Goal: Task Accomplishment & Management: Complete application form

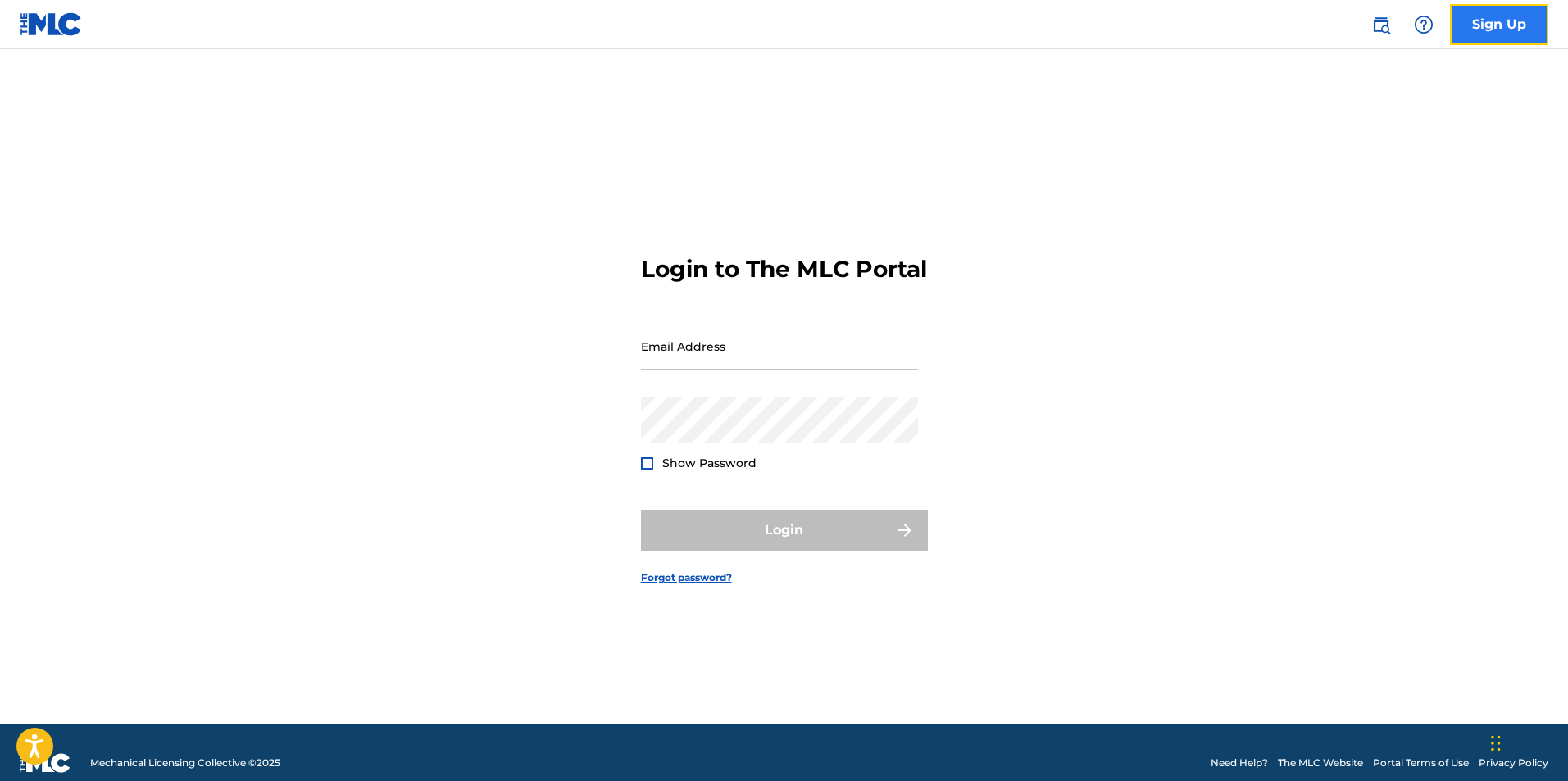
click at [1467, 29] on link "Sign Up" at bounding box center [1498, 24] width 98 height 41
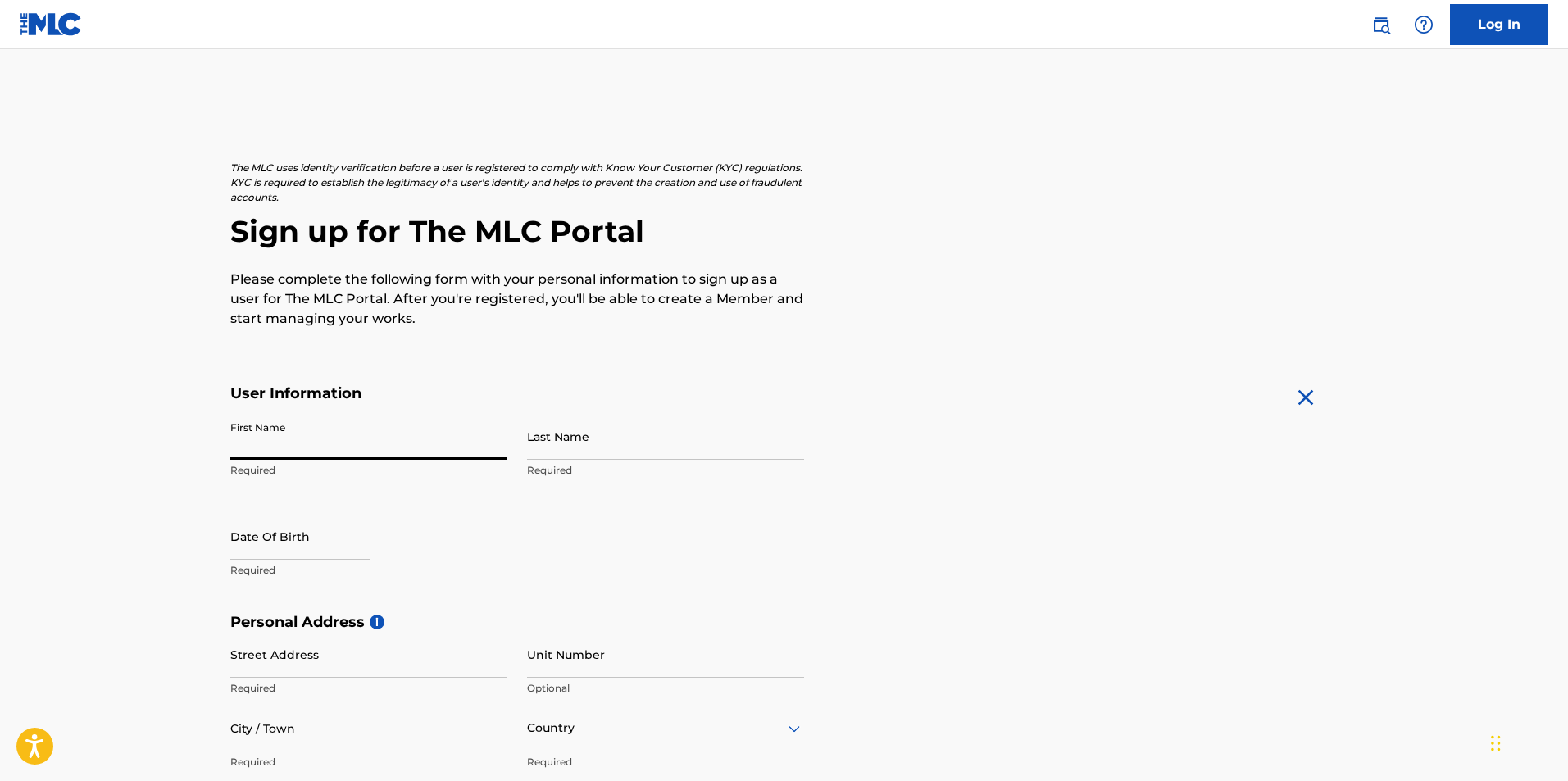
click at [381, 448] on input "First Name" at bounding box center [368, 436] width 277 height 47
type input "[PERSON_NAME]"
click at [564, 455] on input "Last Name" at bounding box center [665, 436] width 277 height 47
type input "[PERSON_NAME]"
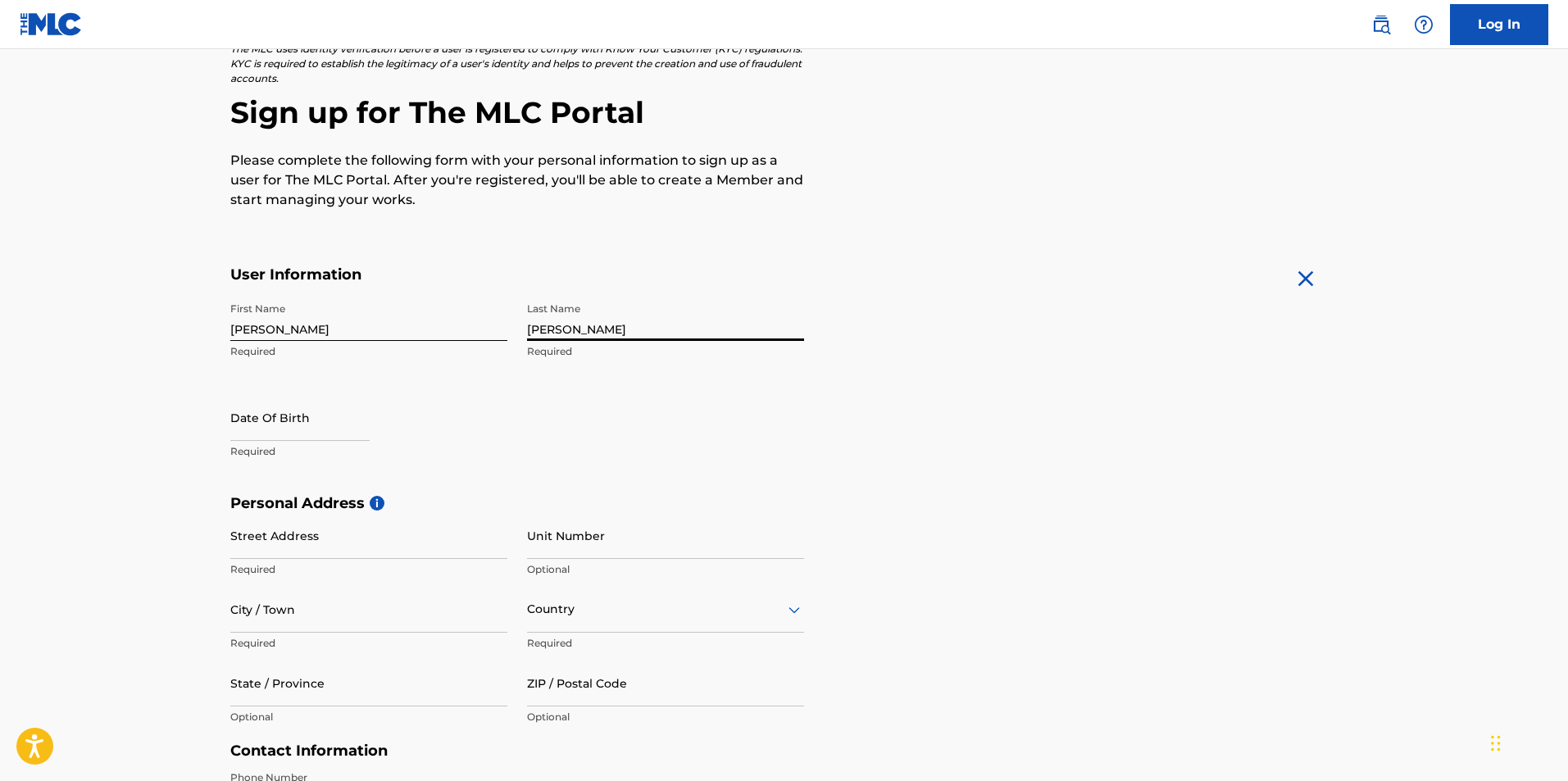
scroll to position [246, 0]
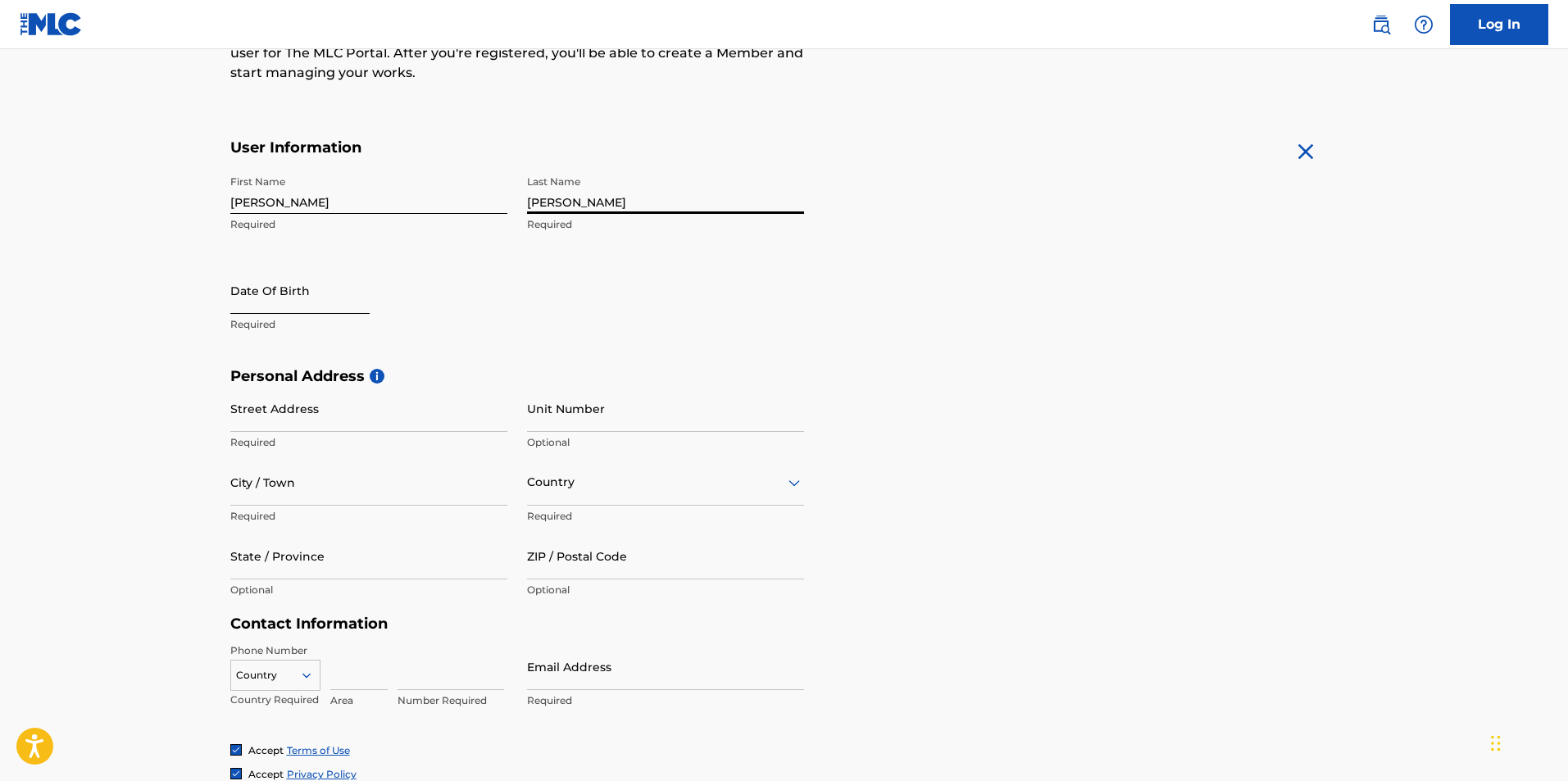
click at [305, 300] on input "text" at bounding box center [300, 290] width 140 height 47
select select "8"
select select "2025"
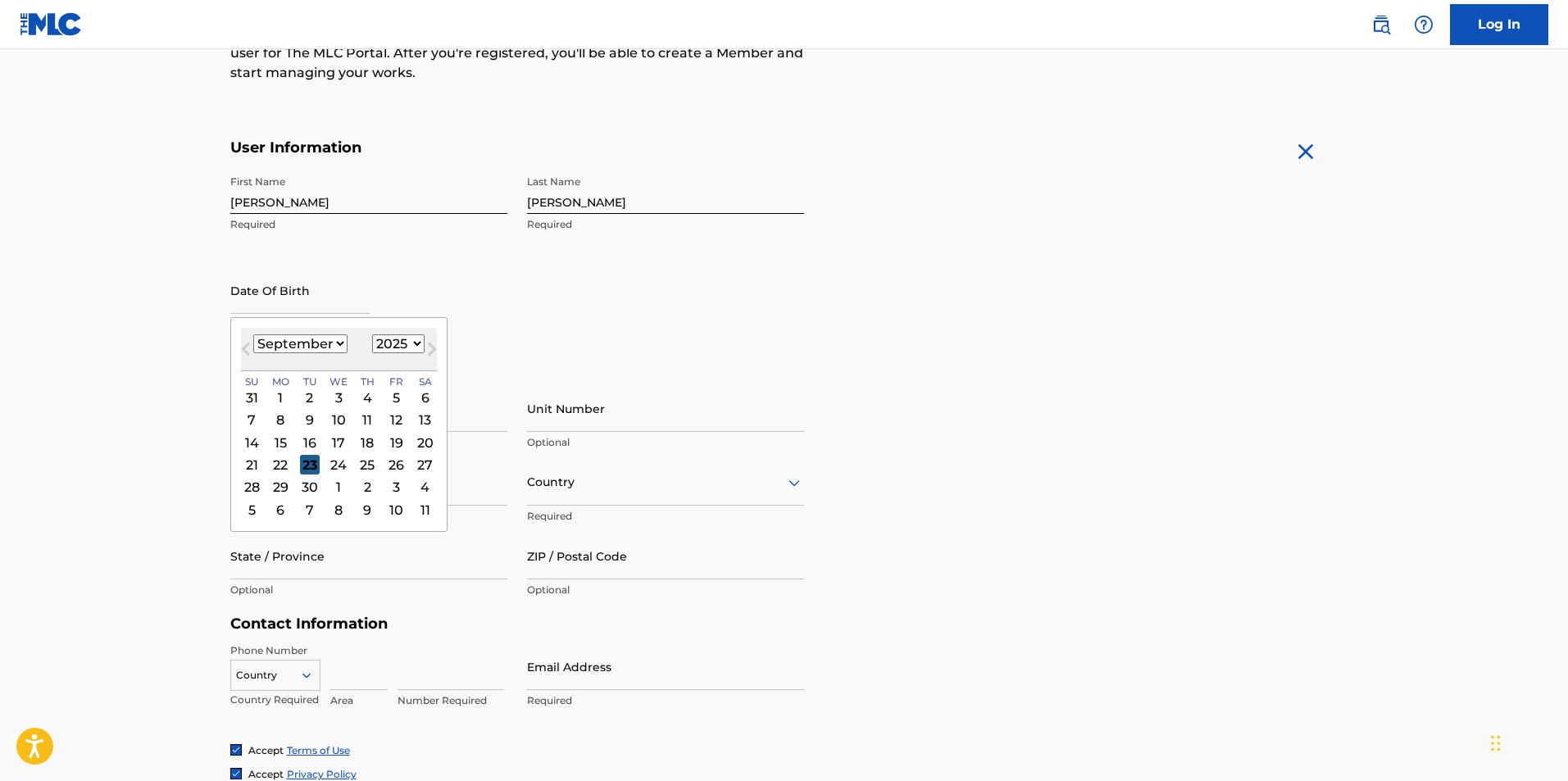
click at [312, 461] on div "23" at bounding box center [309, 464] width 20 height 20
type input "[DATE]"
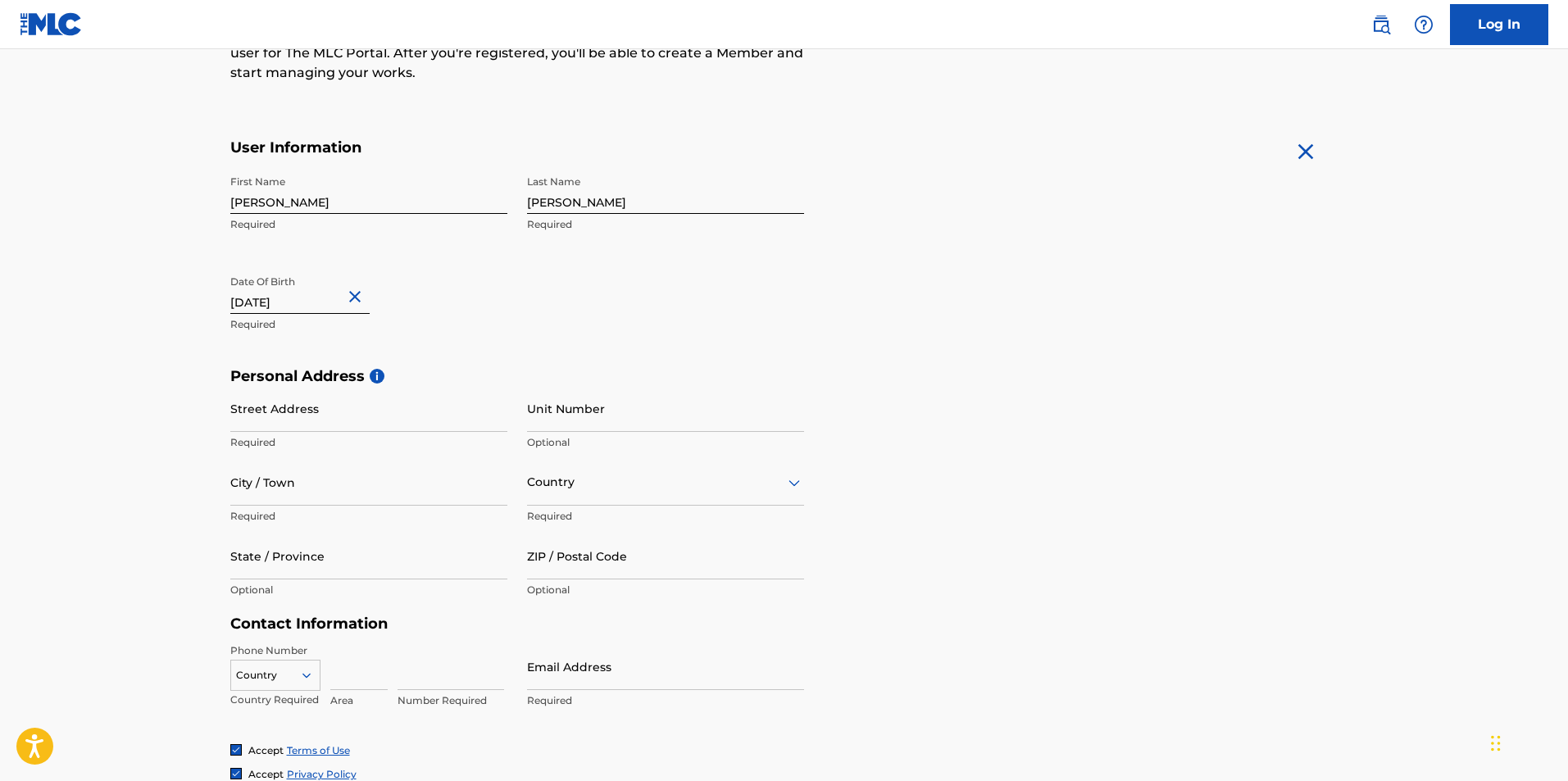
click at [331, 307] on input "[DATE]" at bounding box center [300, 290] width 140 height 47
select select "8"
select select "2025"
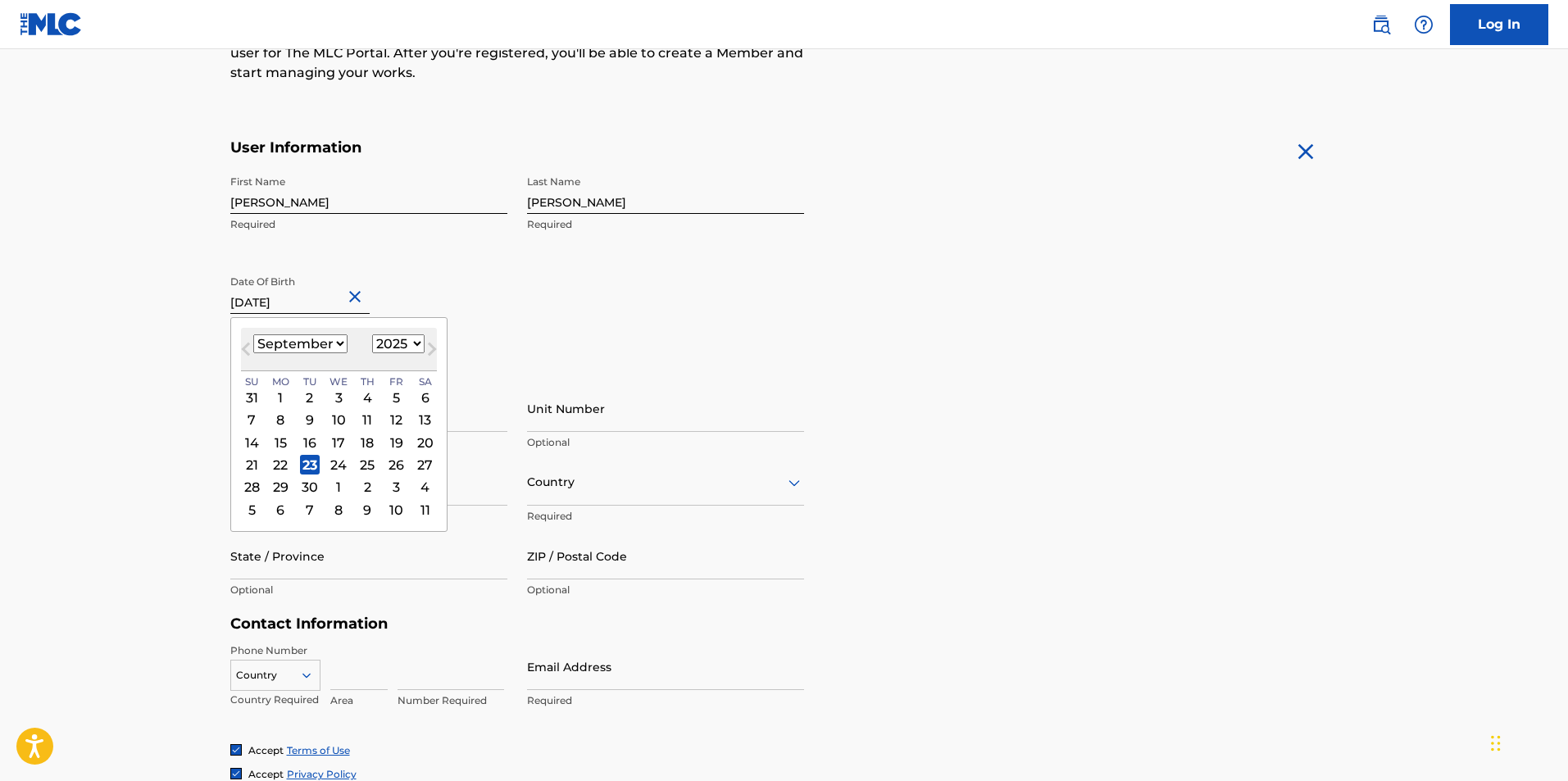
click at [329, 347] on select "January February March April May June July August September October November De…" at bounding box center [300, 344] width 94 height 19
select select "2"
click at [253, 335] on select "January February March April May June July August September October November De…" at bounding box center [300, 344] width 94 height 19
click at [388, 353] on div "1899 1900 1901 1902 1903 1904 1905 1906 1907 1908 1909 1910 1911 1912 1913 1914…" at bounding box center [397, 344] width 52 height 20
click at [395, 346] on select "1899 1900 1901 1902 1903 1904 1905 1906 1907 1908 1909 1910 1911 1912 1913 1914…" at bounding box center [397, 344] width 52 height 19
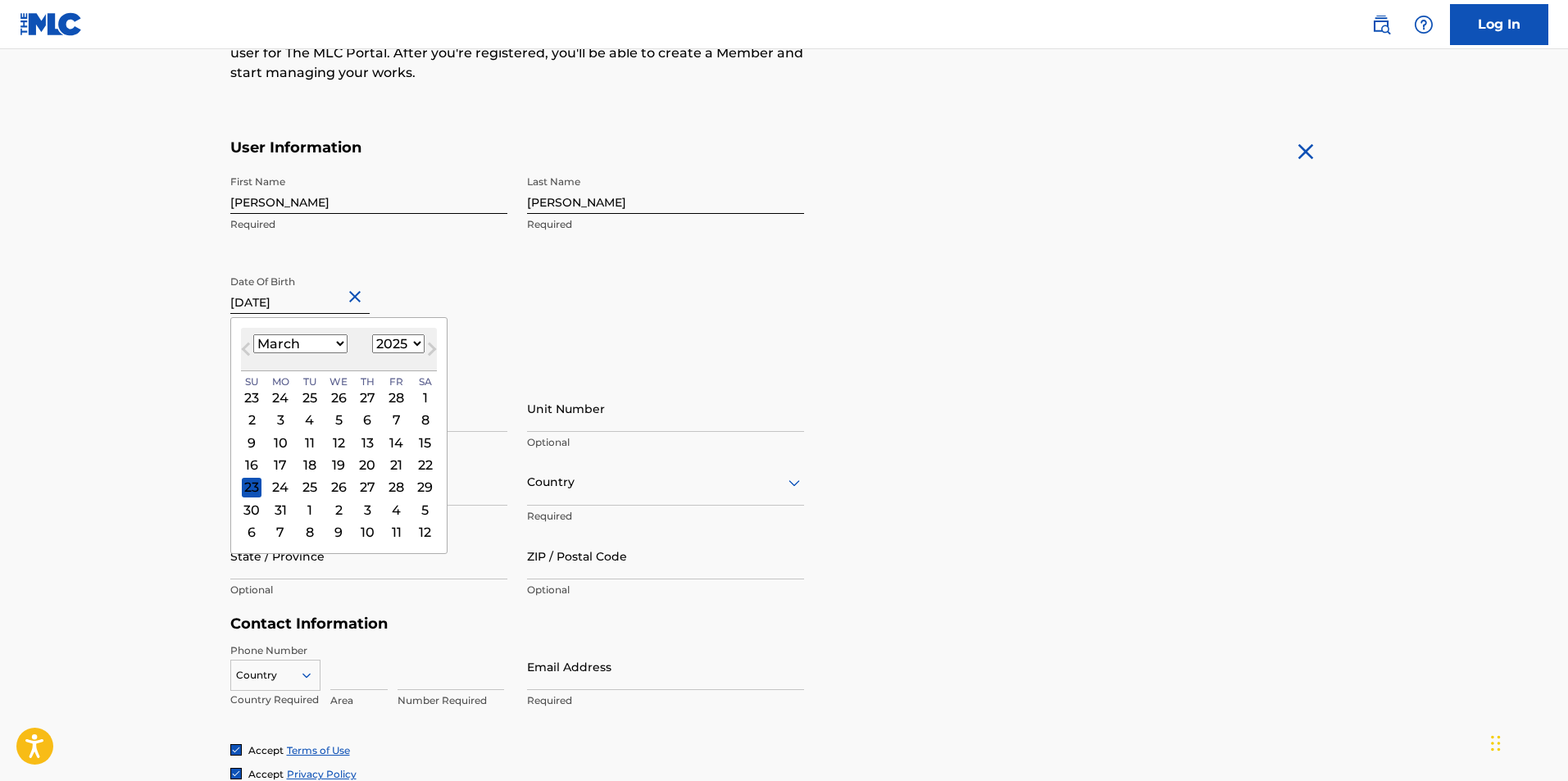
select select "1993"
click at [372, 335] on select "1899 1900 1901 1902 1903 1904 1905 1906 1907 1908 1909 1910 1911 1912 1913 1914…" at bounding box center [397, 344] width 52 height 19
click at [280, 441] on div "15" at bounding box center [280, 442] width 20 height 20
type input "[DATE]"
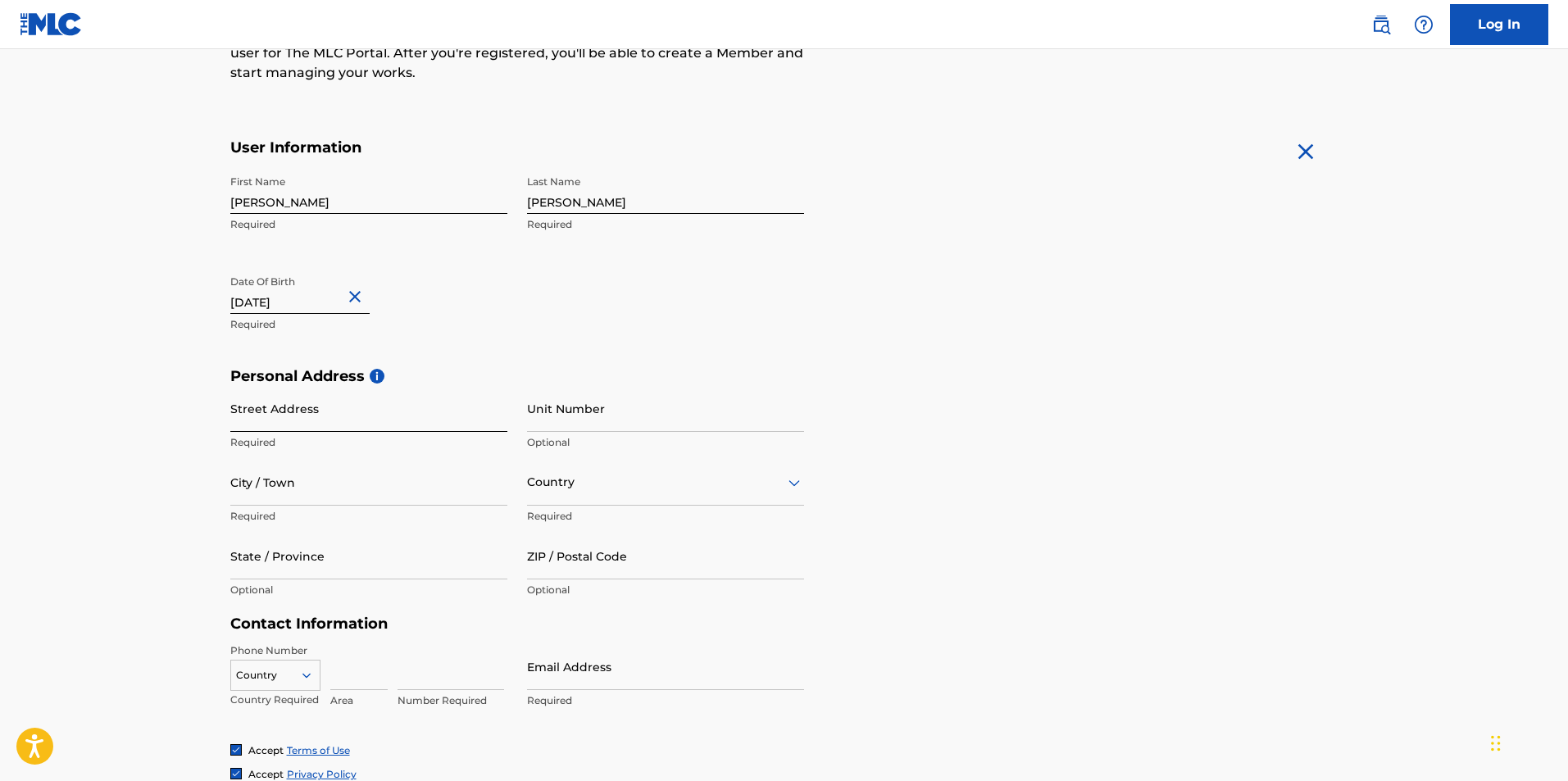
click at [300, 416] on input "Street Address" at bounding box center [368, 408] width 277 height 47
type input "[STREET_ADDRESS]"
type input "Apt 4D"
click at [342, 501] on input "City / Town" at bounding box center [368, 482] width 277 height 47
type input "[GEOGRAPHIC_DATA]"
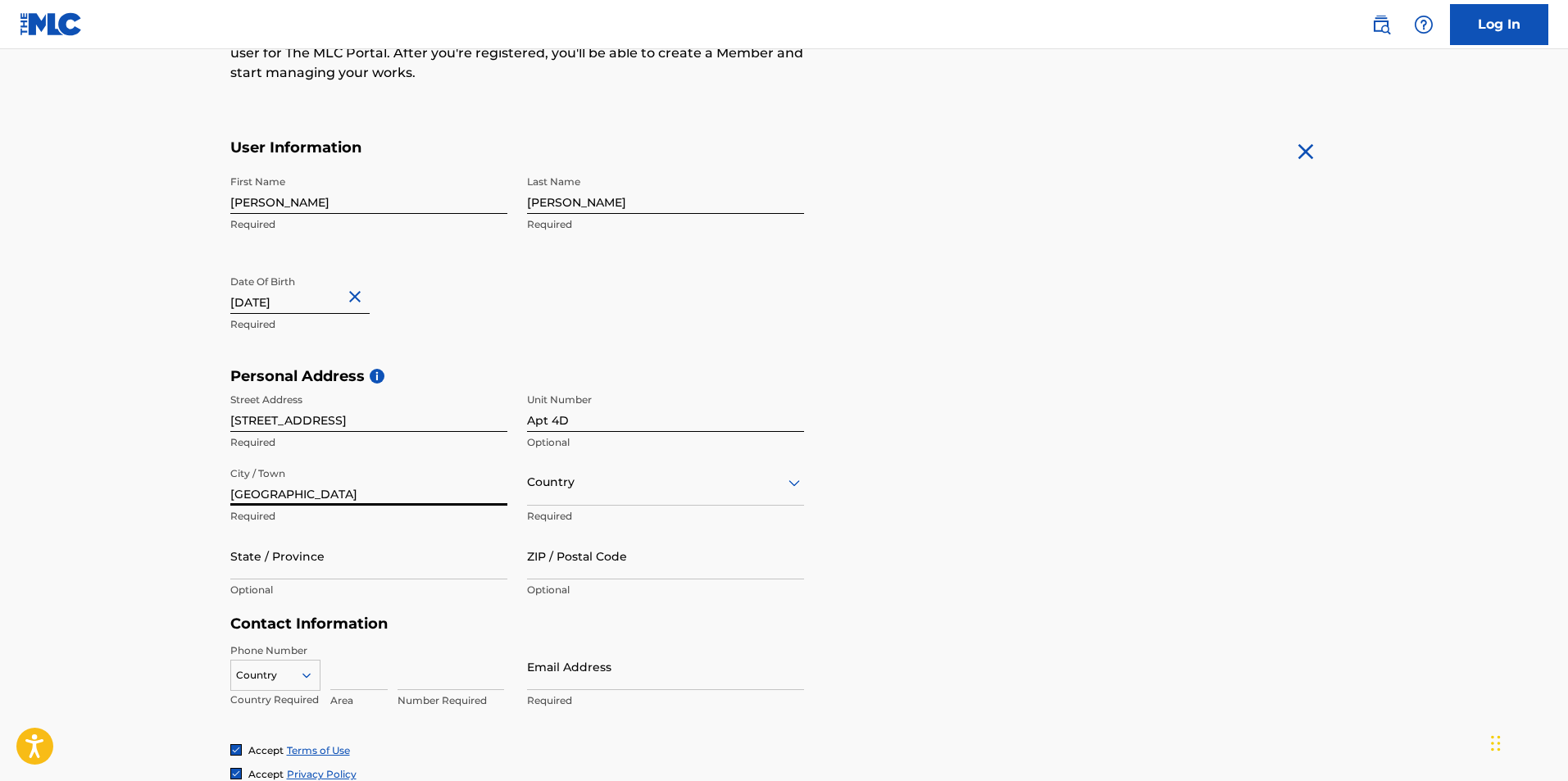
click at [537, 495] on div "Country" at bounding box center [665, 482] width 277 height 47
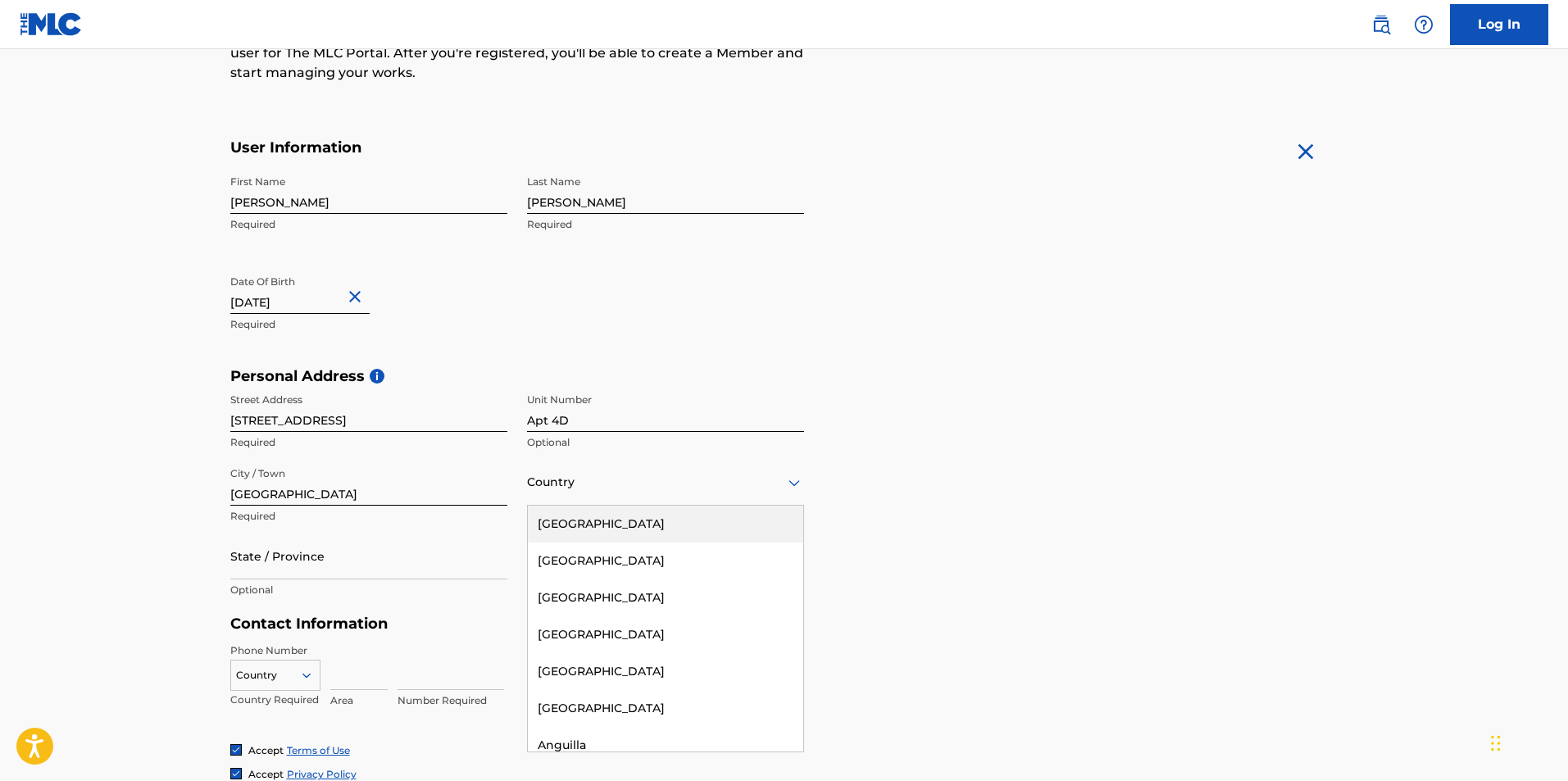
click at [598, 532] on div "[GEOGRAPHIC_DATA]" at bounding box center [666, 524] width 276 height 37
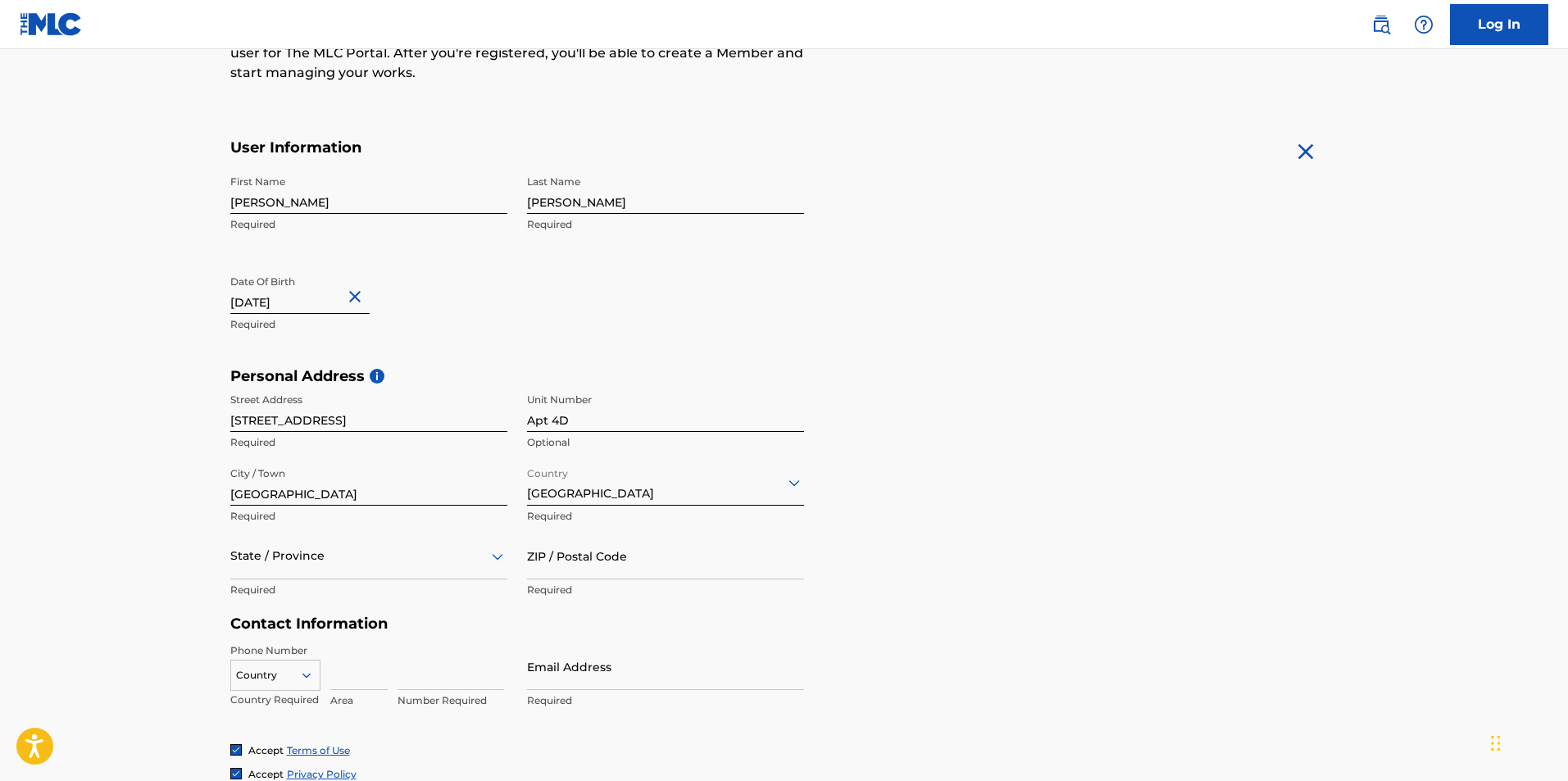
click at [356, 566] on div "State / Province" at bounding box center [368, 556] width 277 height 47
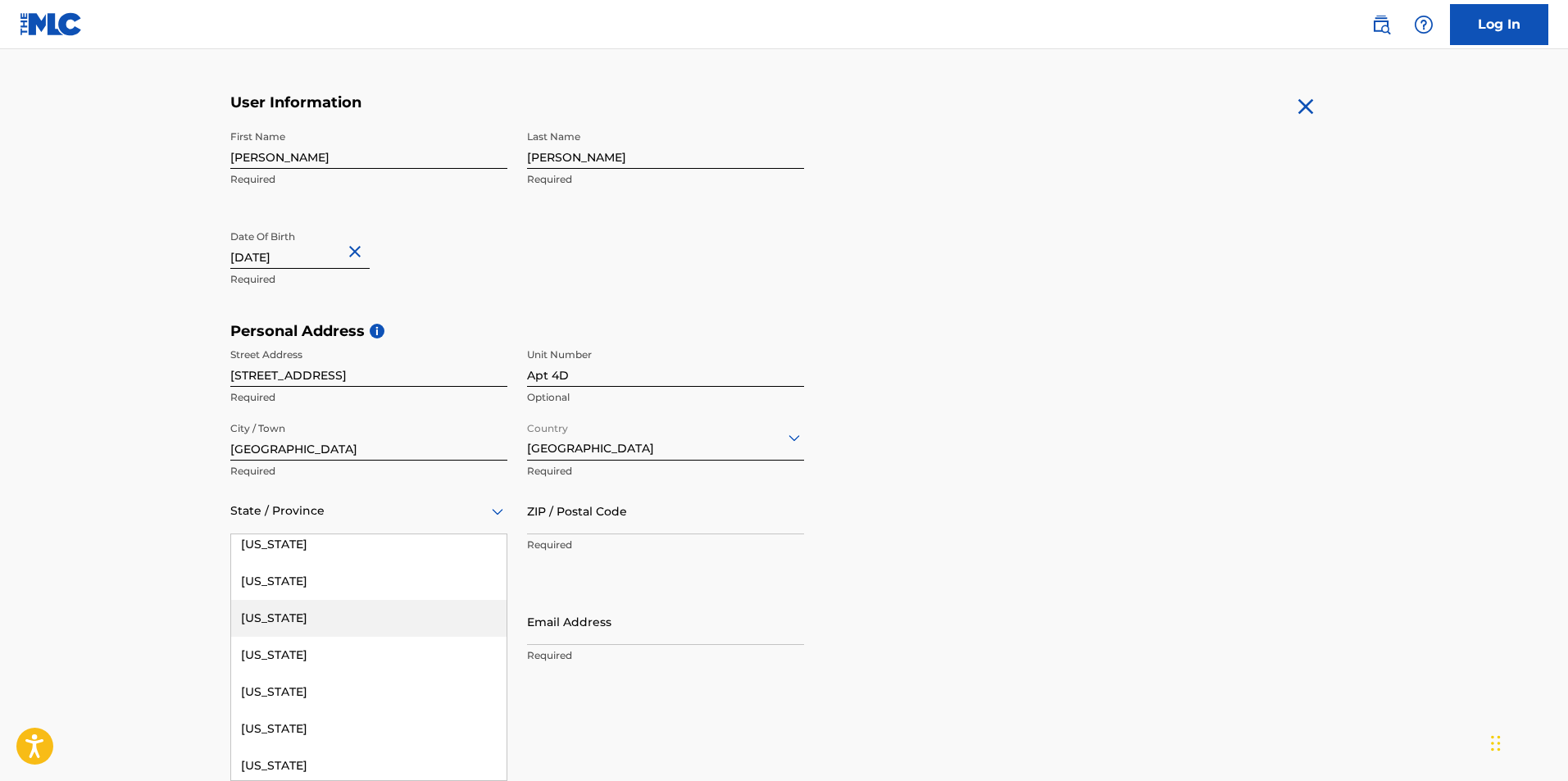
scroll to position [1065, 0]
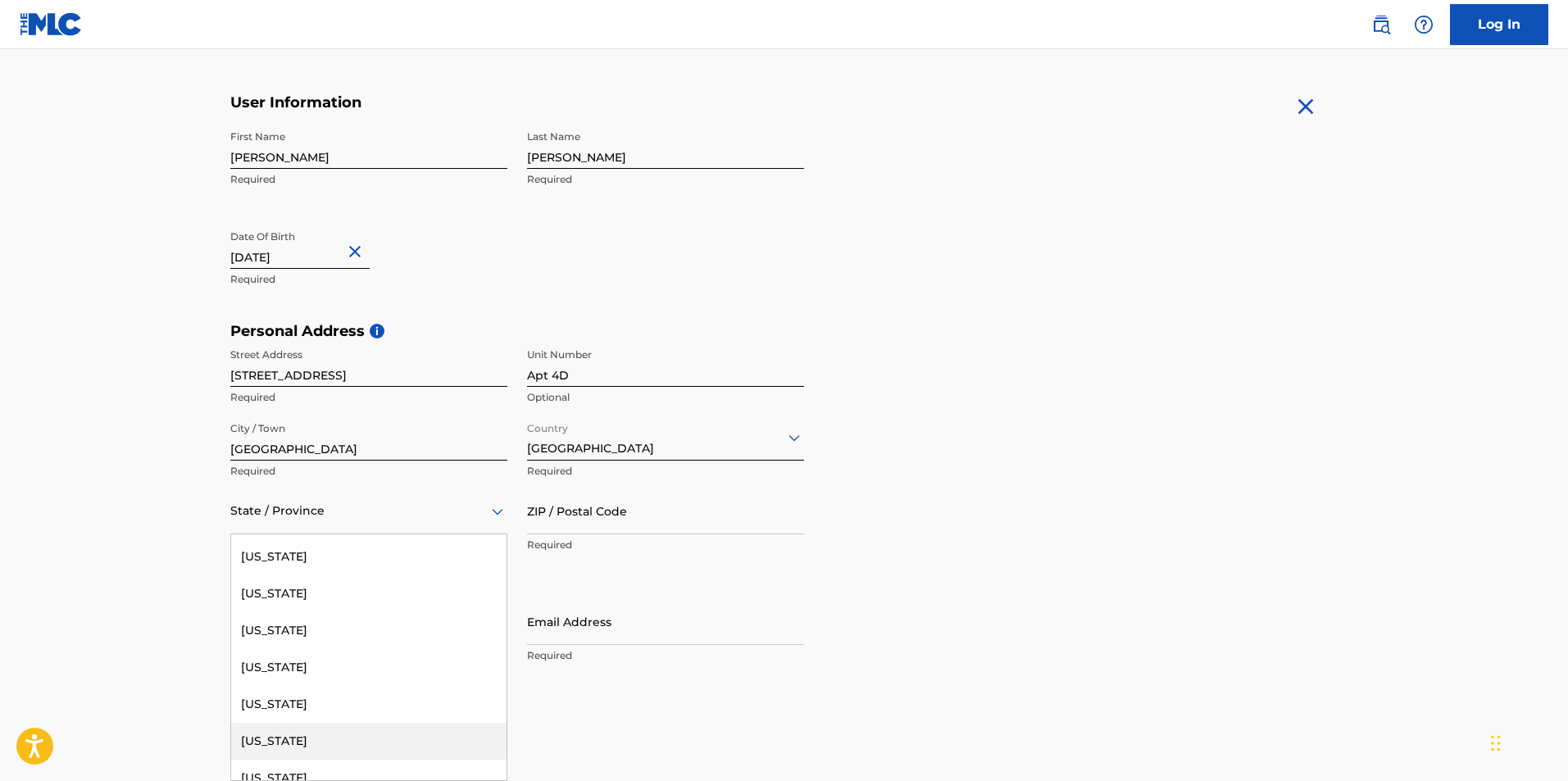
click at [300, 739] on div "[US_STATE]" at bounding box center [369, 741] width 276 height 37
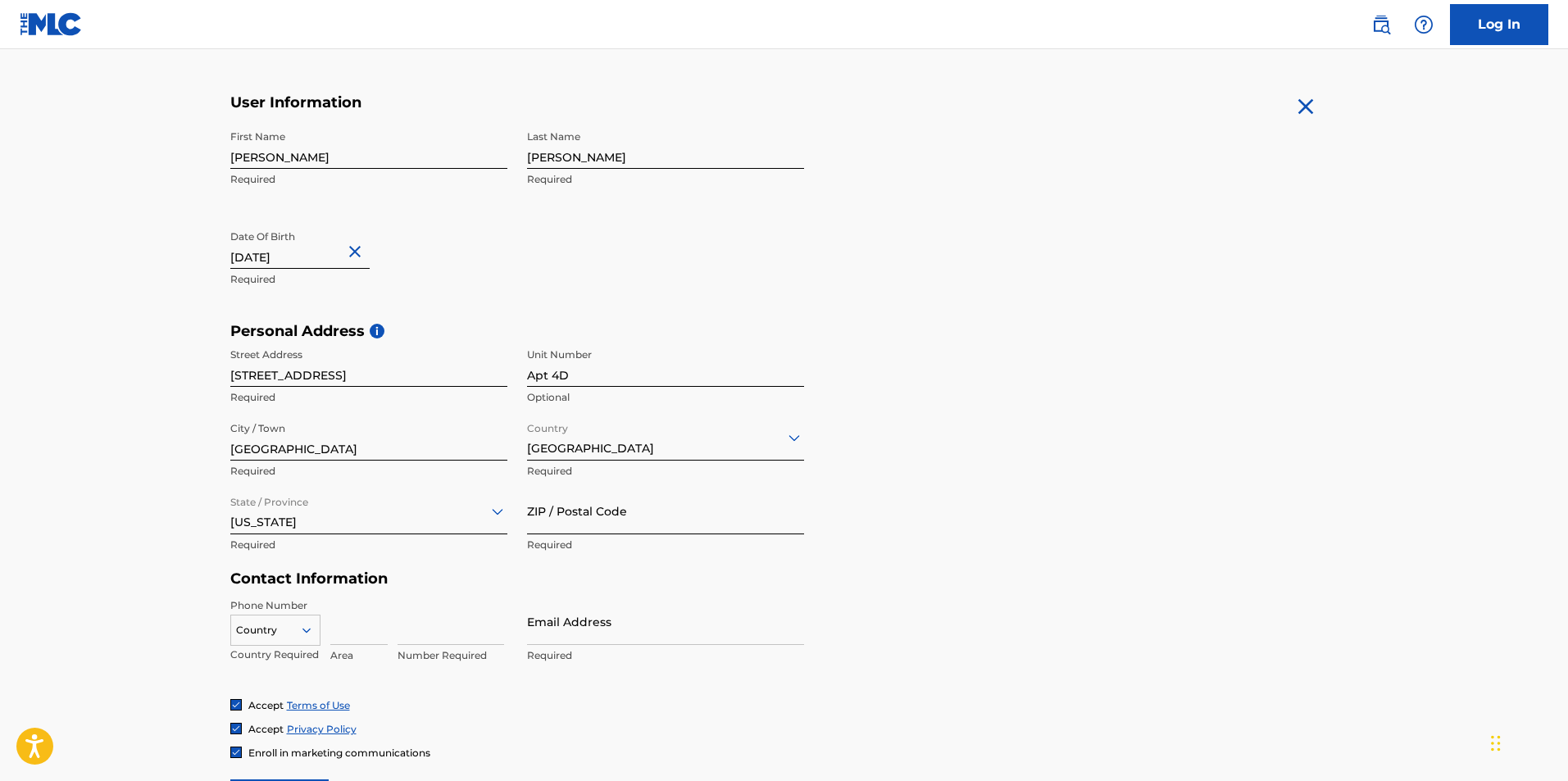
click at [670, 506] on input "ZIP / Postal Code" at bounding box center [665, 511] width 277 height 47
type input "10465"
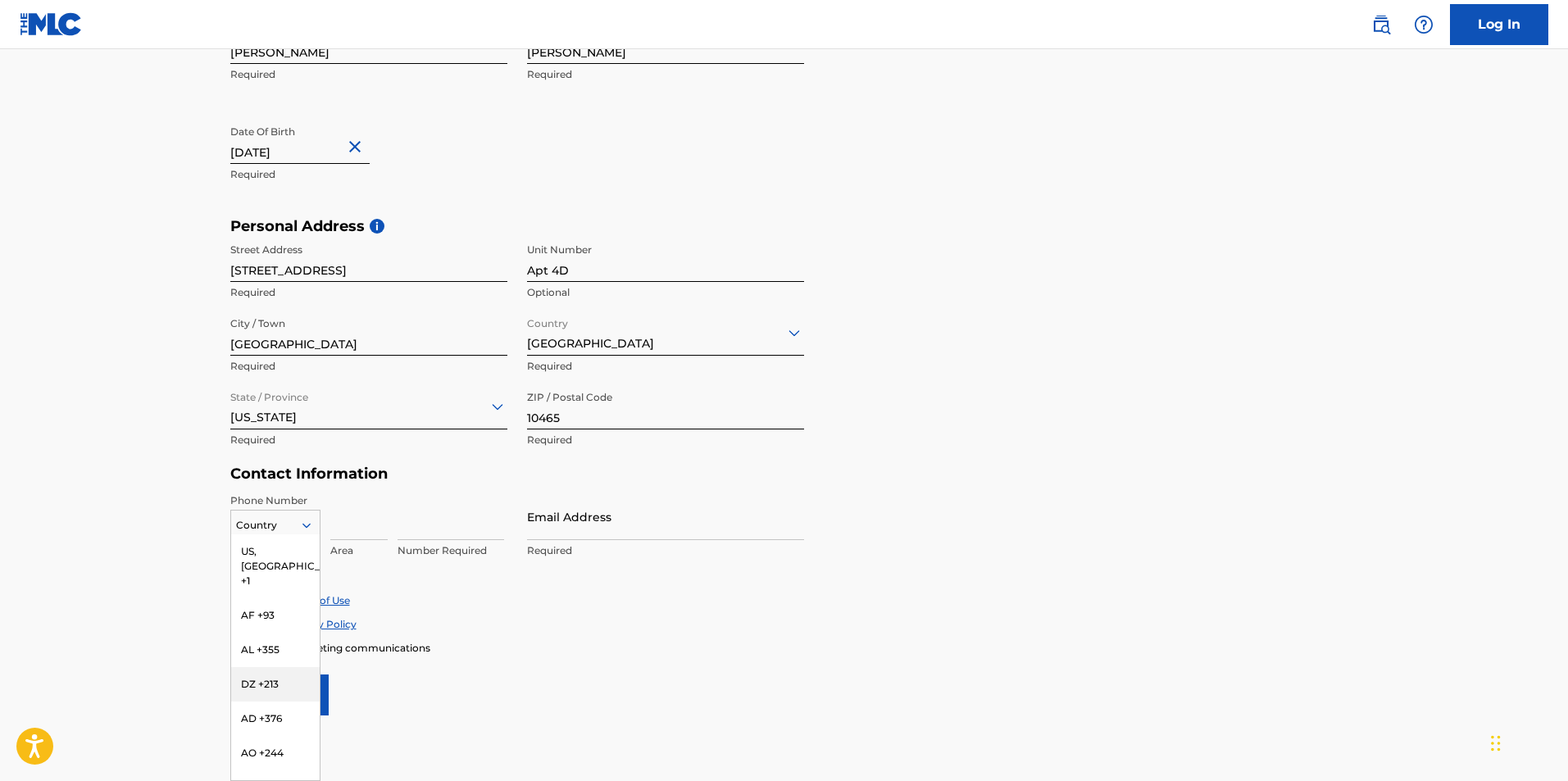
click at [299, 535] on div "216 results available. Use Up and Down to choose options, press Enter to select…" at bounding box center [275, 522] width 90 height 25
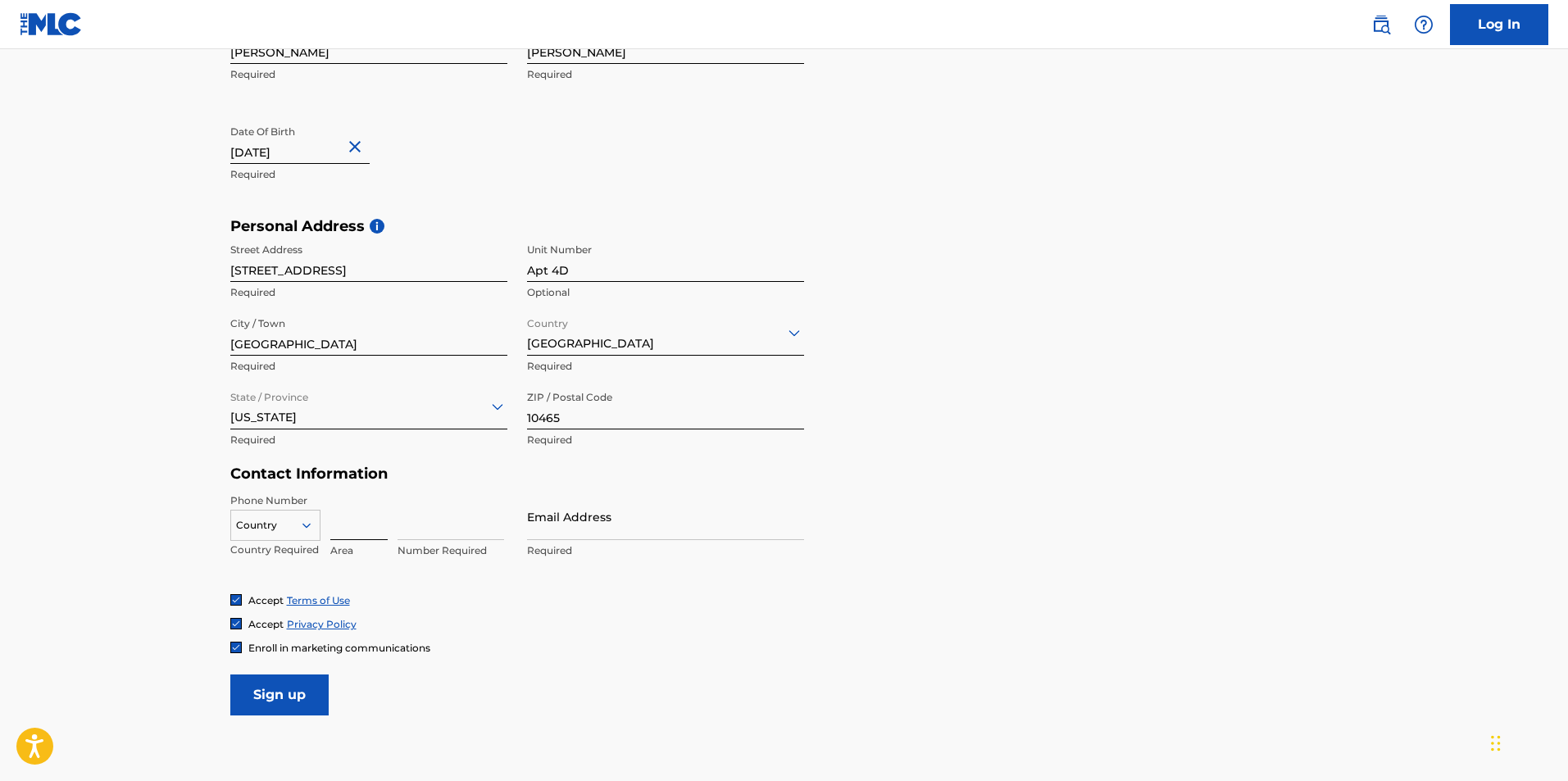
click at [377, 508] on input at bounding box center [358, 517] width 57 height 47
click at [338, 521] on input at bounding box center [358, 517] width 57 height 47
type input "646"
click at [576, 521] on input "Email Address" at bounding box center [665, 517] width 277 height 47
click at [424, 528] on input "500-9603" at bounding box center [451, 517] width 106 height 47
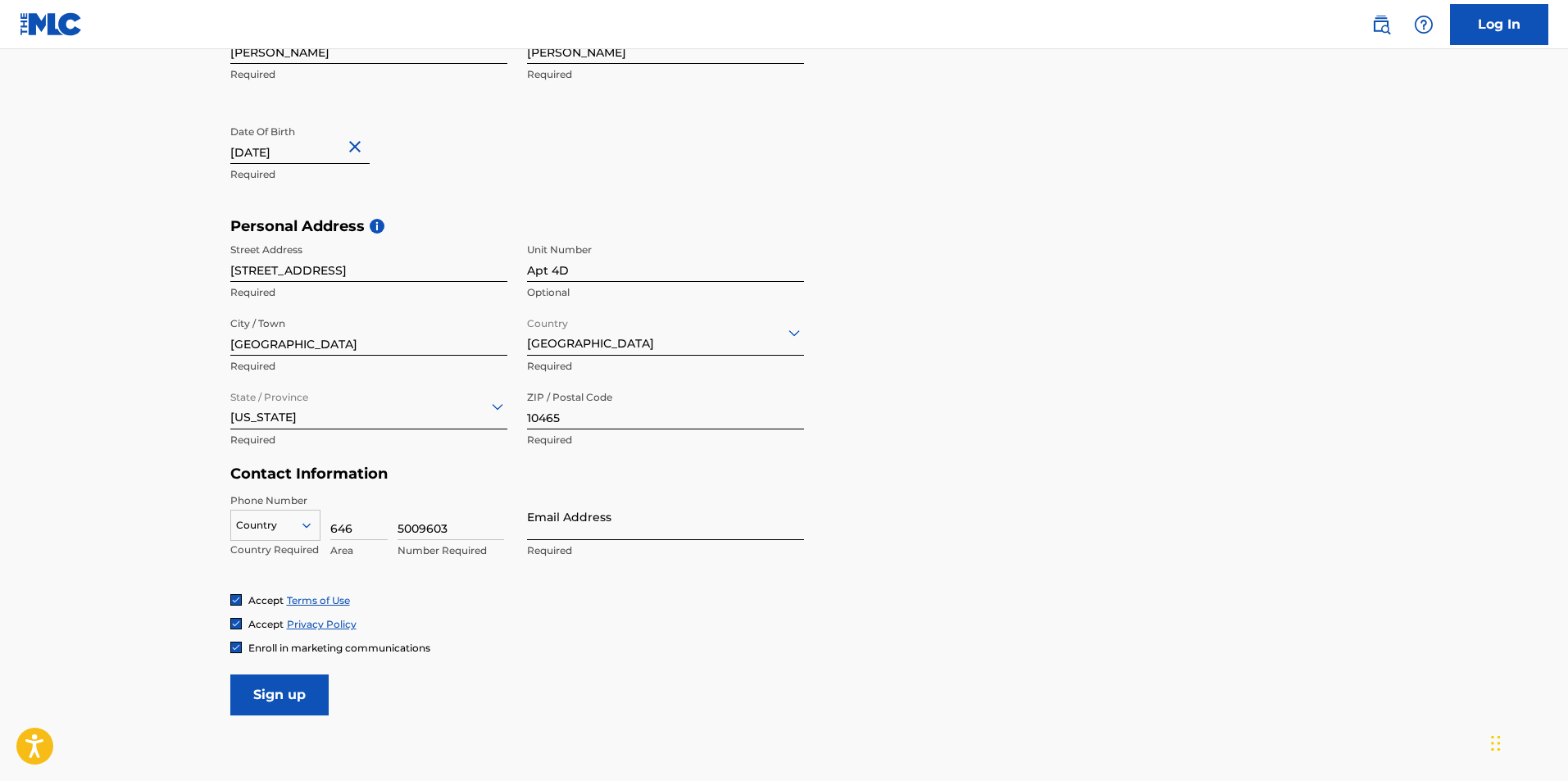
type input "5009603"
click at [576, 518] on input "Email Address" at bounding box center [665, 517] width 277 height 47
type input "[EMAIL_ADDRESS][PERSON_NAME][DOMAIN_NAME]"
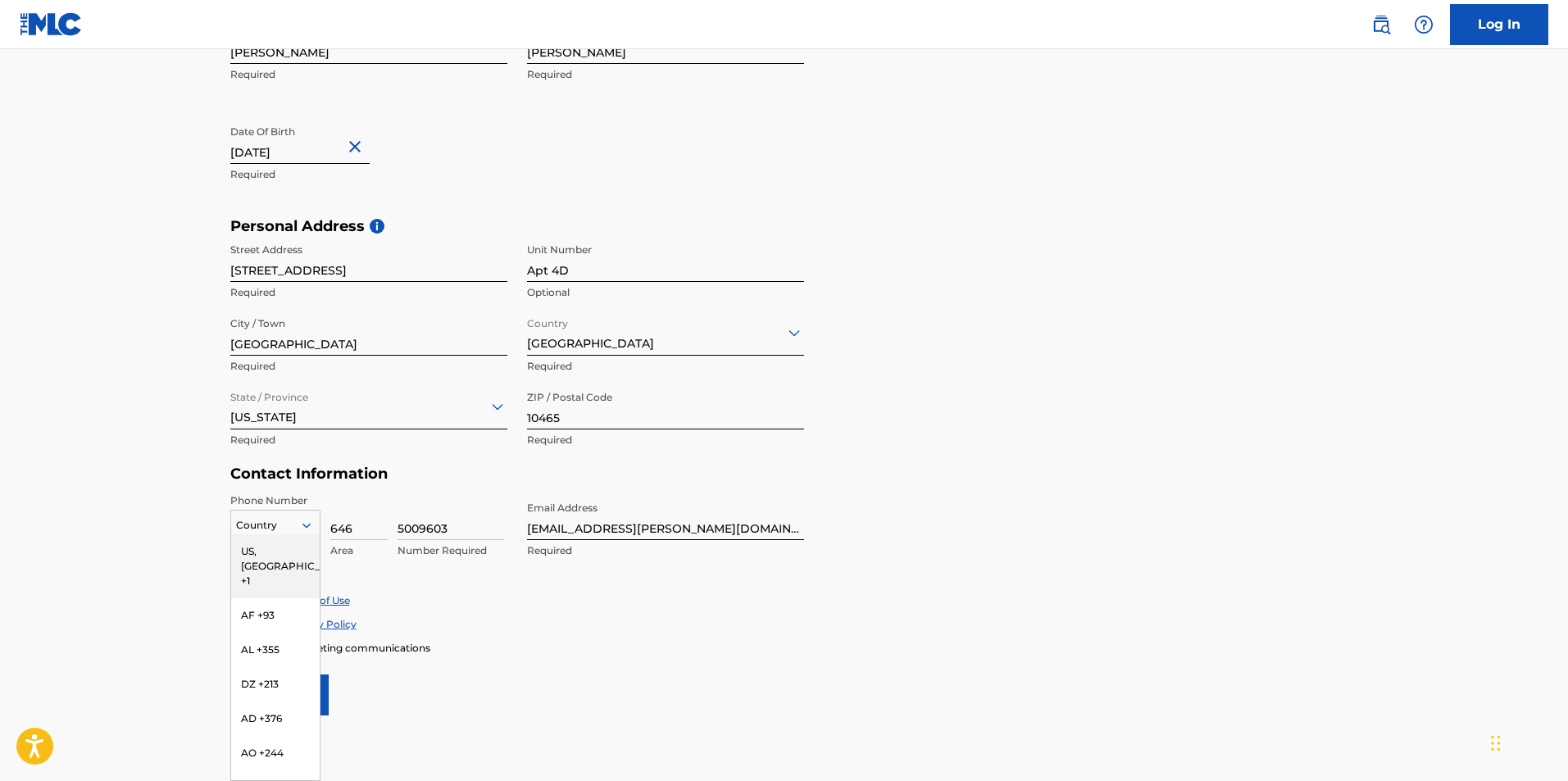
click at [255, 521] on div at bounding box center [275, 525] width 88 height 18
click at [271, 554] on div "US, [GEOGRAPHIC_DATA] +1" at bounding box center [275, 566] width 88 height 64
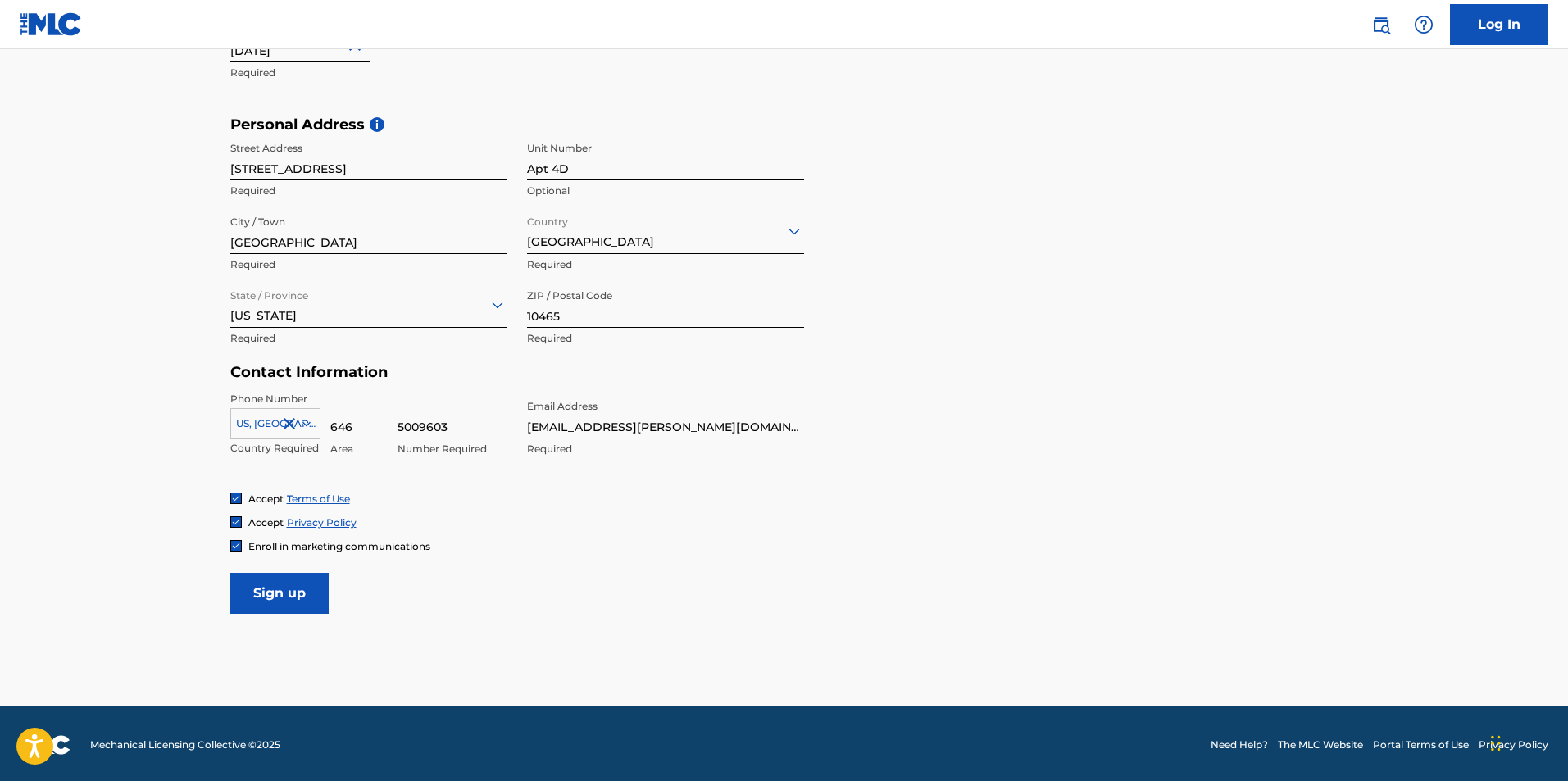
scroll to position [501, 0]
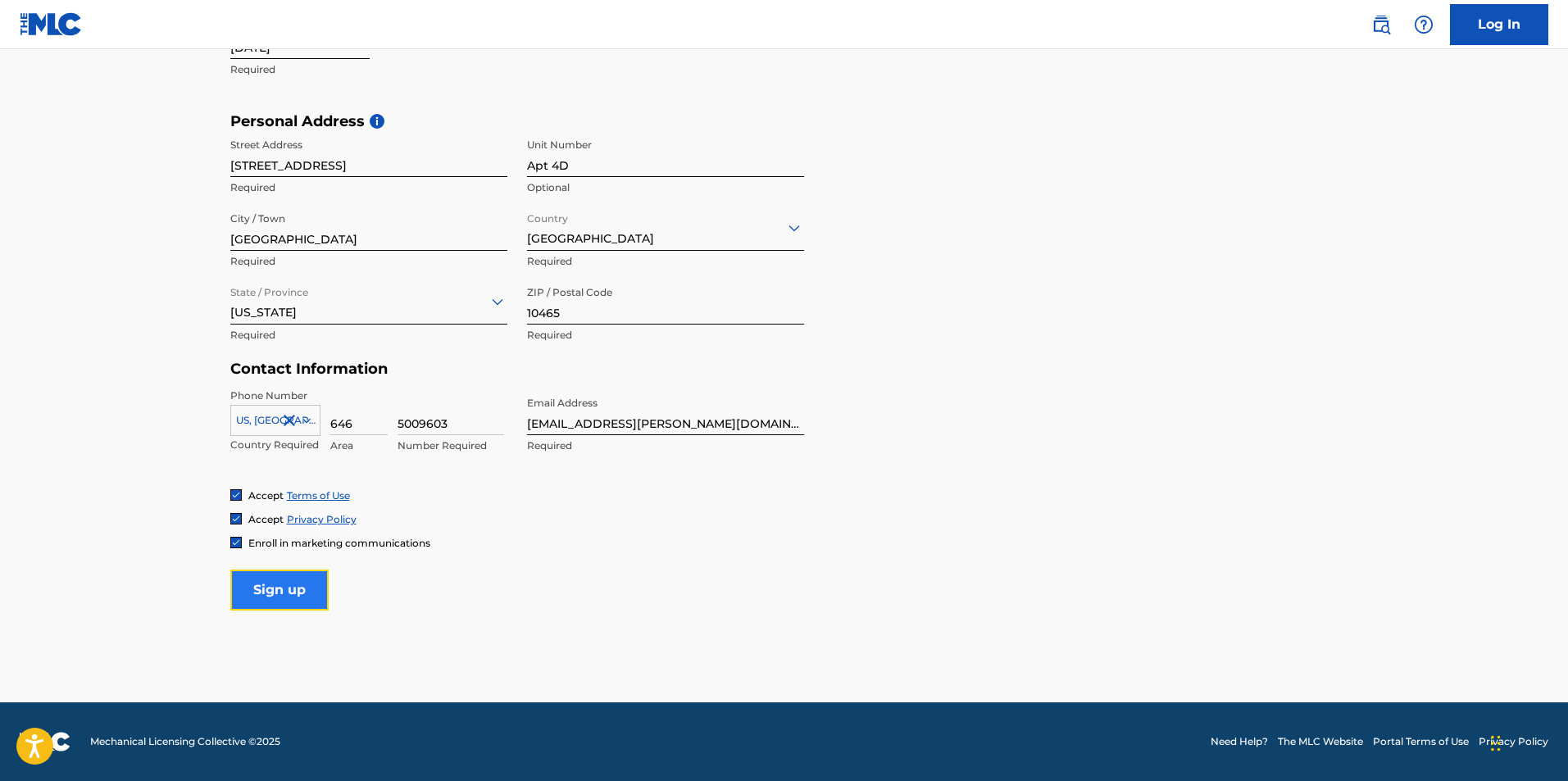
click at [263, 594] on input "Sign up" at bounding box center [279, 590] width 98 height 41
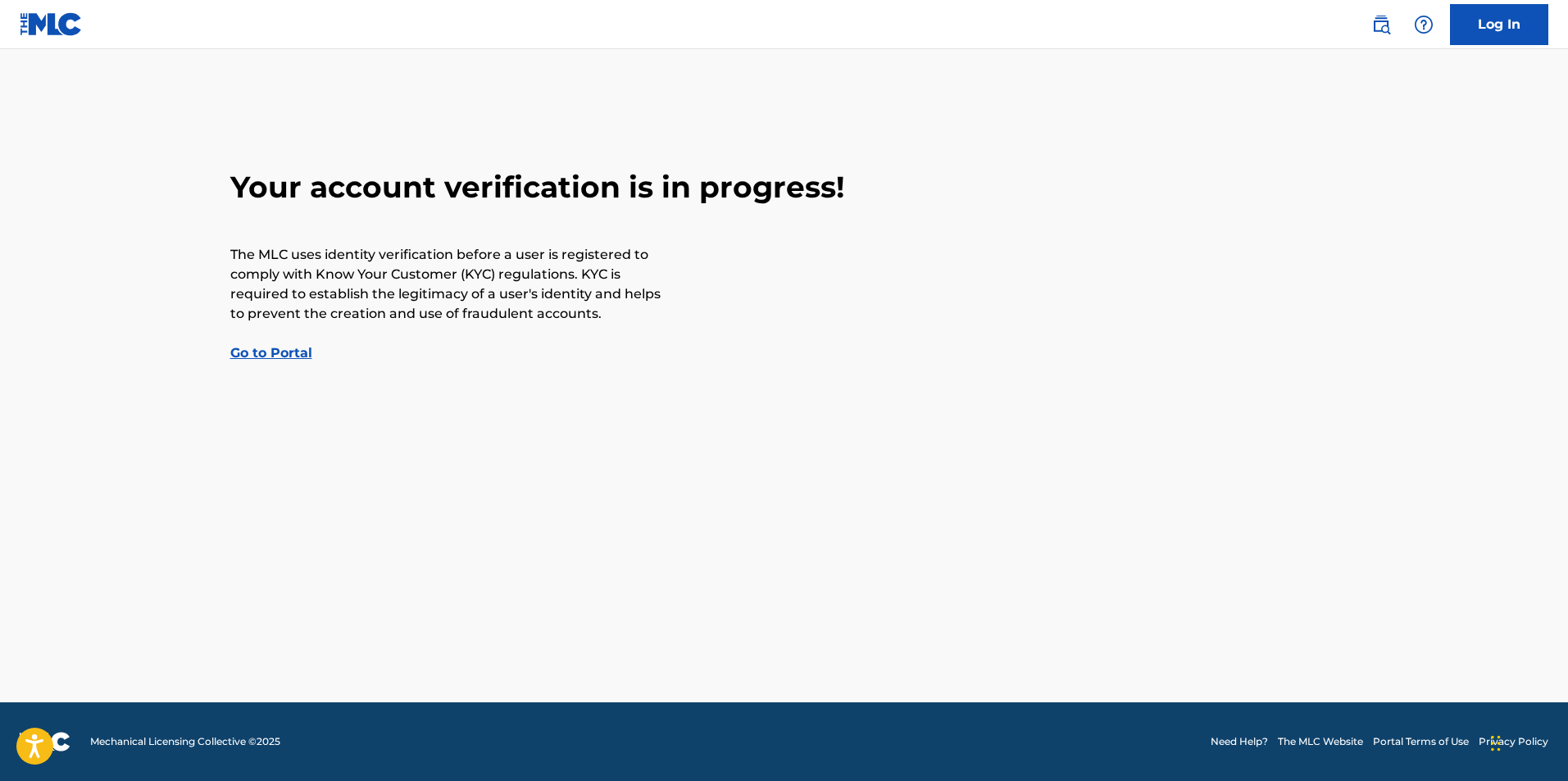
click at [268, 357] on link "Go to Portal" at bounding box center [271, 353] width 82 height 15
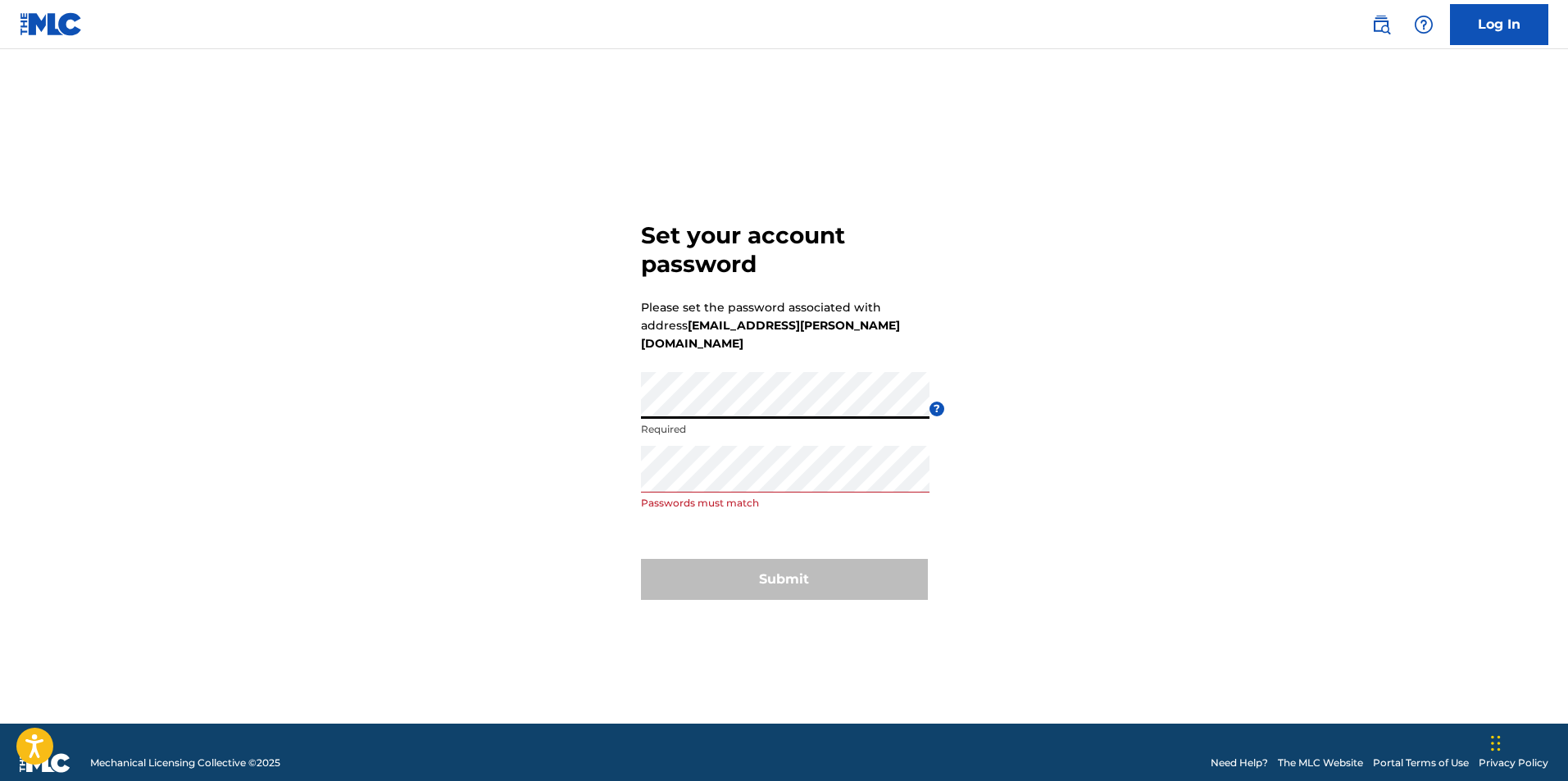
click at [558, 367] on div "Set your account password Please set the password associated with address aaron…" at bounding box center [784, 407] width 1147 height 634
click at [600, 459] on div "Set your account password Please set the password associated with address aaron…" at bounding box center [784, 407] width 1147 height 634
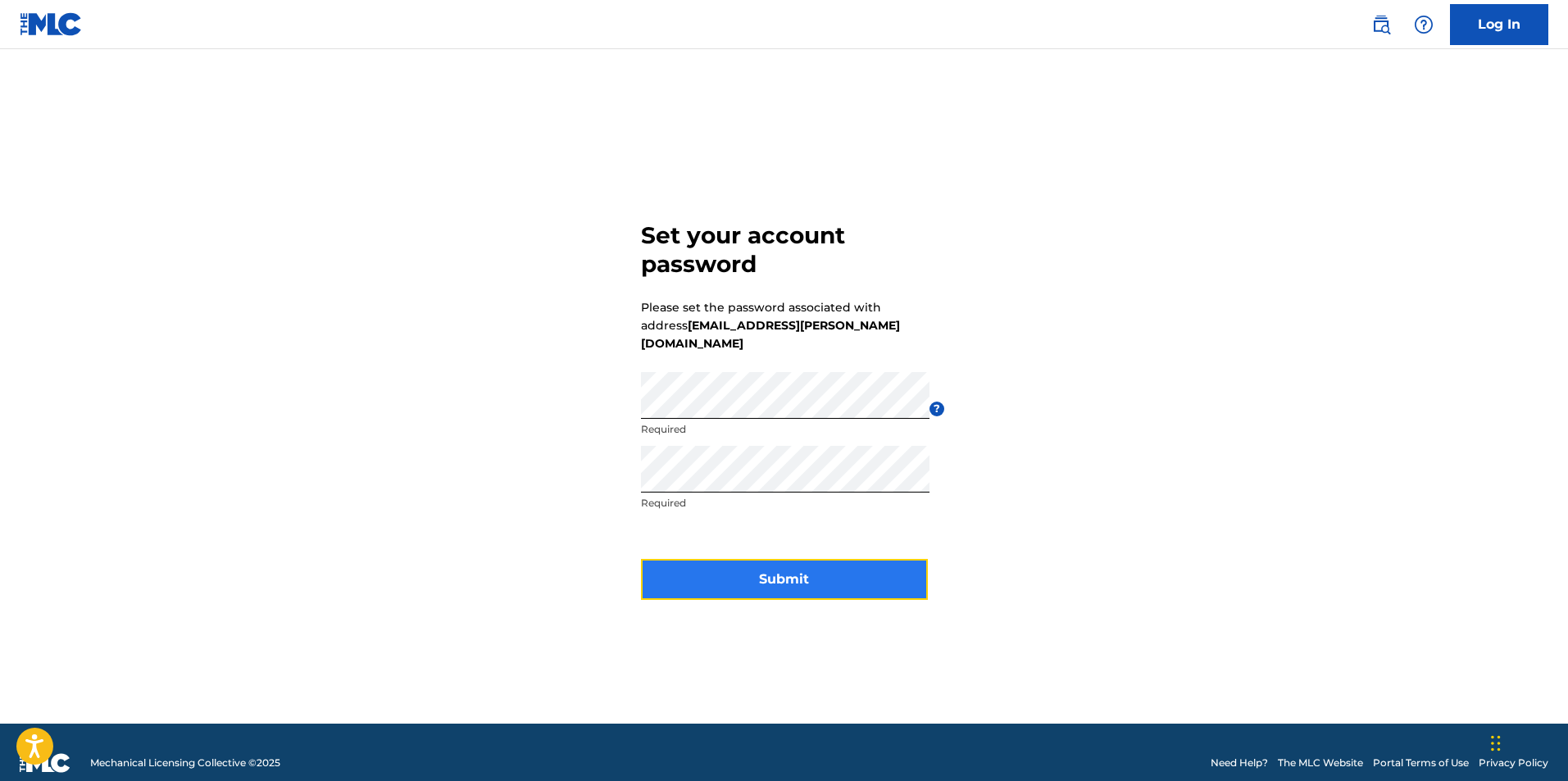
click at [862, 576] on button "Submit" at bounding box center [784, 579] width 287 height 41
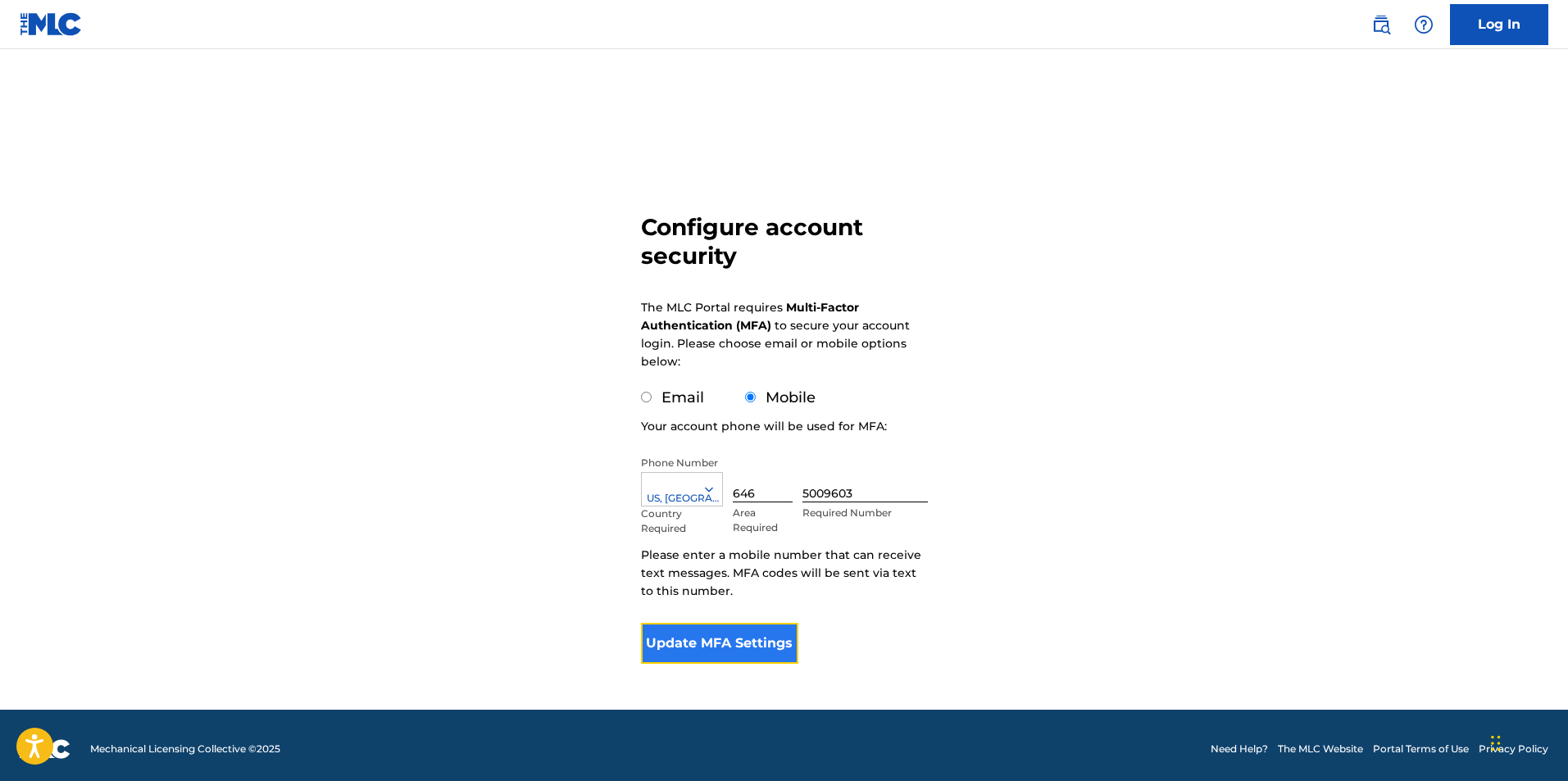
click at [732, 647] on button "Update MFA Settings" at bounding box center [720, 643] width 158 height 41
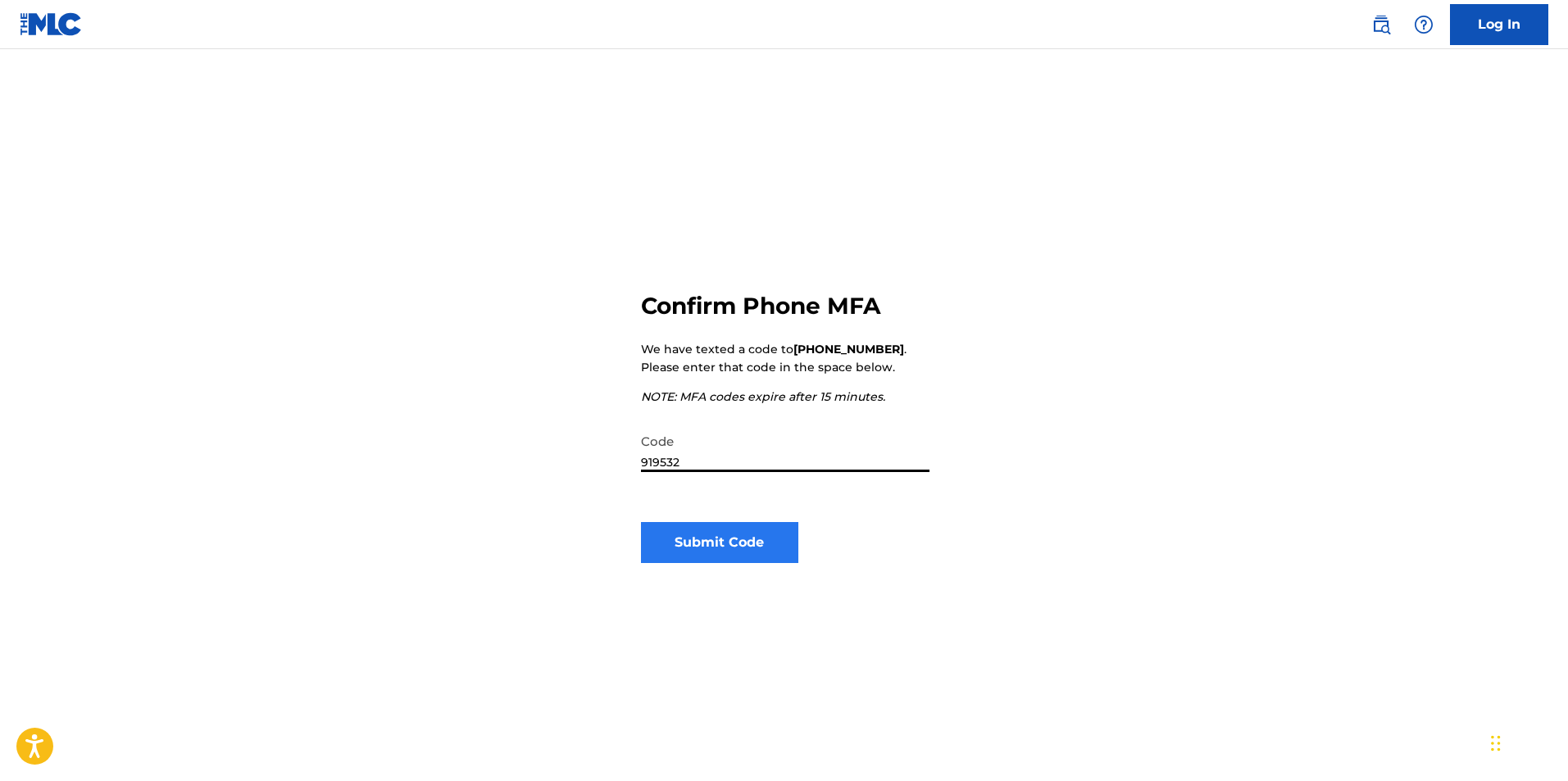
type input "919532"
click at [695, 537] on button "Submit Code" at bounding box center [720, 542] width 158 height 41
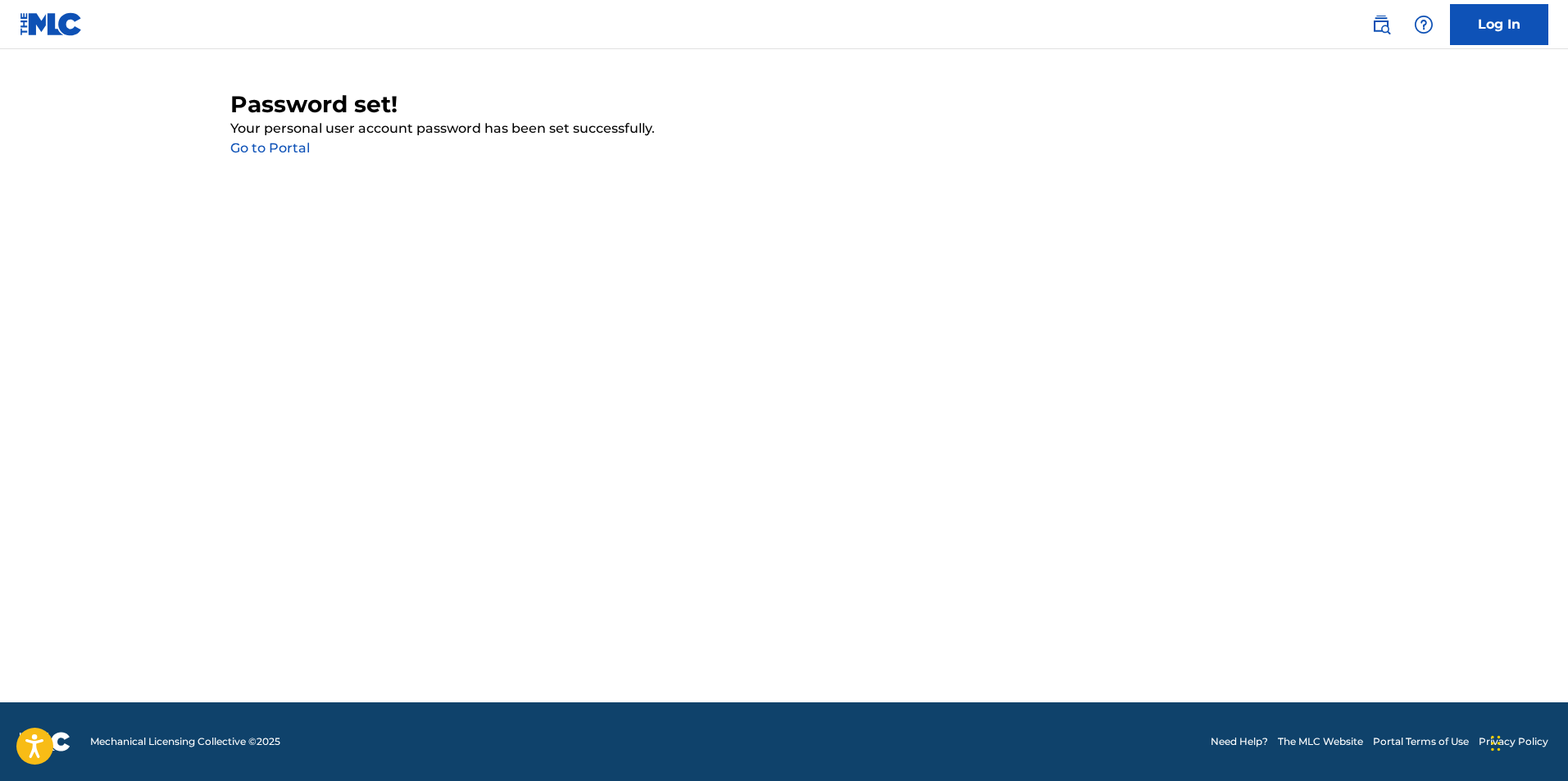
click at [291, 151] on link "Go to Portal" at bounding box center [270, 147] width 80 height 15
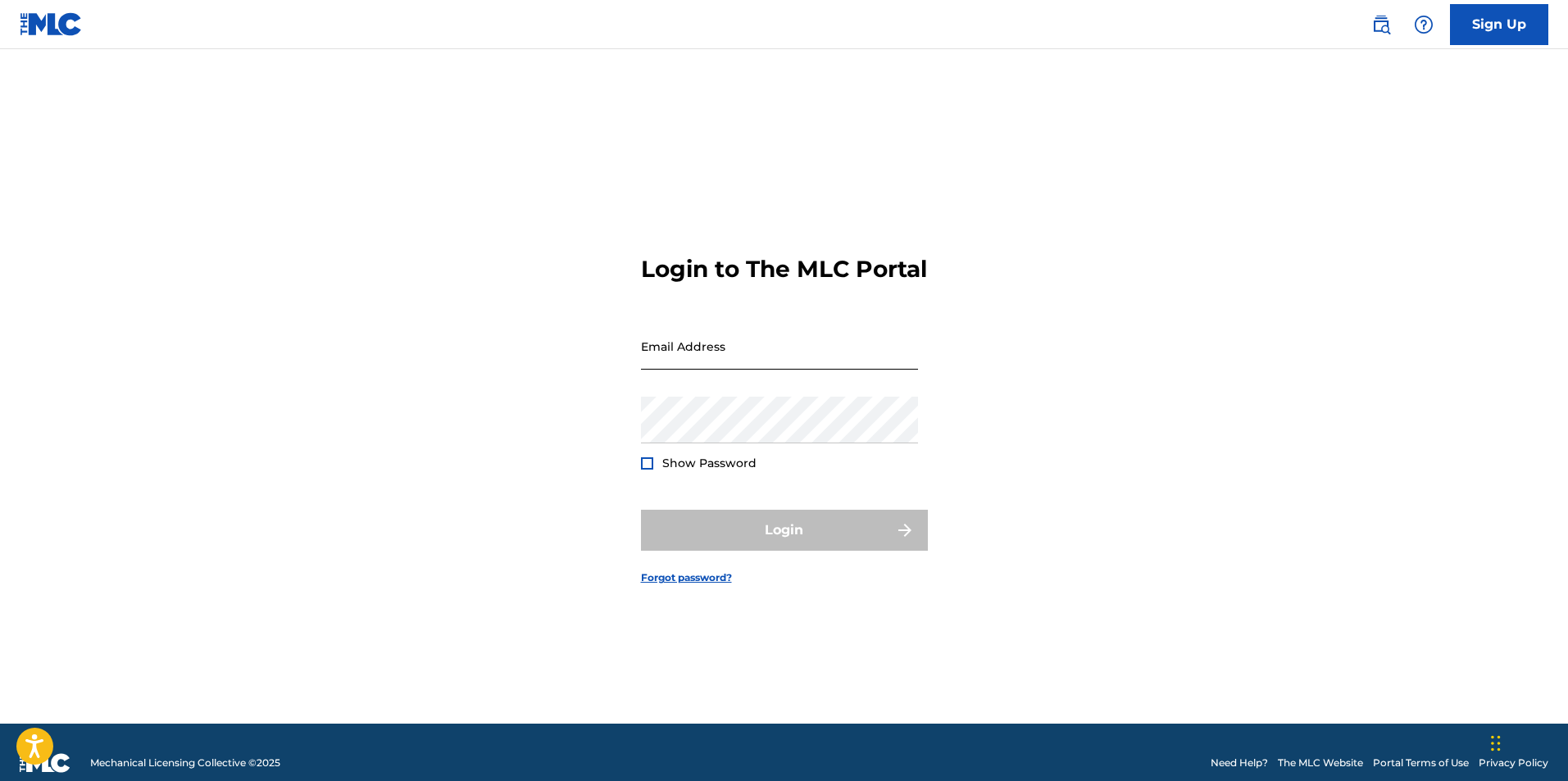
click at [696, 352] on input "Email Address" at bounding box center [779, 346] width 277 height 47
type input "[EMAIL_ADDRESS][PERSON_NAME][DOMAIN_NAME]"
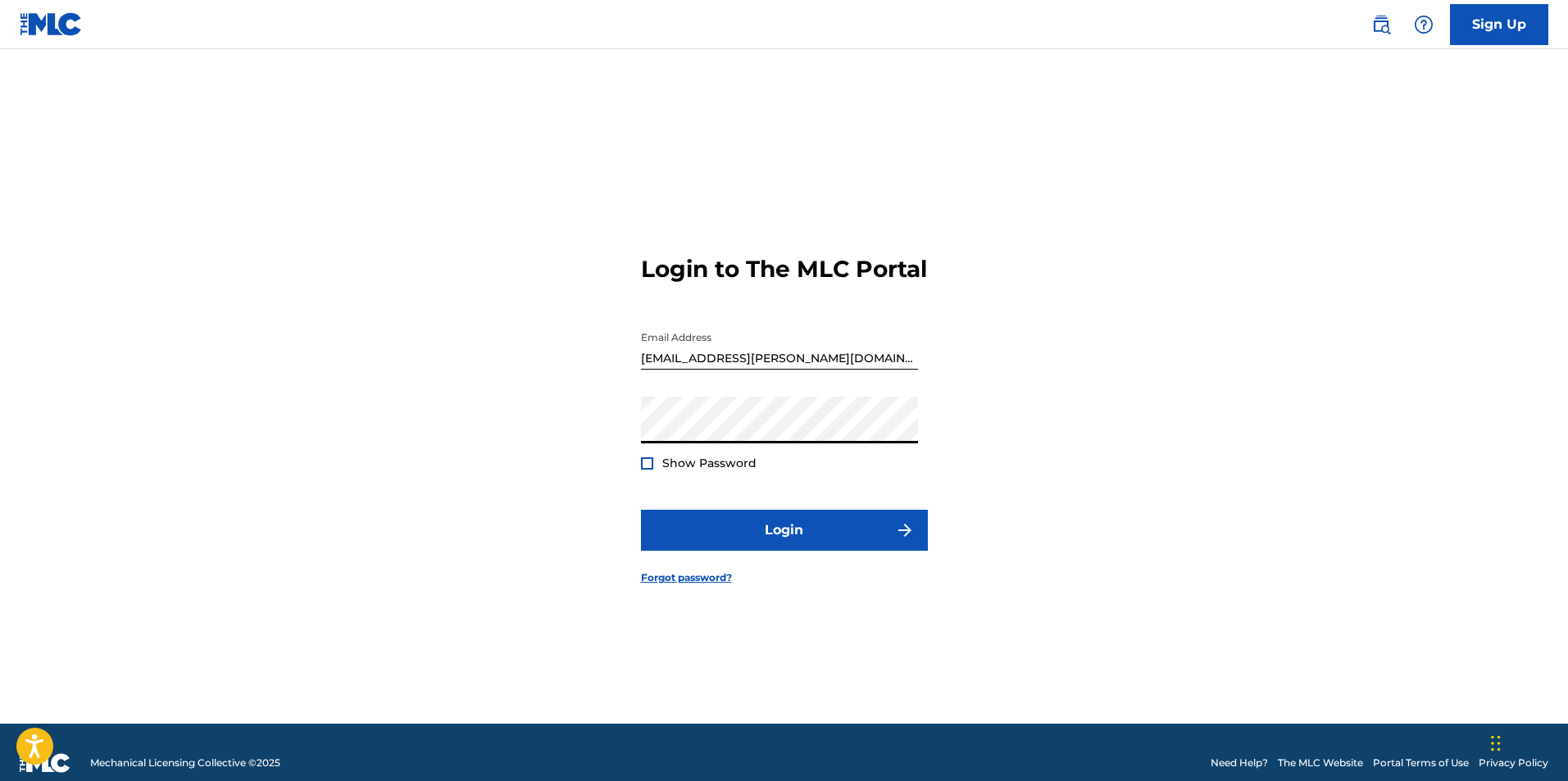
click at [641, 510] on button "Login" at bounding box center [784, 530] width 287 height 41
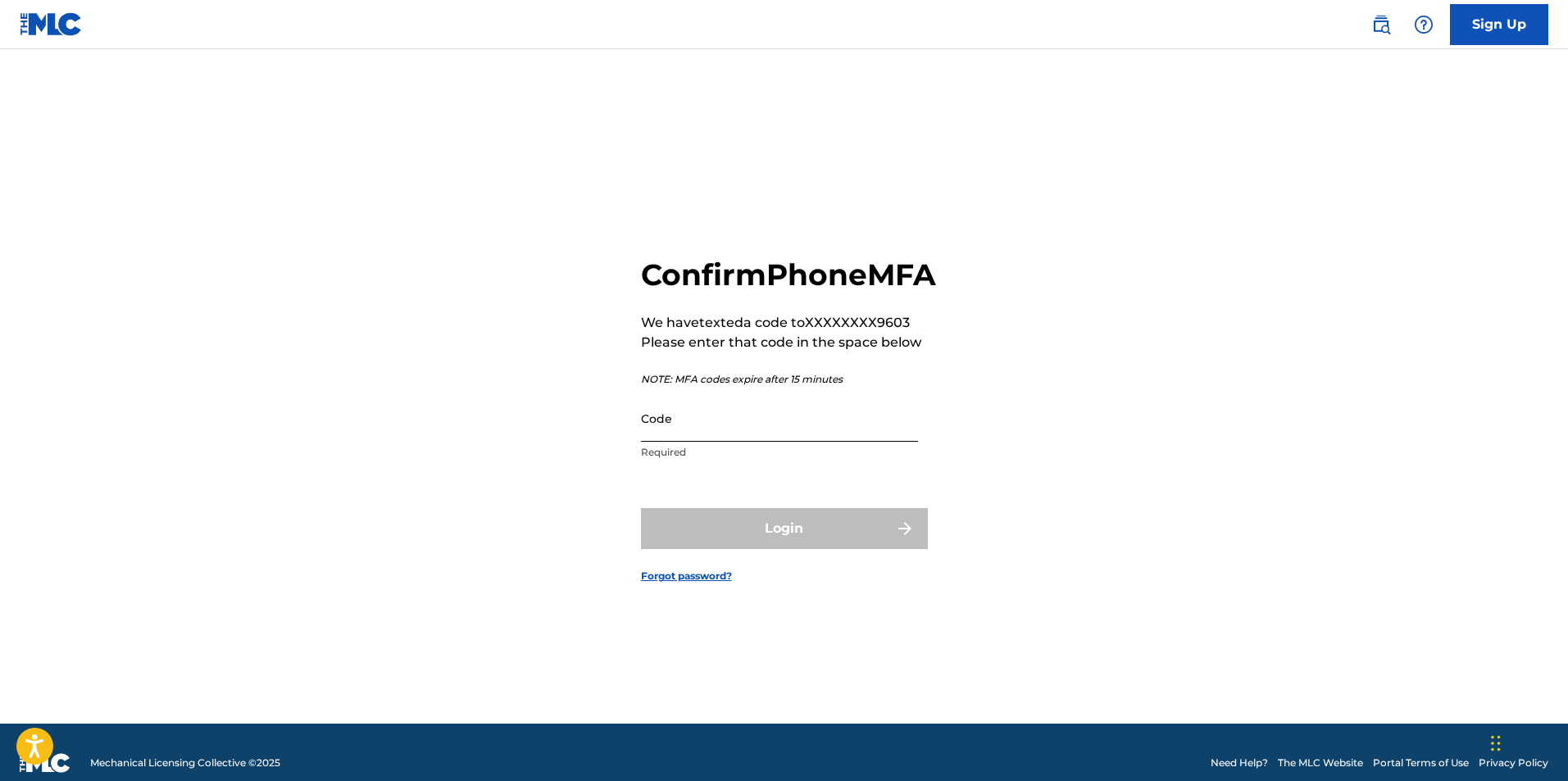
click at [764, 431] on input "Code" at bounding box center [779, 418] width 277 height 47
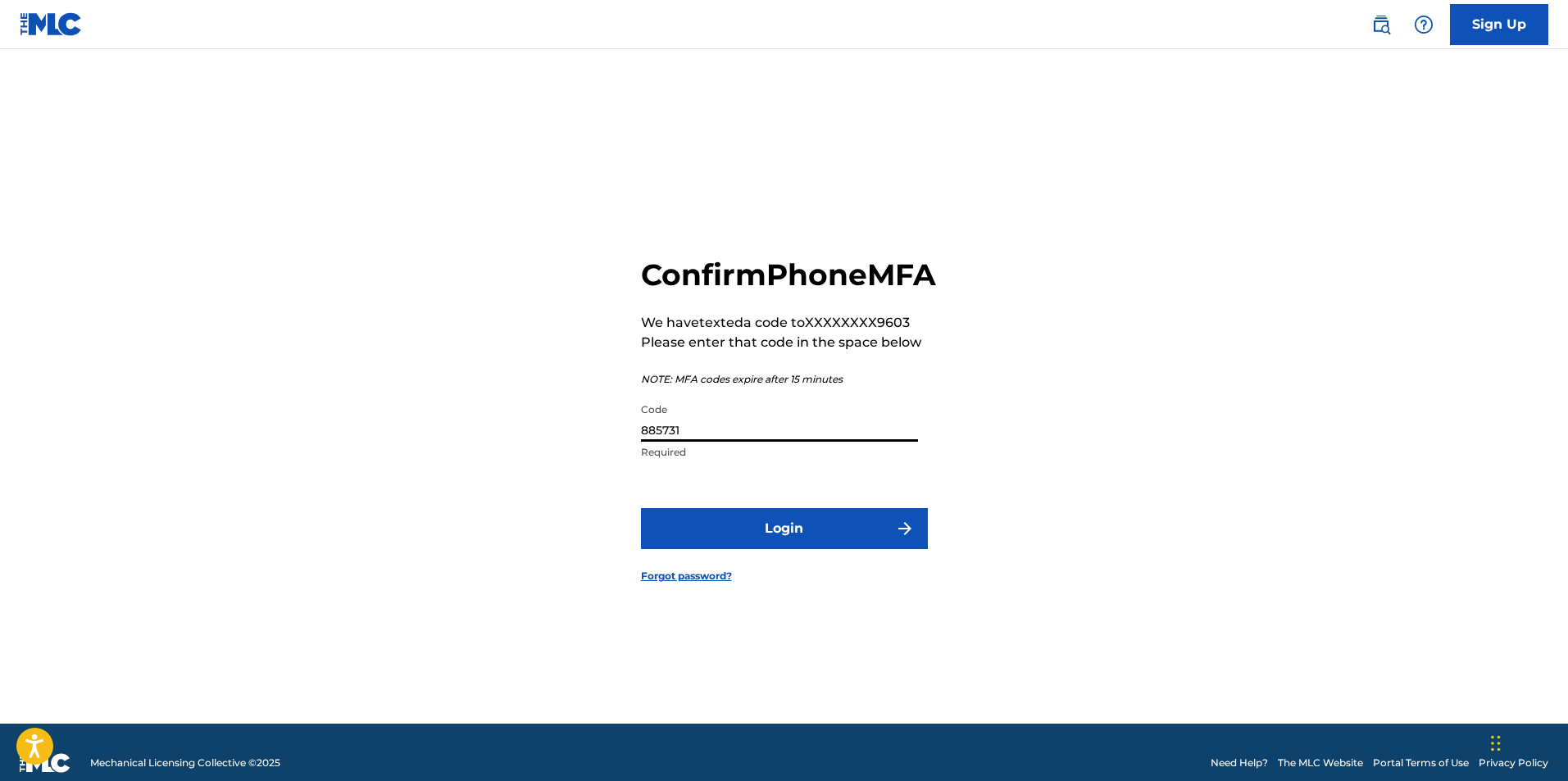
type input "885731"
click at [641, 508] on button "Login" at bounding box center [784, 528] width 287 height 41
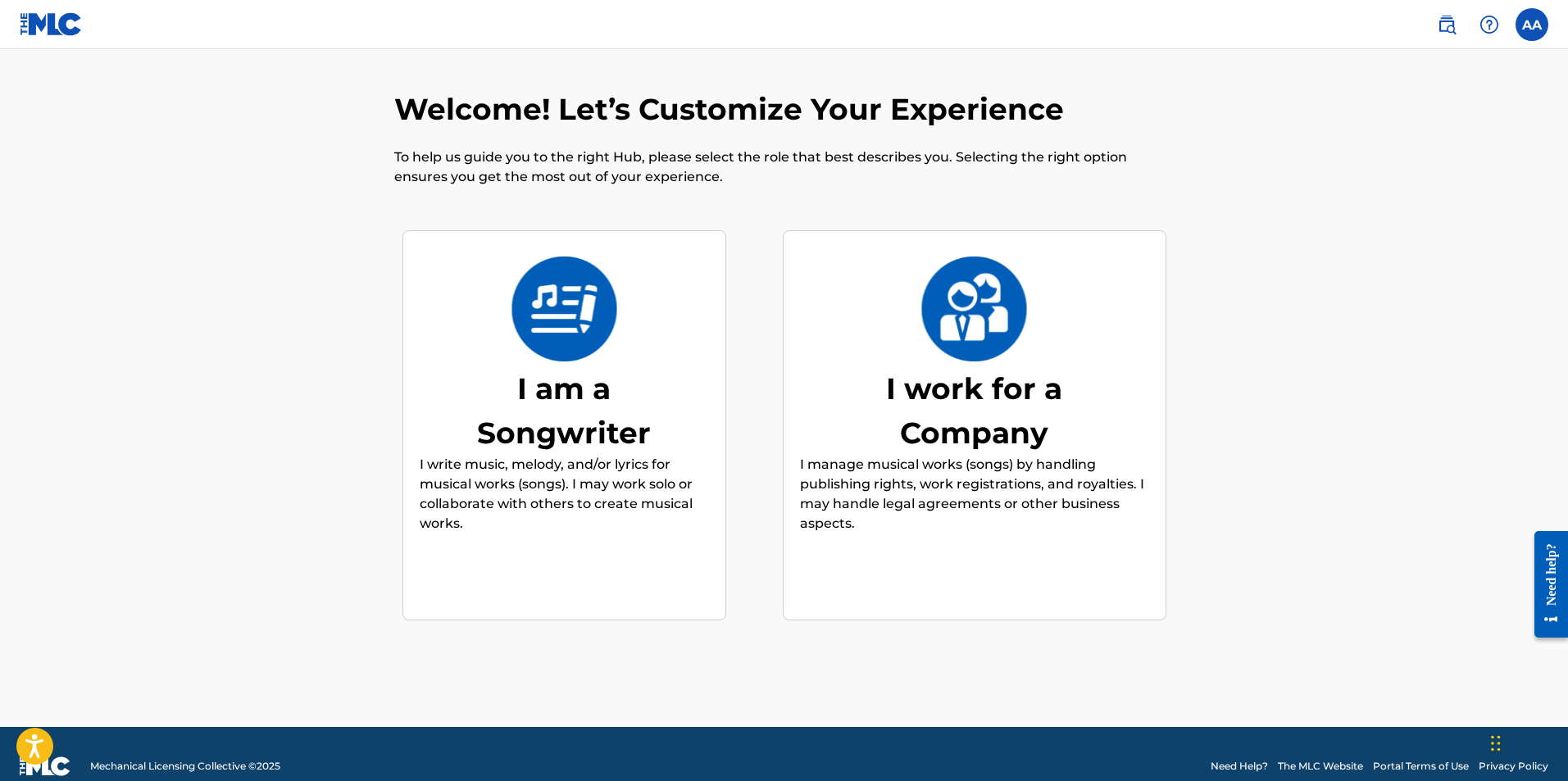
click at [578, 405] on div "I am a Songwriter" at bounding box center [564, 410] width 246 height 88
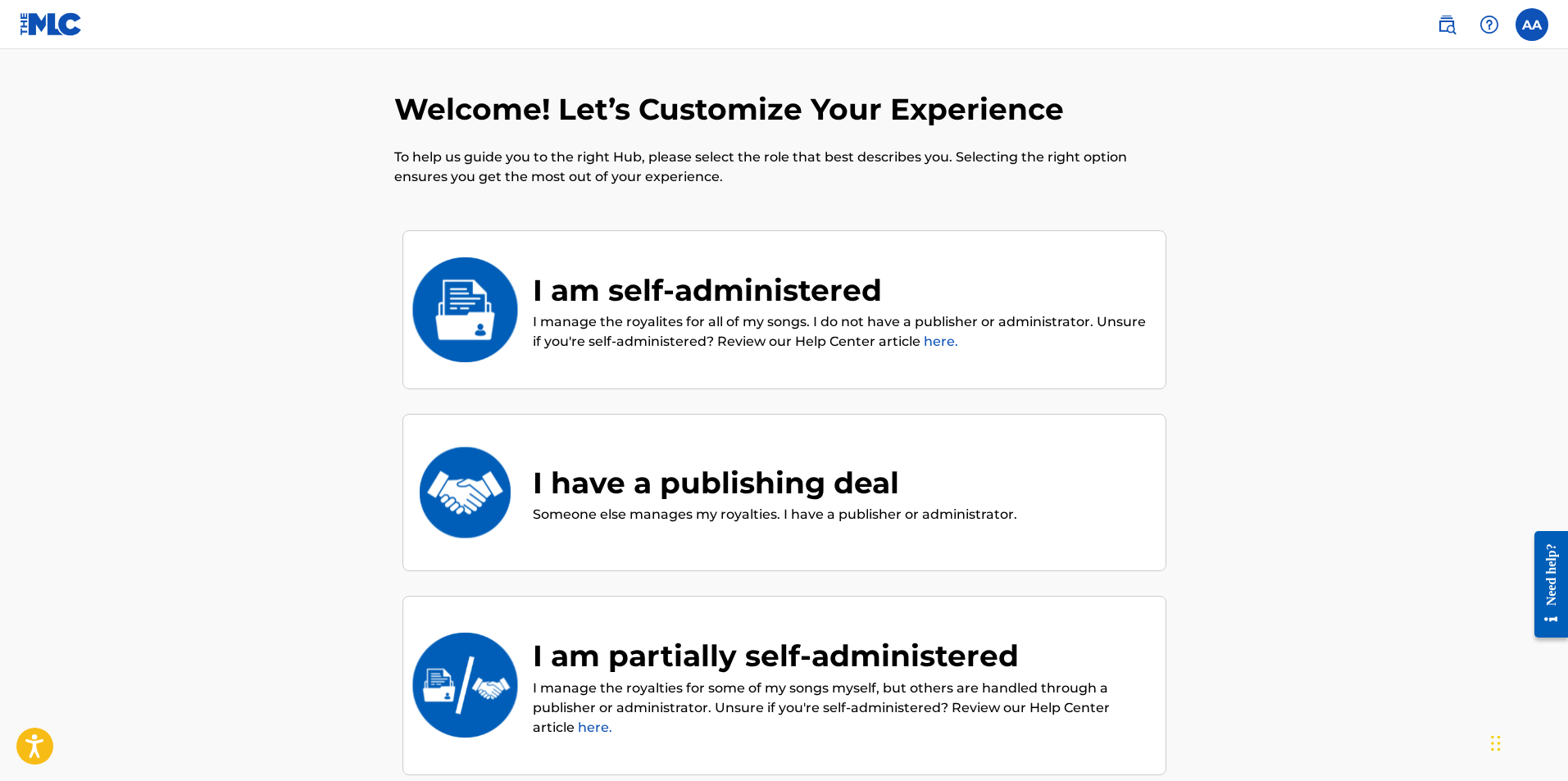
scroll to position [74, 0]
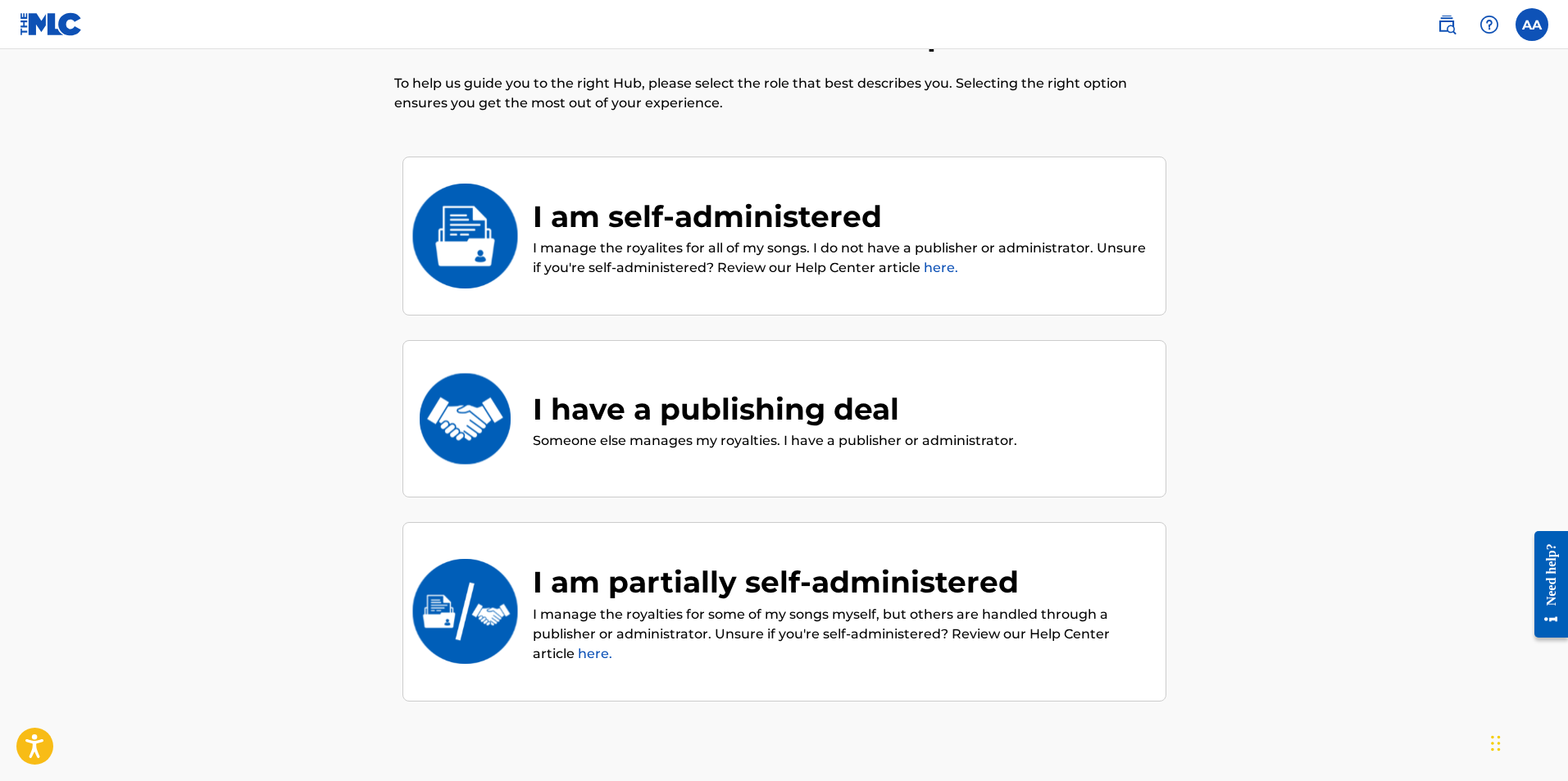
click at [672, 223] on div "I am self-administered" at bounding box center [841, 216] width 616 height 45
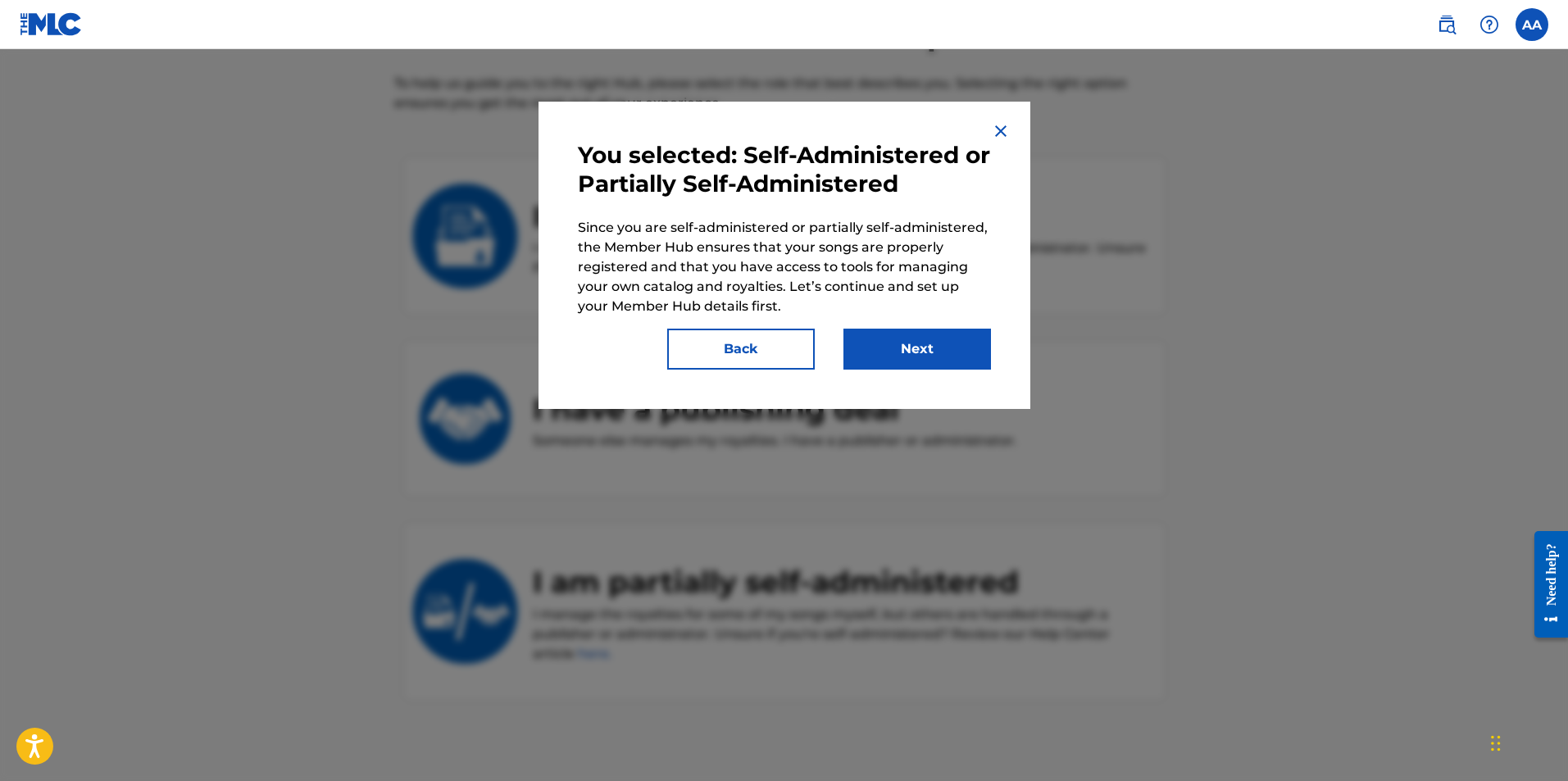
click at [999, 127] on img at bounding box center [1000, 131] width 20 height 20
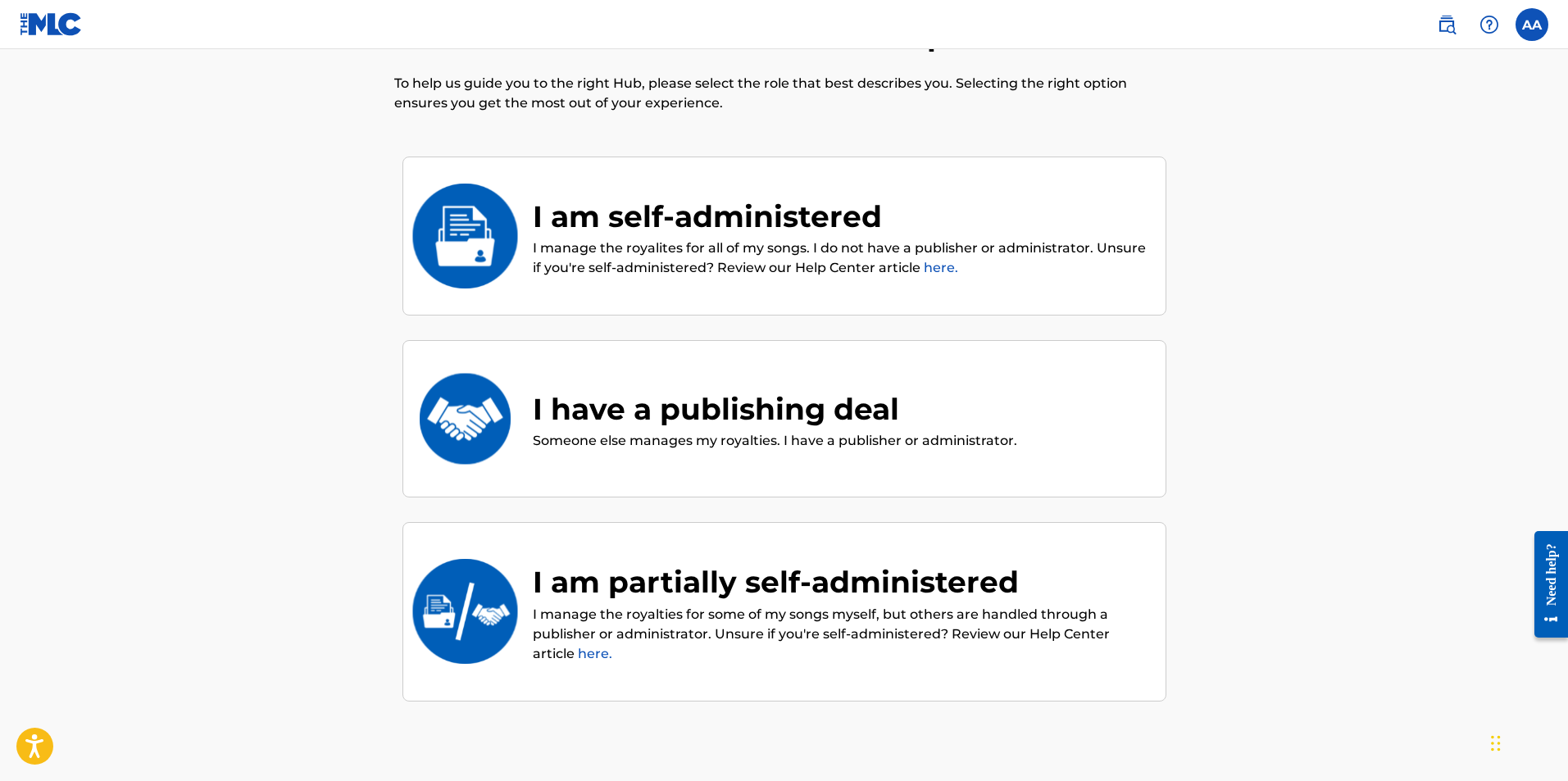
click at [613, 213] on div "I am self-administered" at bounding box center [841, 216] width 616 height 45
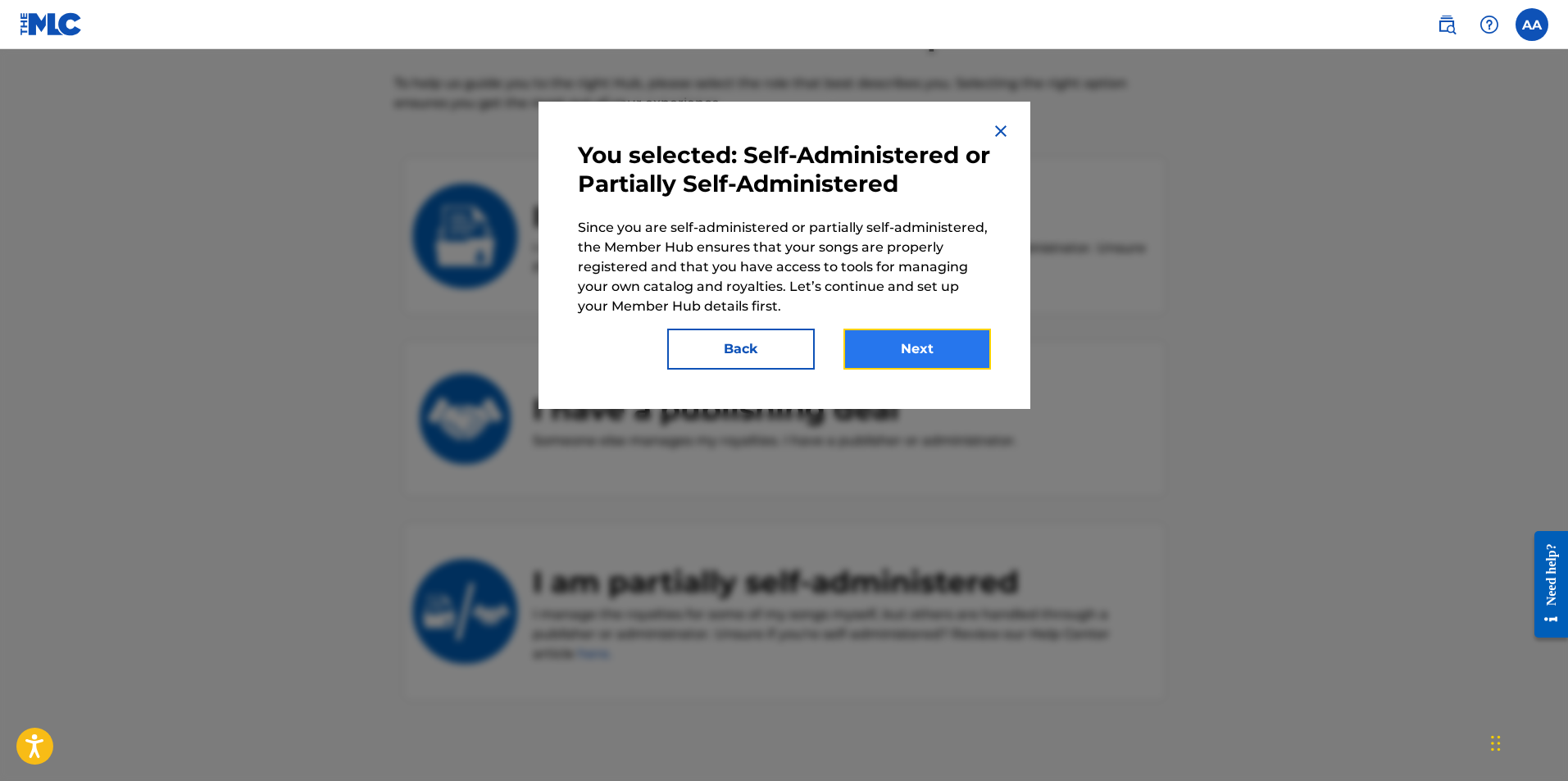
click at [892, 340] on button "Next" at bounding box center [917, 349] width 147 height 41
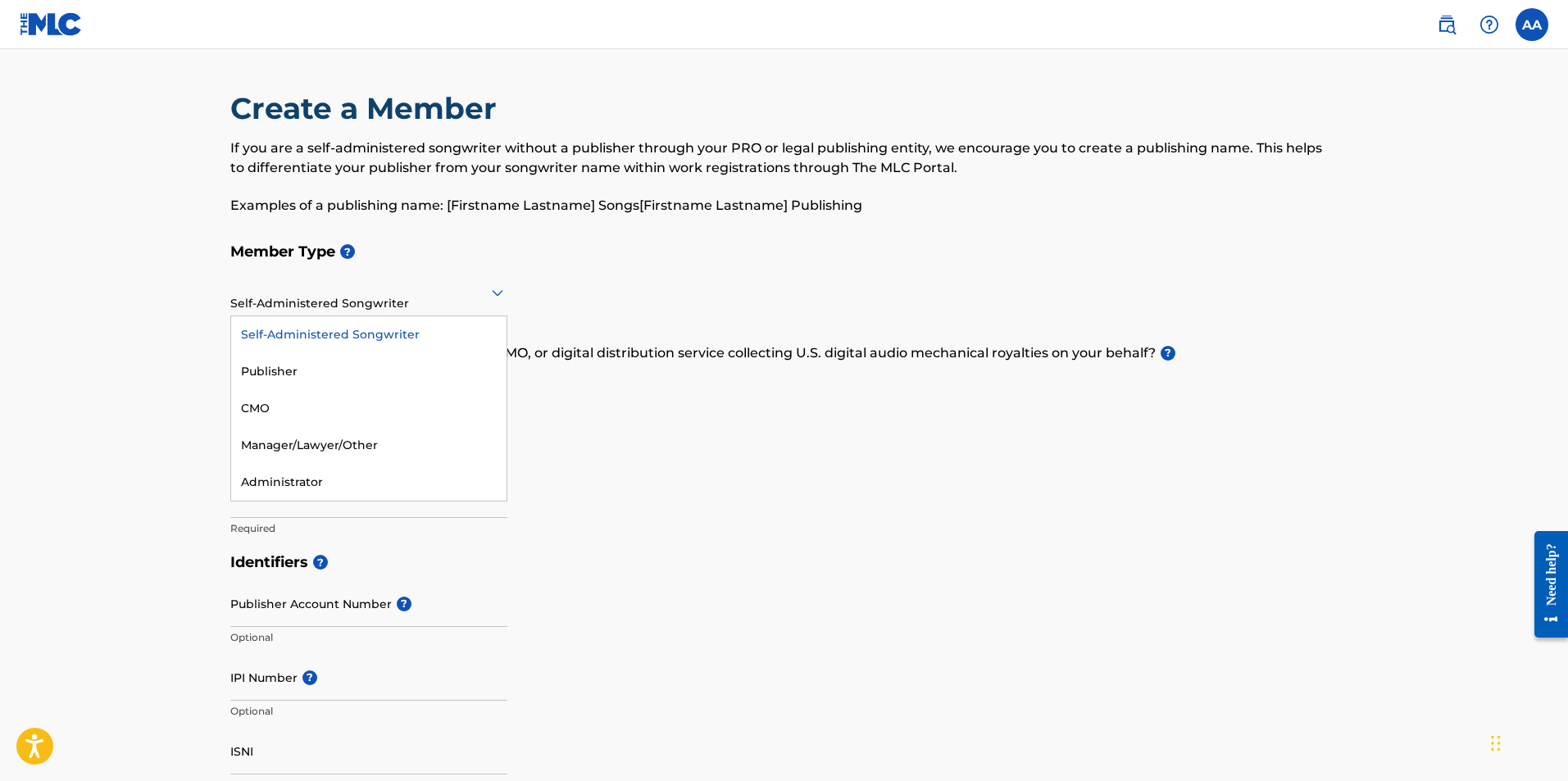
click at [377, 303] on div "Self-Administered Songwriter" at bounding box center [368, 292] width 277 height 40
click at [340, 336] on div "Self-Administered Songwriter" at bounding box center [369, 335] width 276 height 37
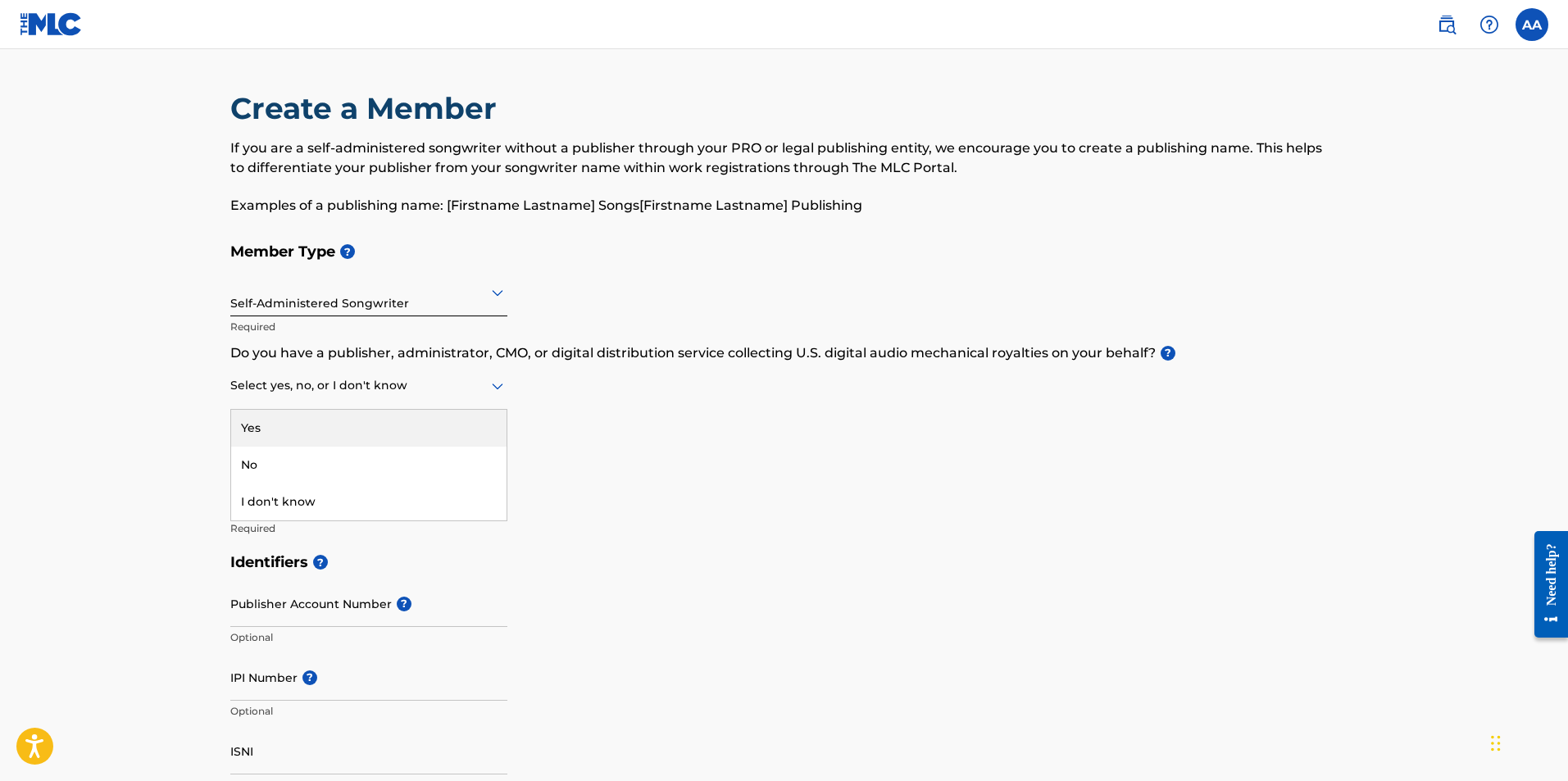
click at [343, 389] on div at bounding box center [368, 386] width 277 height 21
click at [311, 459] on div "No" at bounding box center [369, 465] width 276 height 37
click at [326, 494] on input "Member name" at bounding box center [368, 495] width 277 height 47
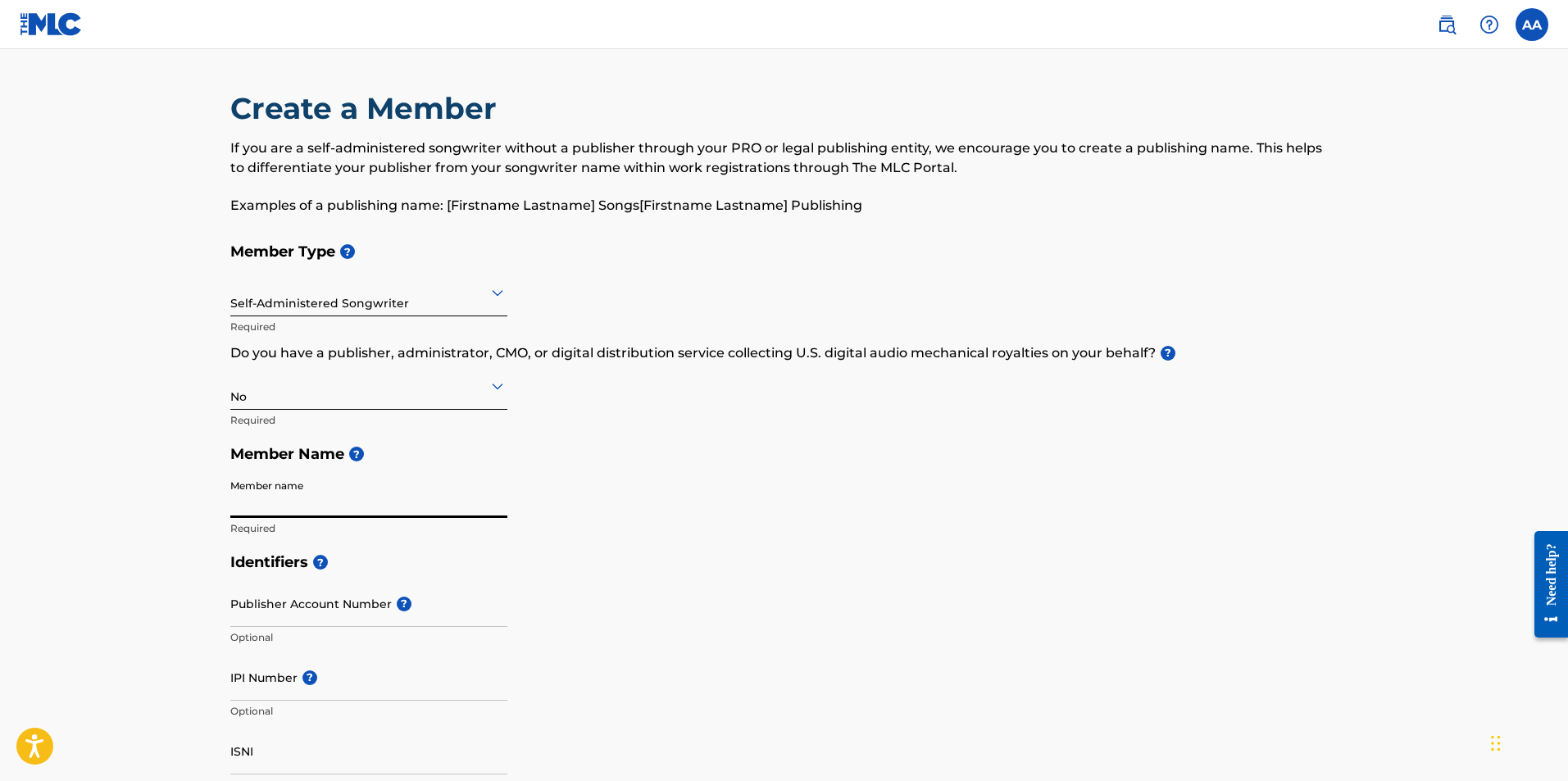
type input "Aaron Alvarez Fernandez"
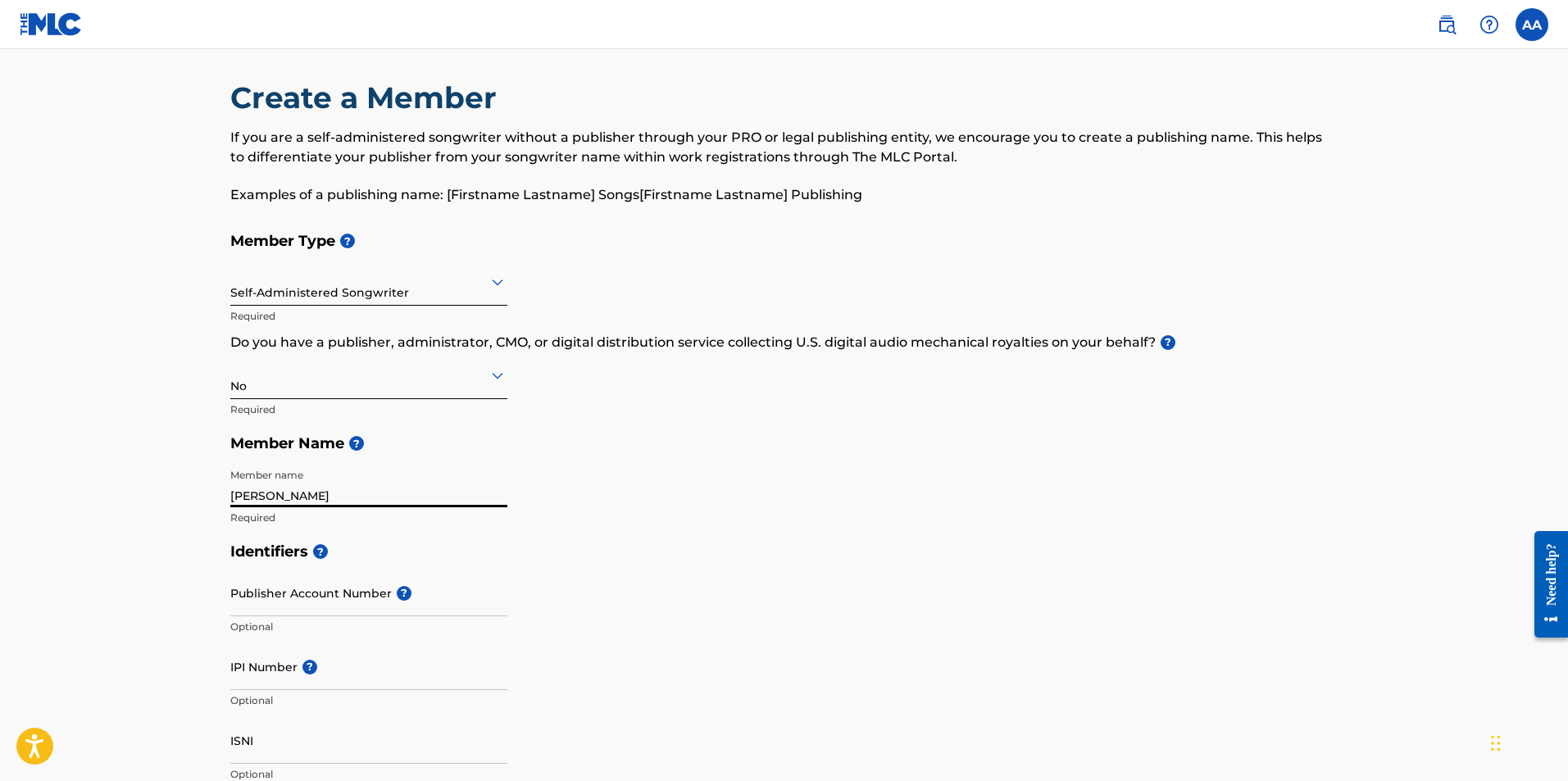
scroll to position [164, 0]
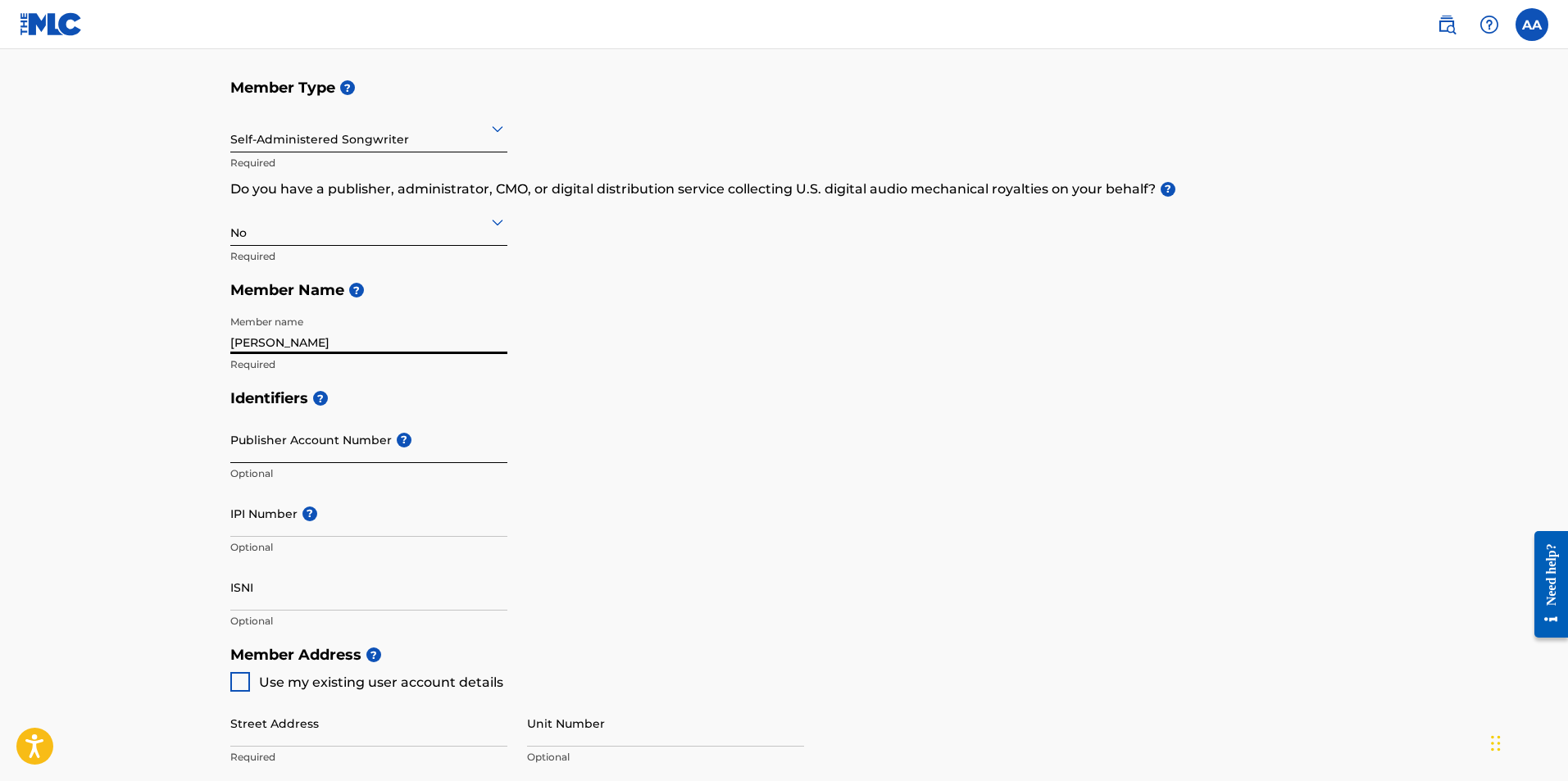
click at [325, 440] on input "Publisher Account Number ?" at bounding box center [368, 439] width 277 height 47
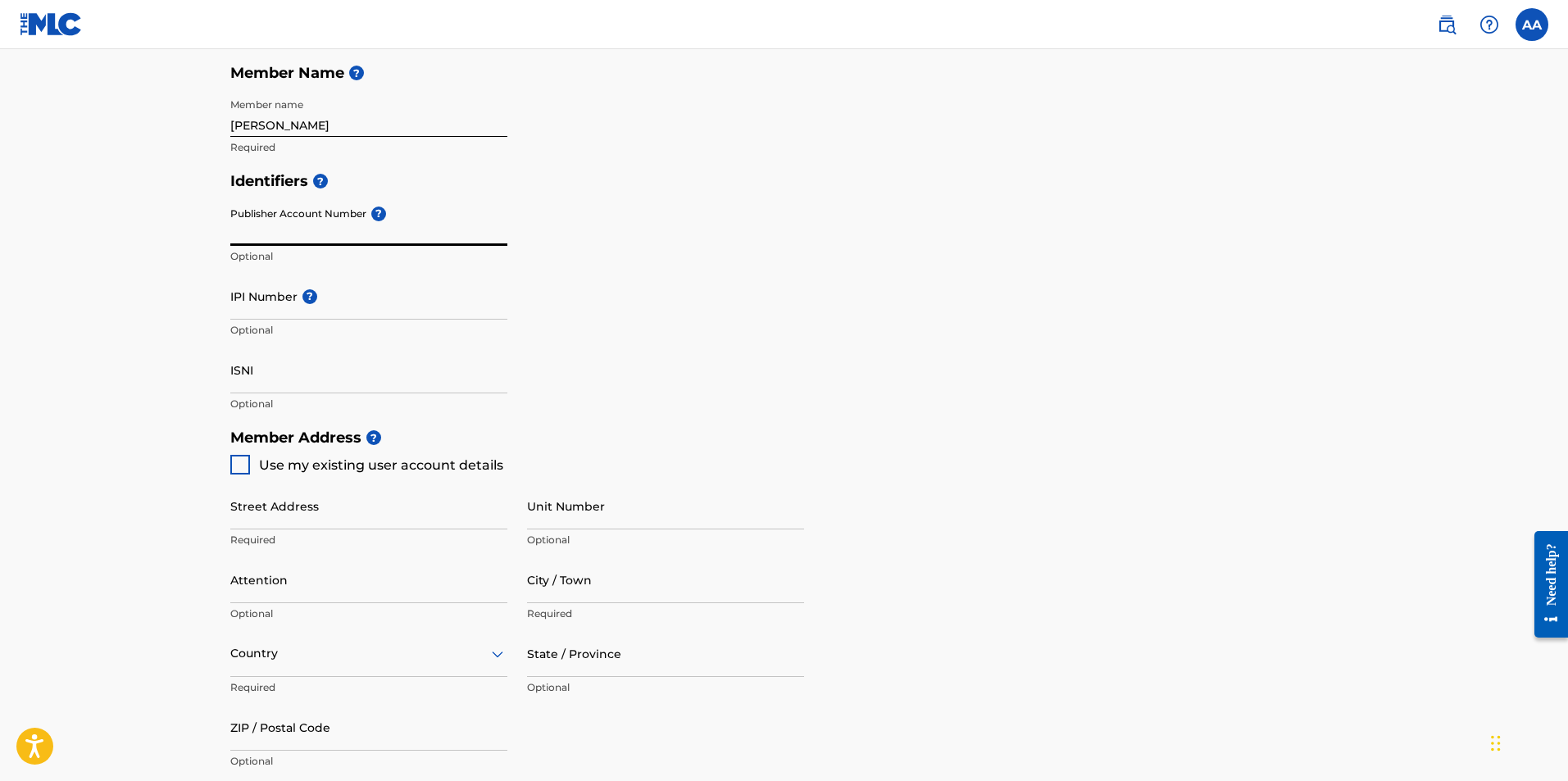
scroll to position [410, 0]
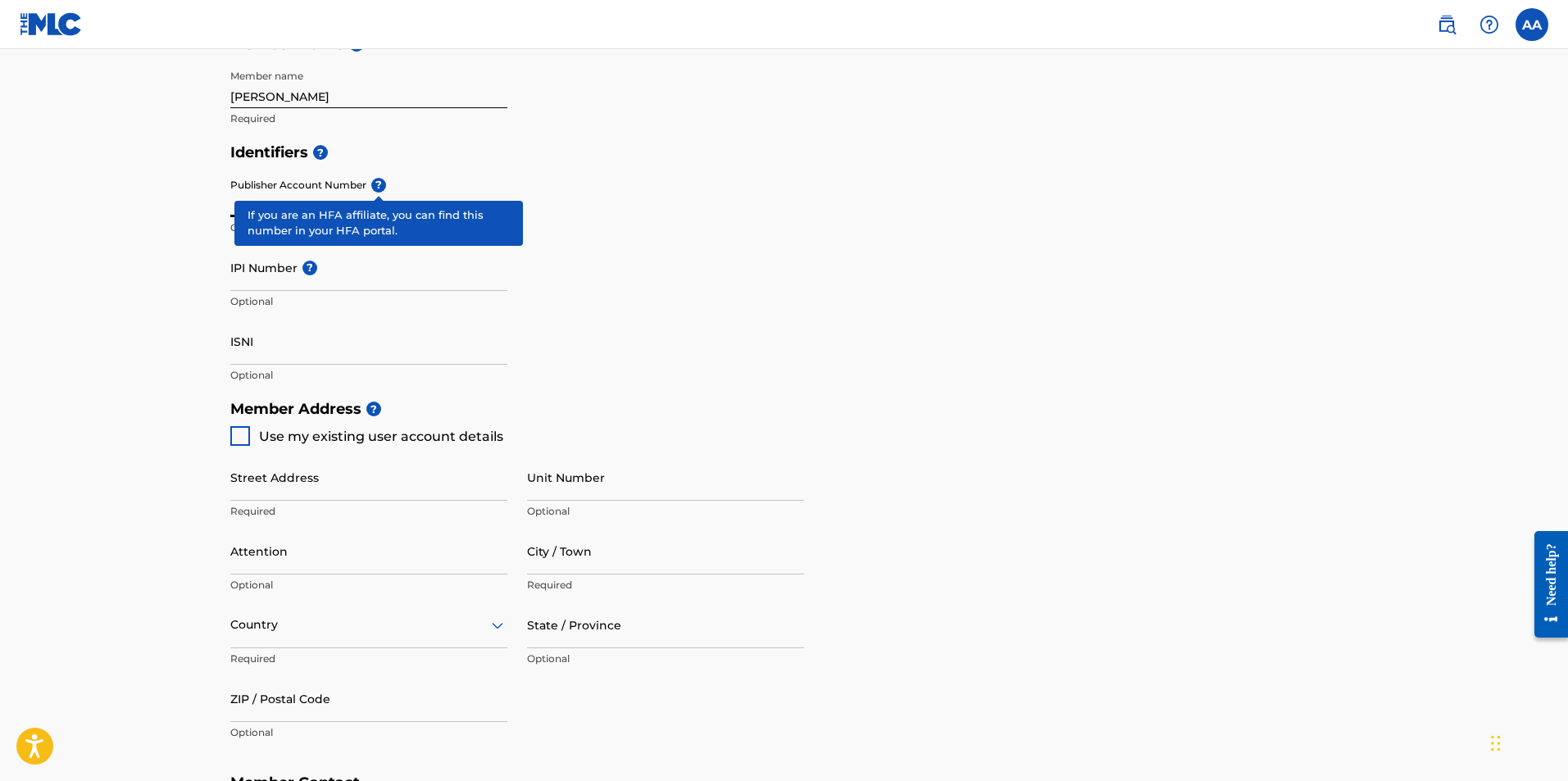
click at [379, 184] on span "?" at bounding box center [376, 185] width 20 height 15
click at [379, 184] on input "Publisher Account Number ?" at bounding box center [368, 193] width 277 height 47
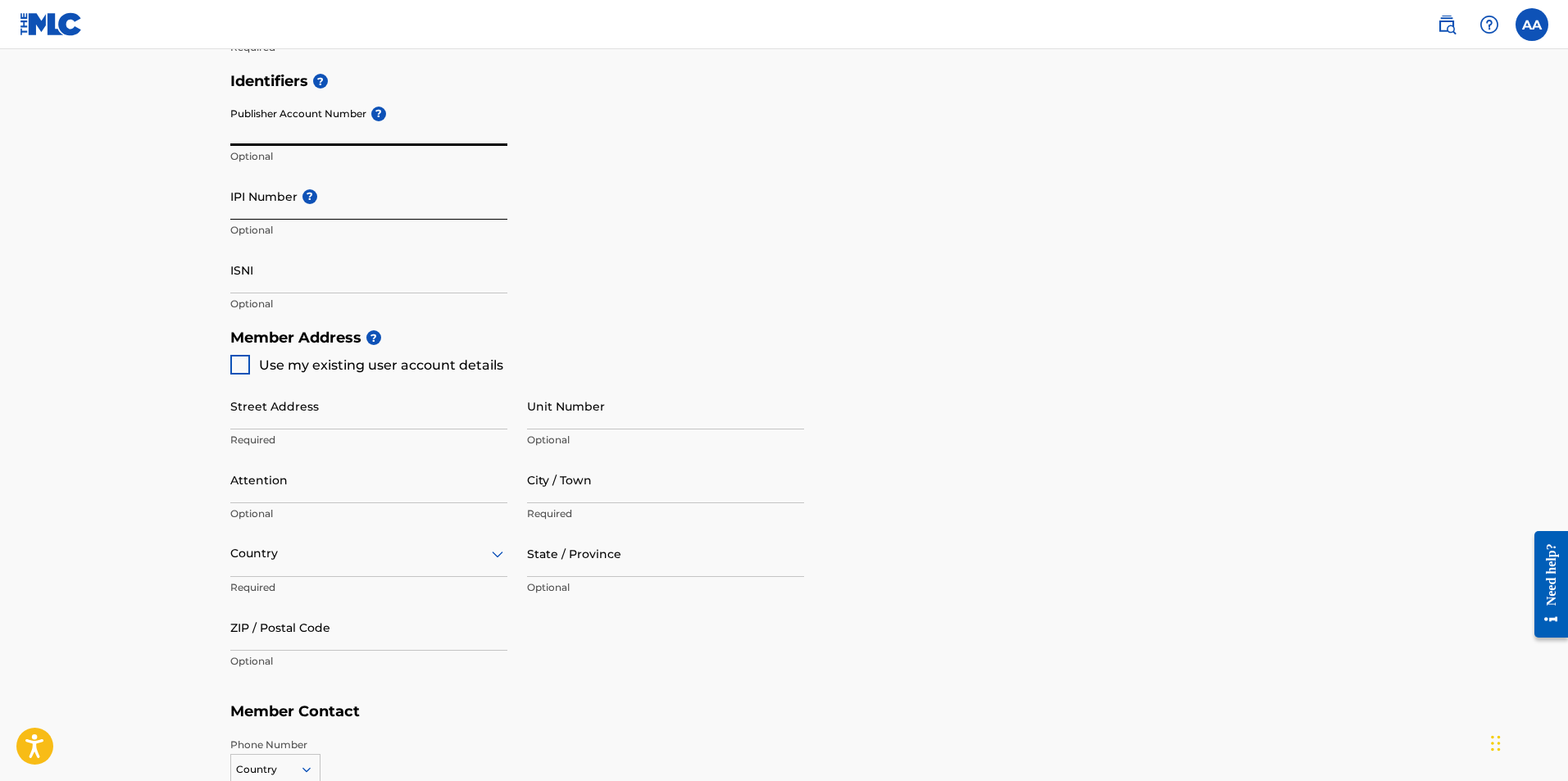
scroll to position [574, 0]
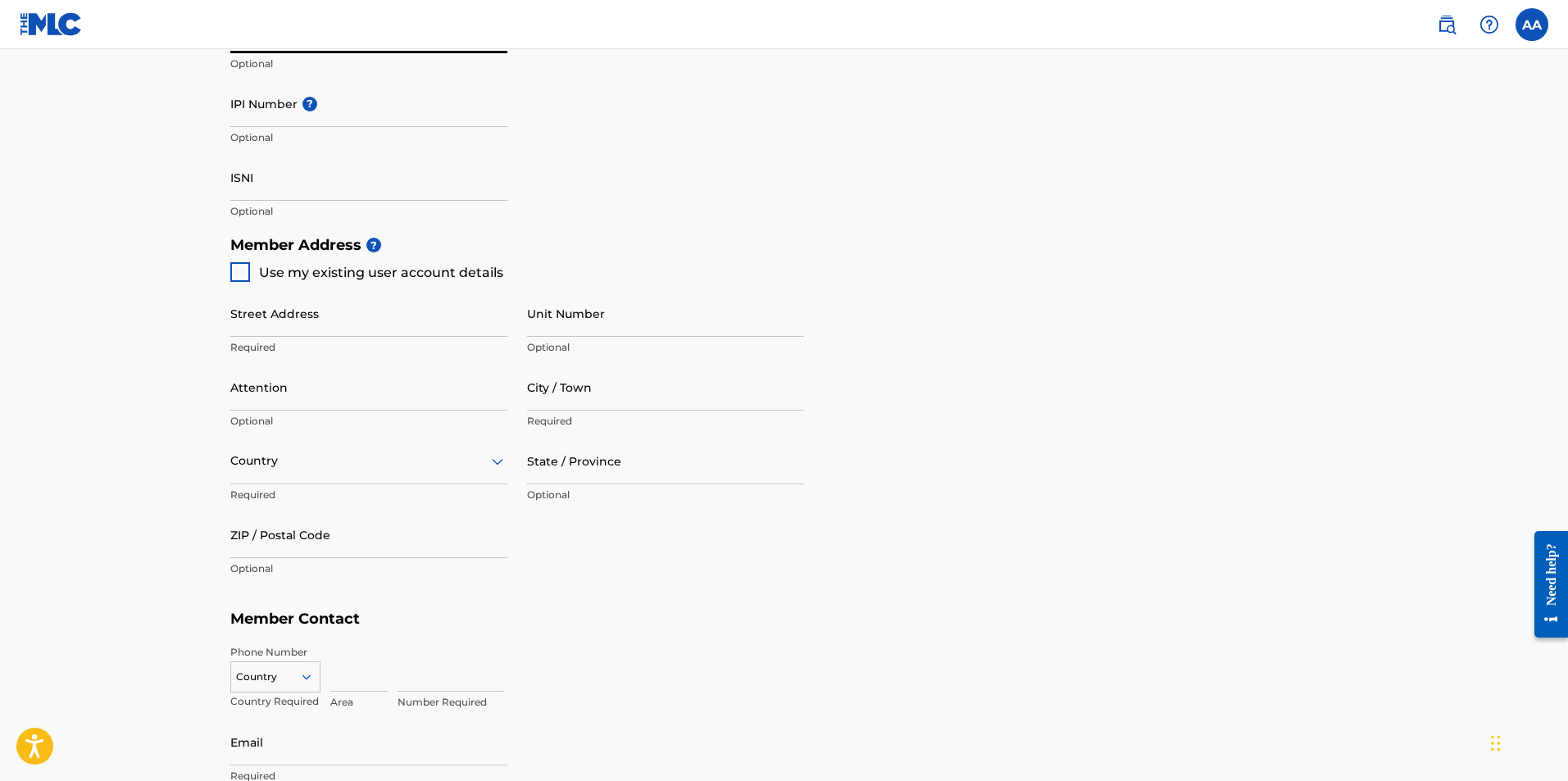
click at [244, 275] on div at bounding box center [240, 272] width 20 height 20
type input "[STREET_ADDRESS]"
type input "[GEOGRAPHIC_DATA]"
type input "10465"
type input "646"
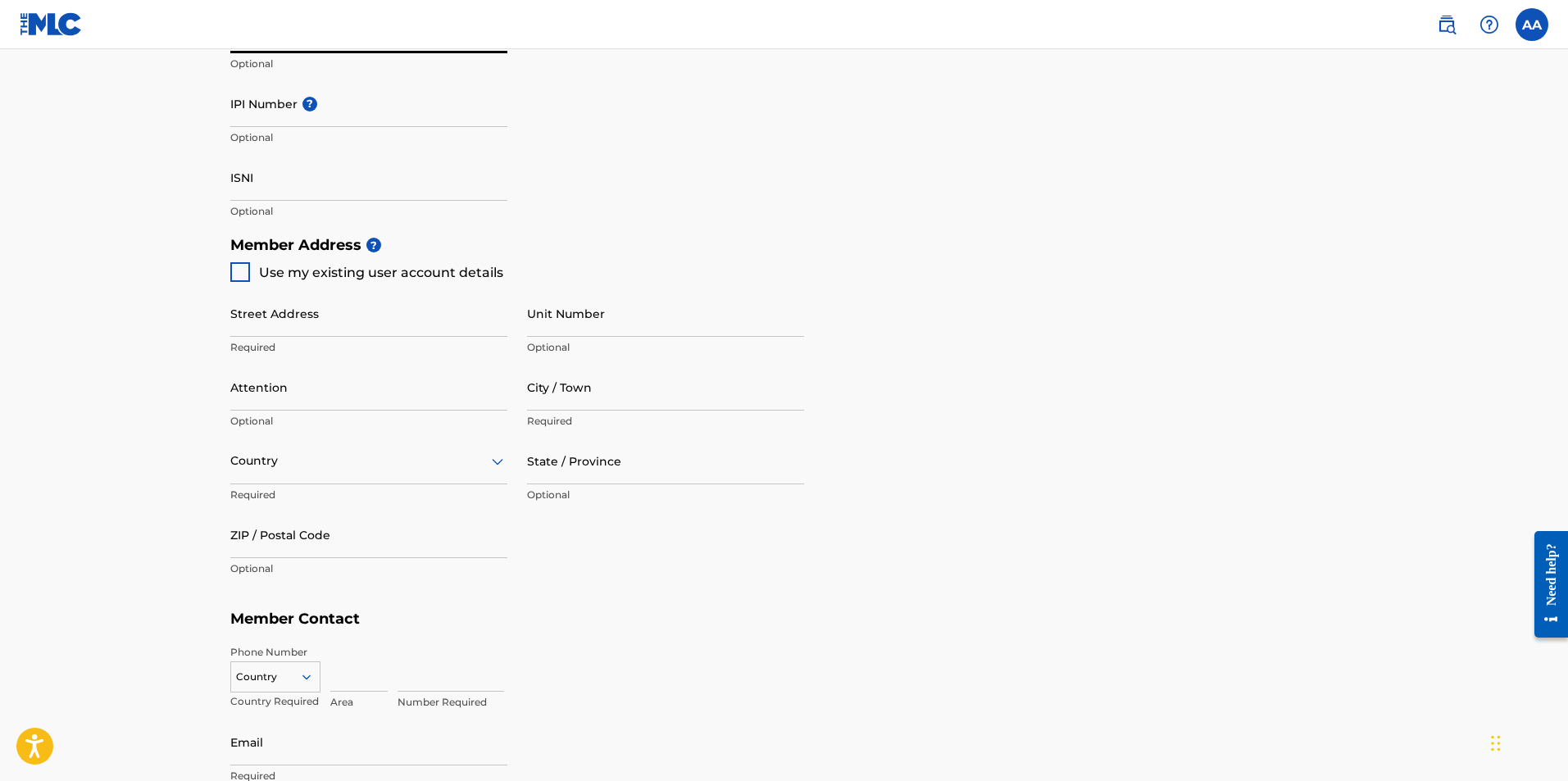
type input "5009603"
type input "[EMAIL_ADDRESS][PERSON_NAME][DOMAIN_NAME]"
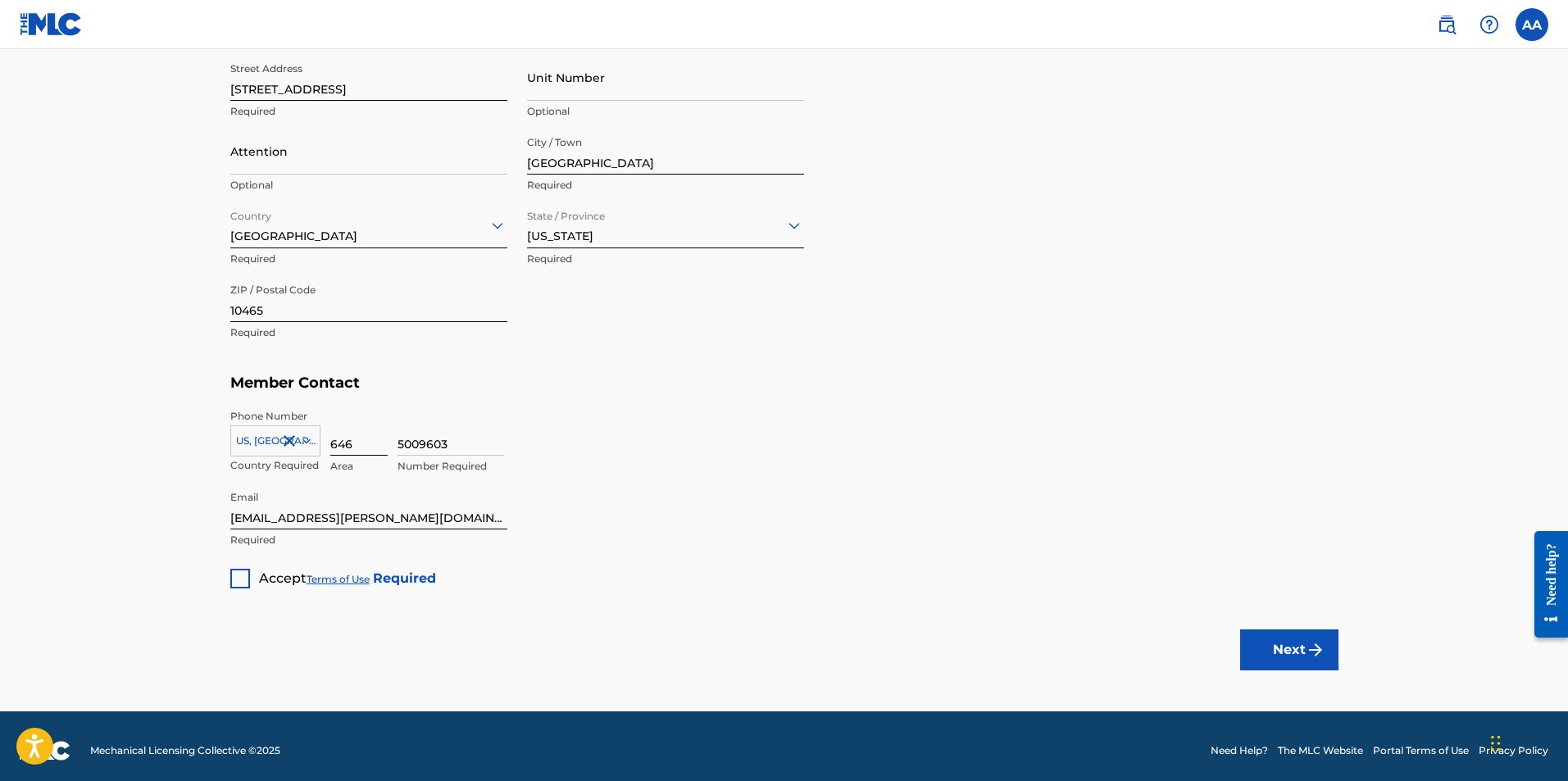
scroll to position [819, 0]
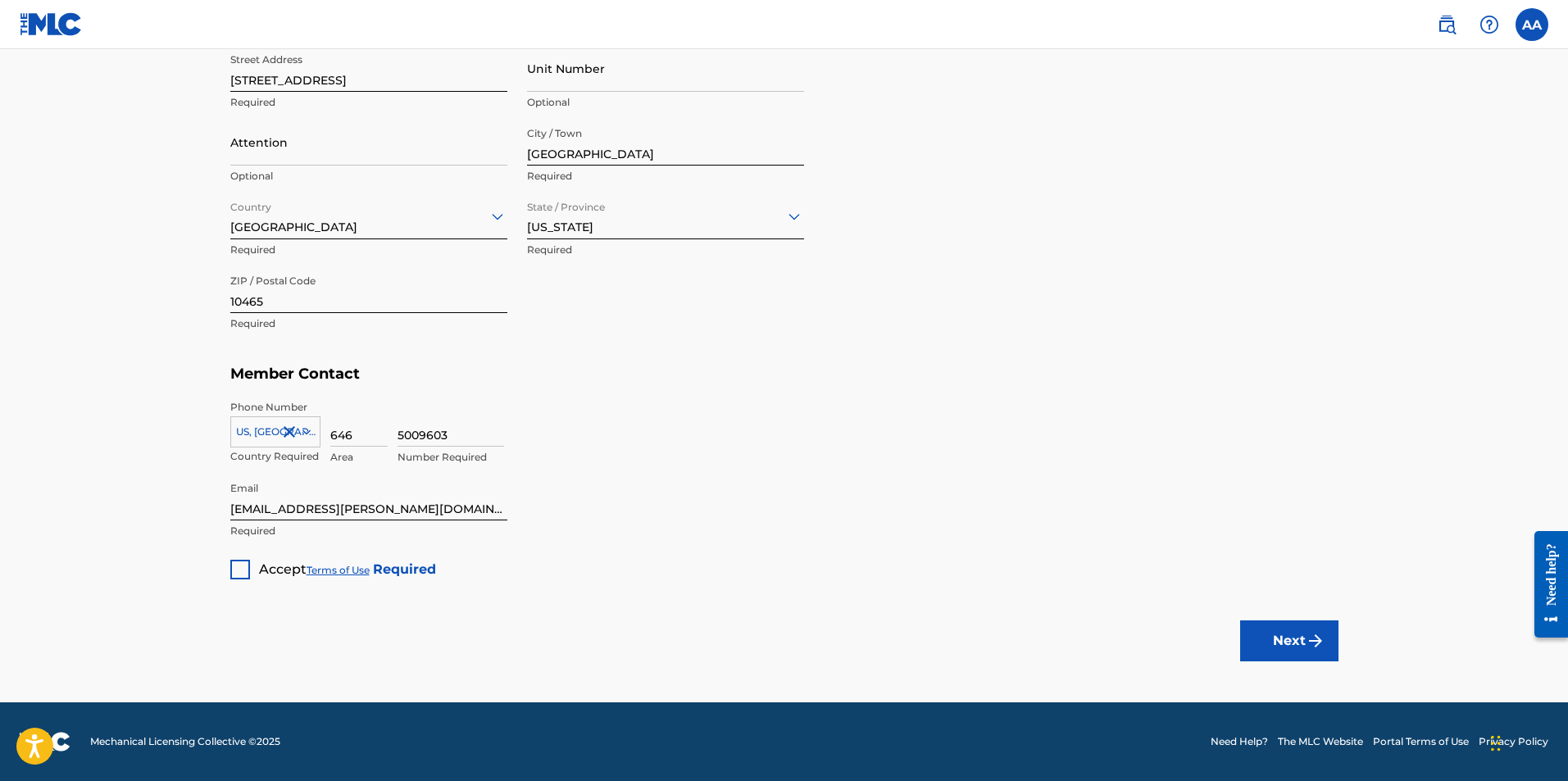
click at [242, 564] on div at bounding box center [240, 570] width 20 height 20
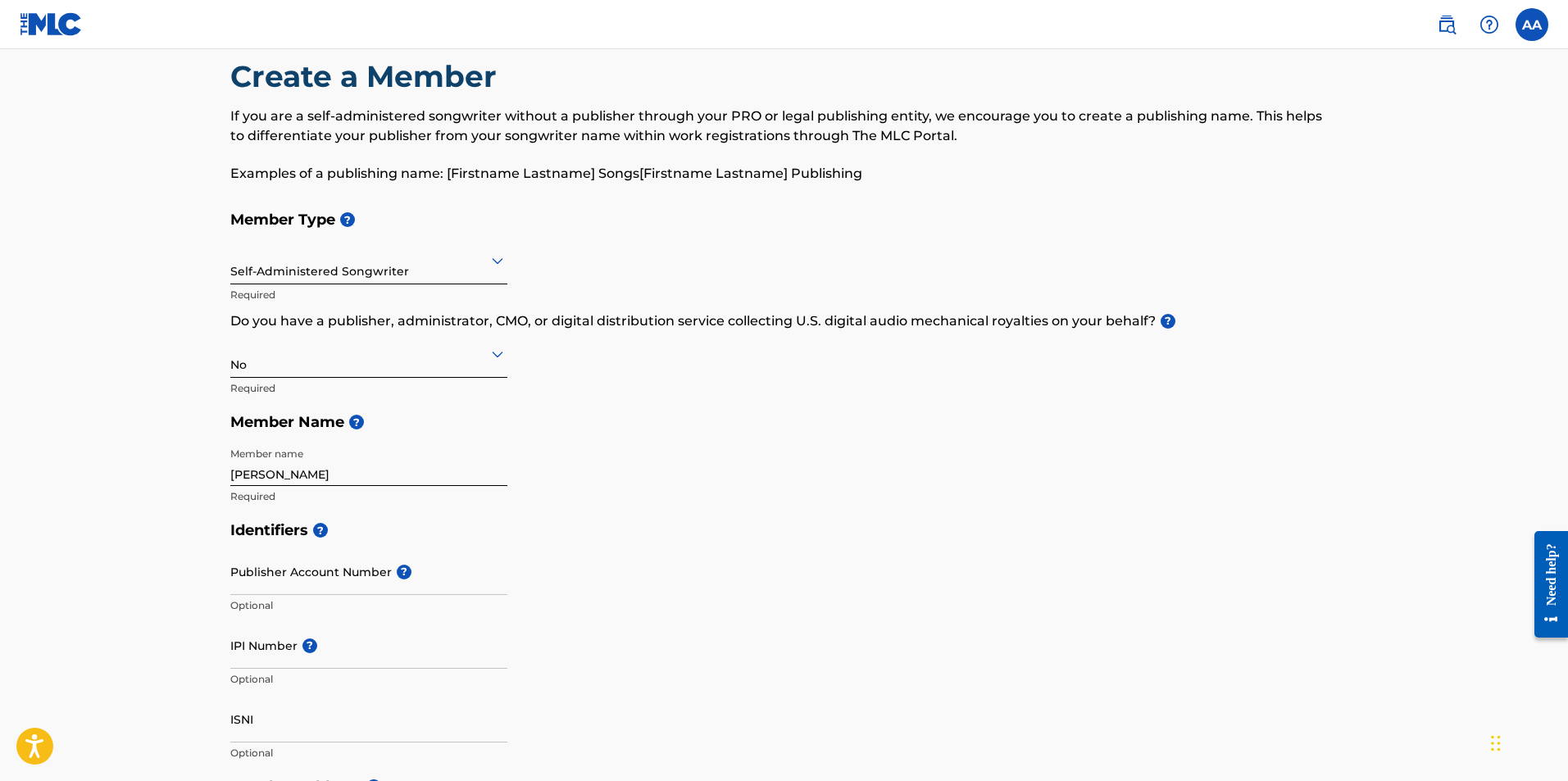
scroll to position [0, 0]
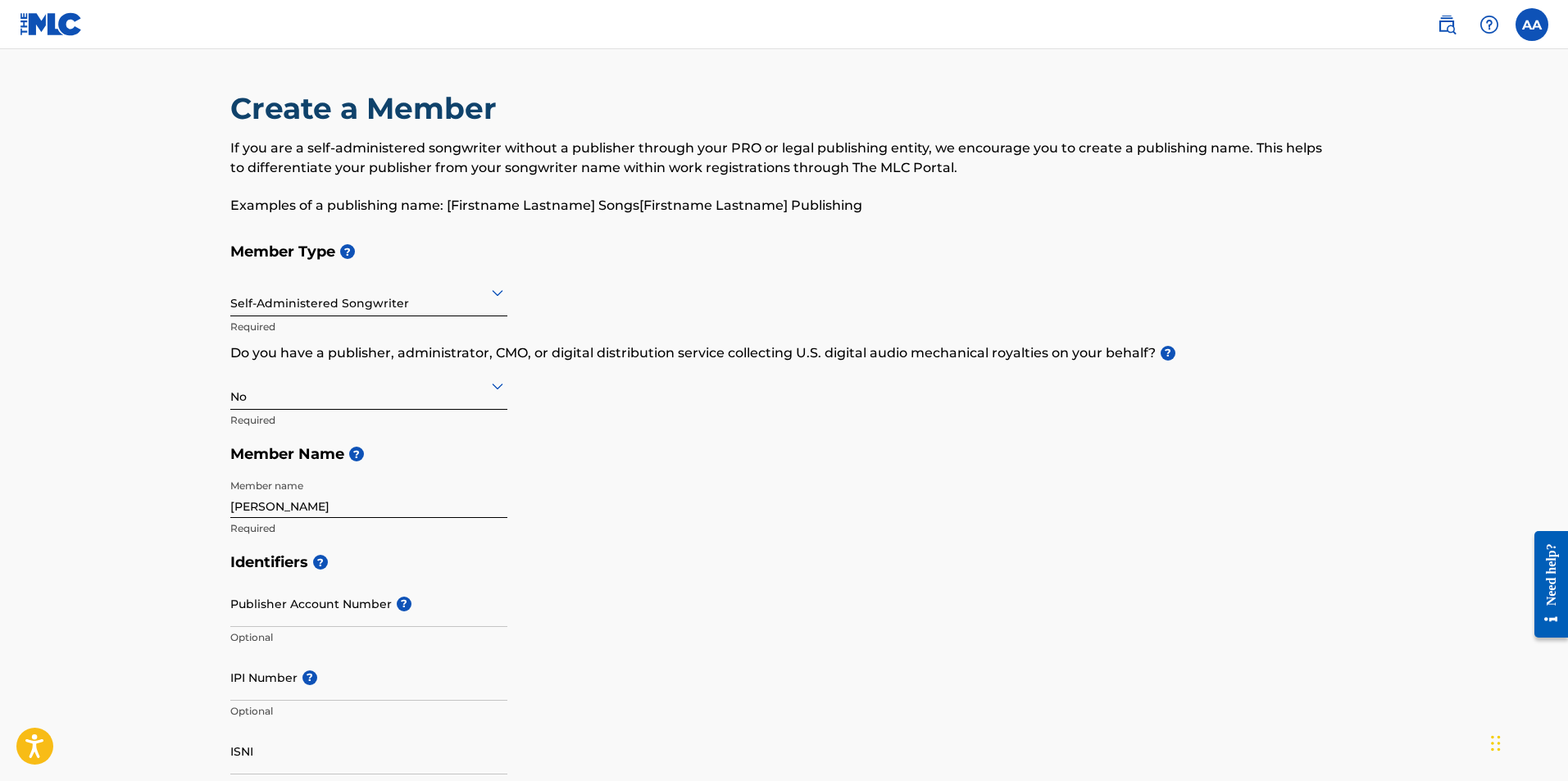
click at [416, 400] on div "No" at bounding box center [368, 385] width 277 height 40
click at [388, 420] on div "Yes" at bounding box center [369, 428] width 276 height 37
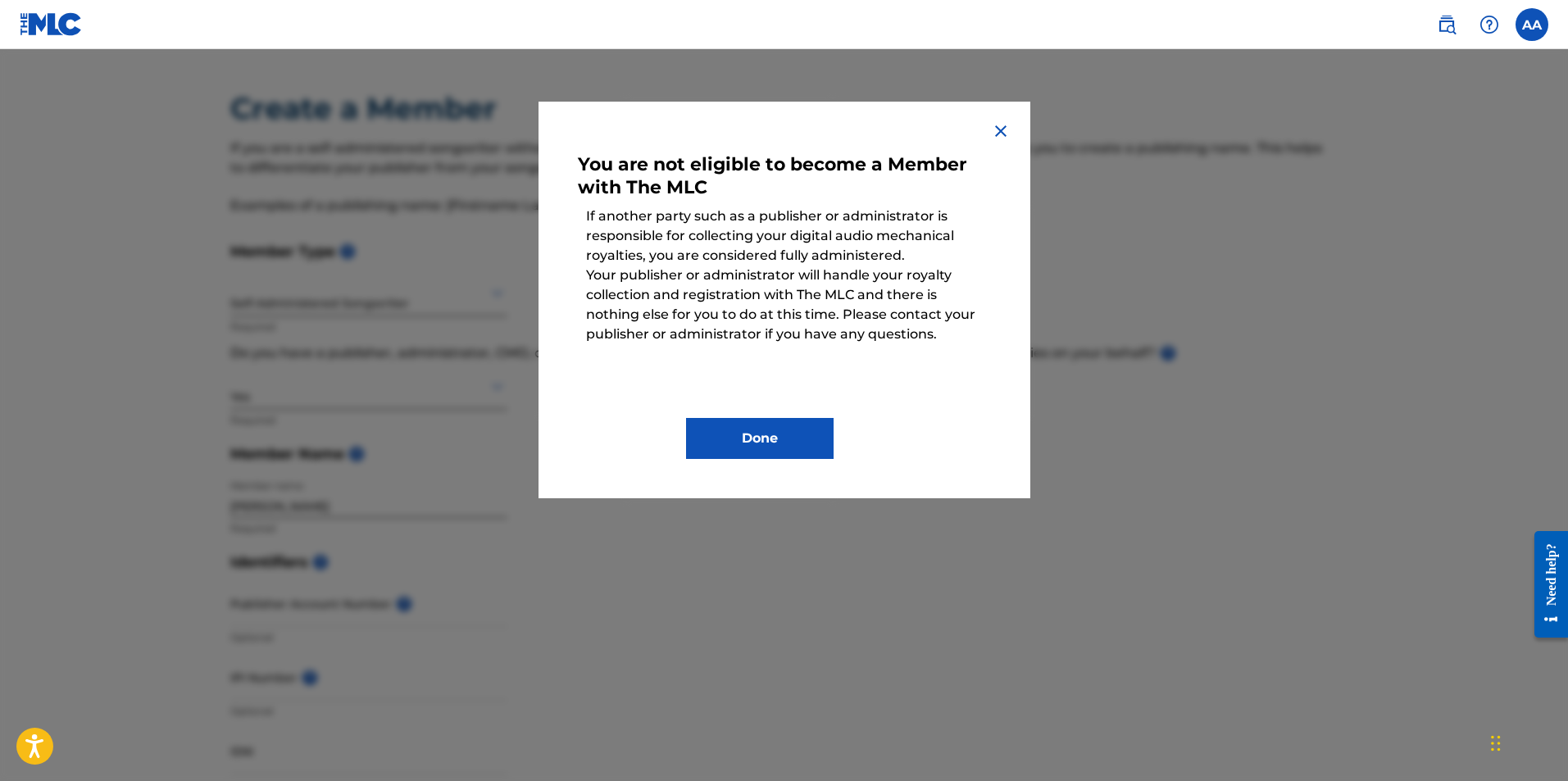
click at [1003, 128] on img at bounding box center [1000, 131] width 20 height 20
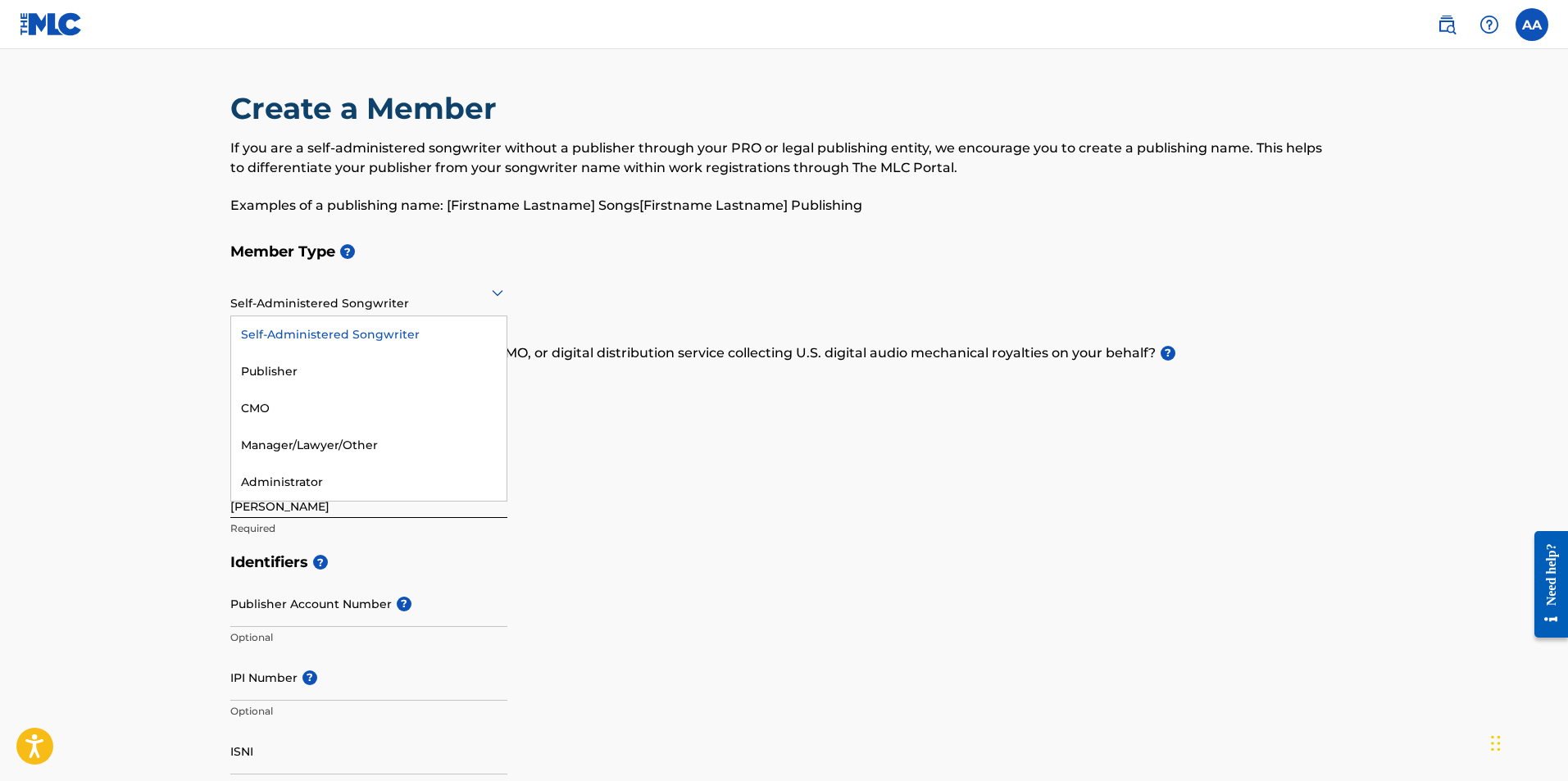
click at [410, 305] on div "Self-Administered Songwriter" at bounding box center [368, 292] width 277 height 40
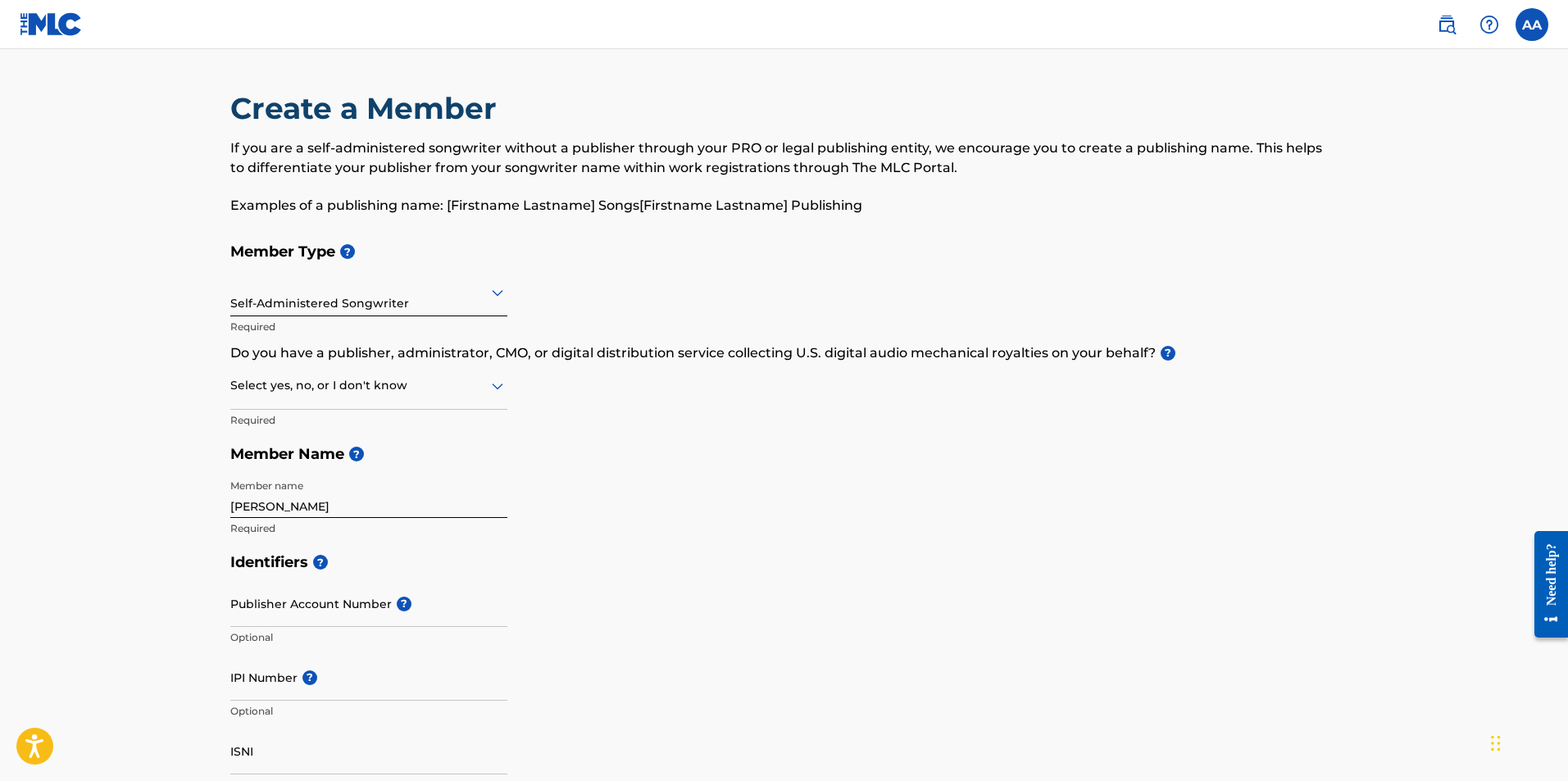
click at [410, 305] on div "Self-Administered Songwriter" at bounding box center [368, 292] width 277 height 40
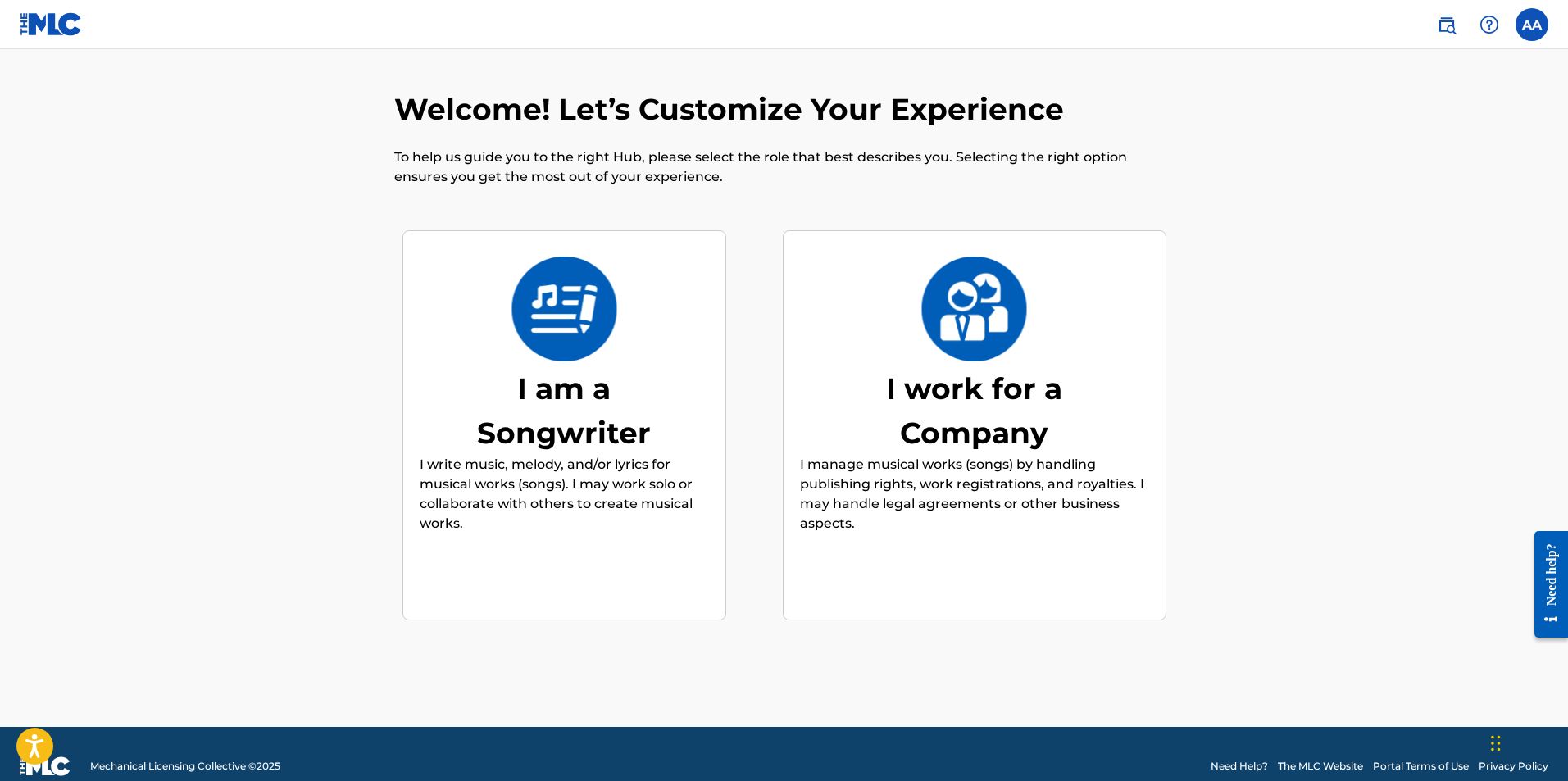
click at [524, 366] on div "I am a Songwriter" at bounding box center [564, 410] width 246 height 88
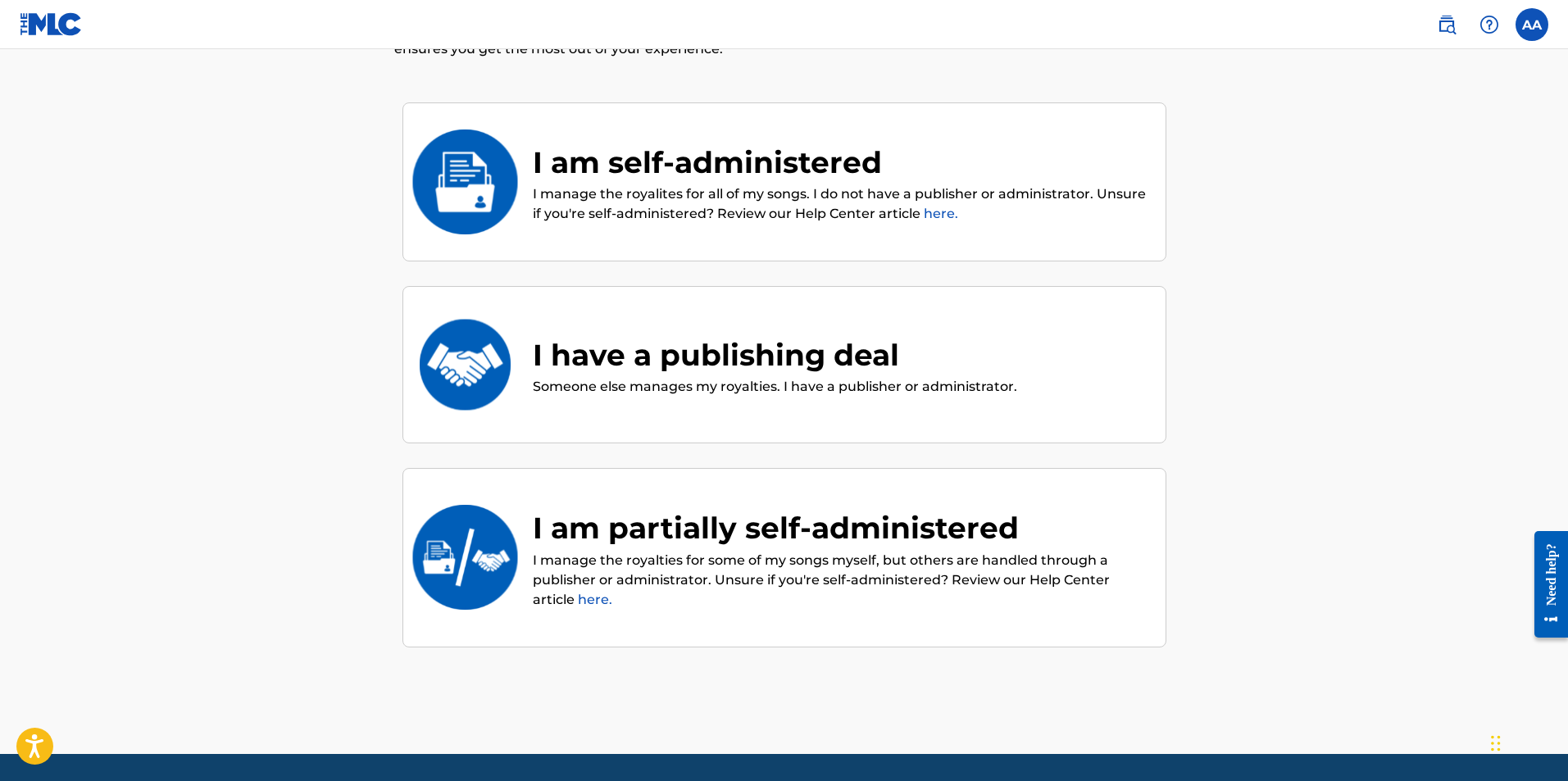
scroll to position [180, 0]
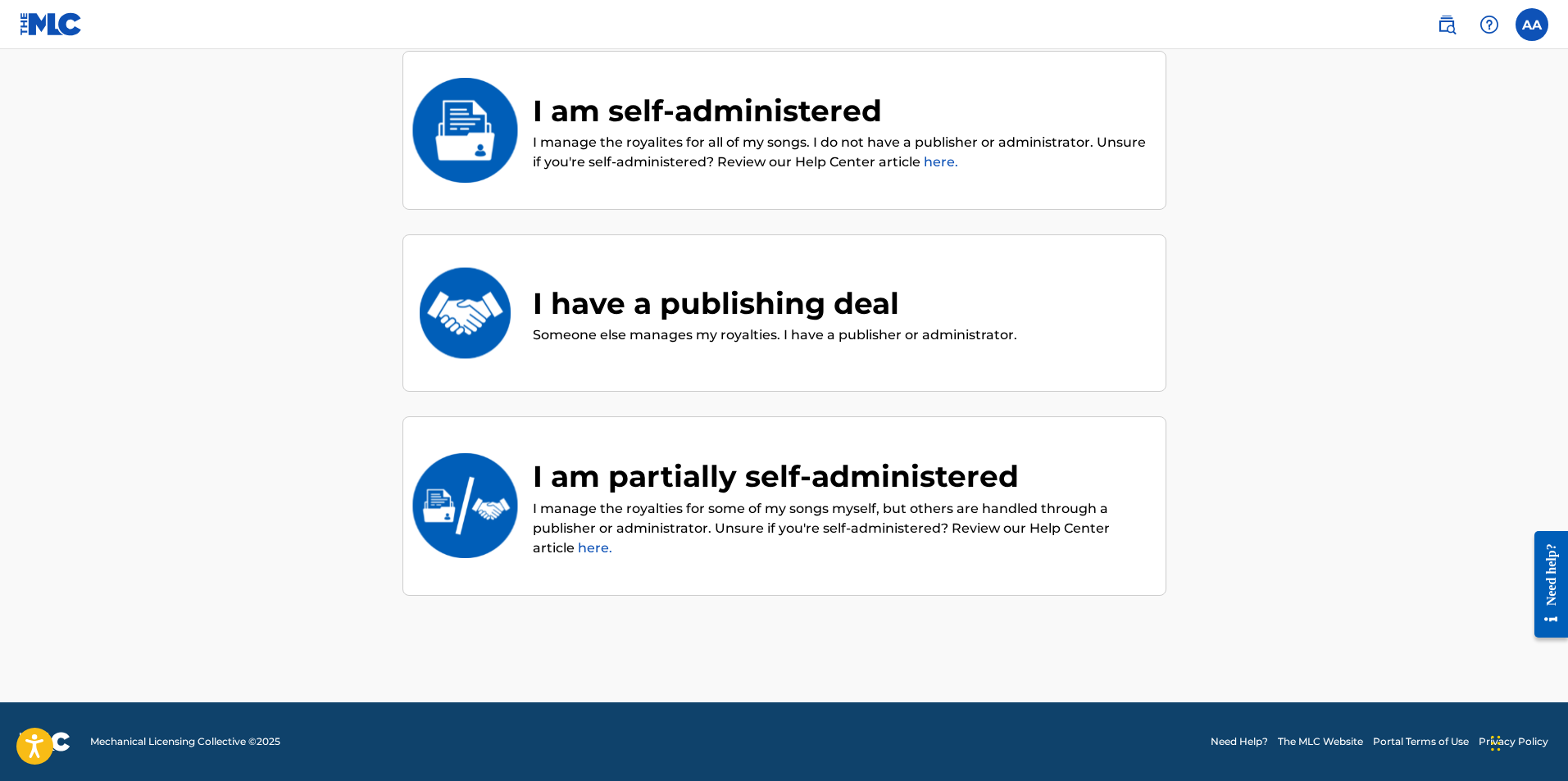
click at [797, 517] on p "I manage the royalties for some of my songs myself, but others are handled thro…" at bounding box center [841, 529] width 616 height 59
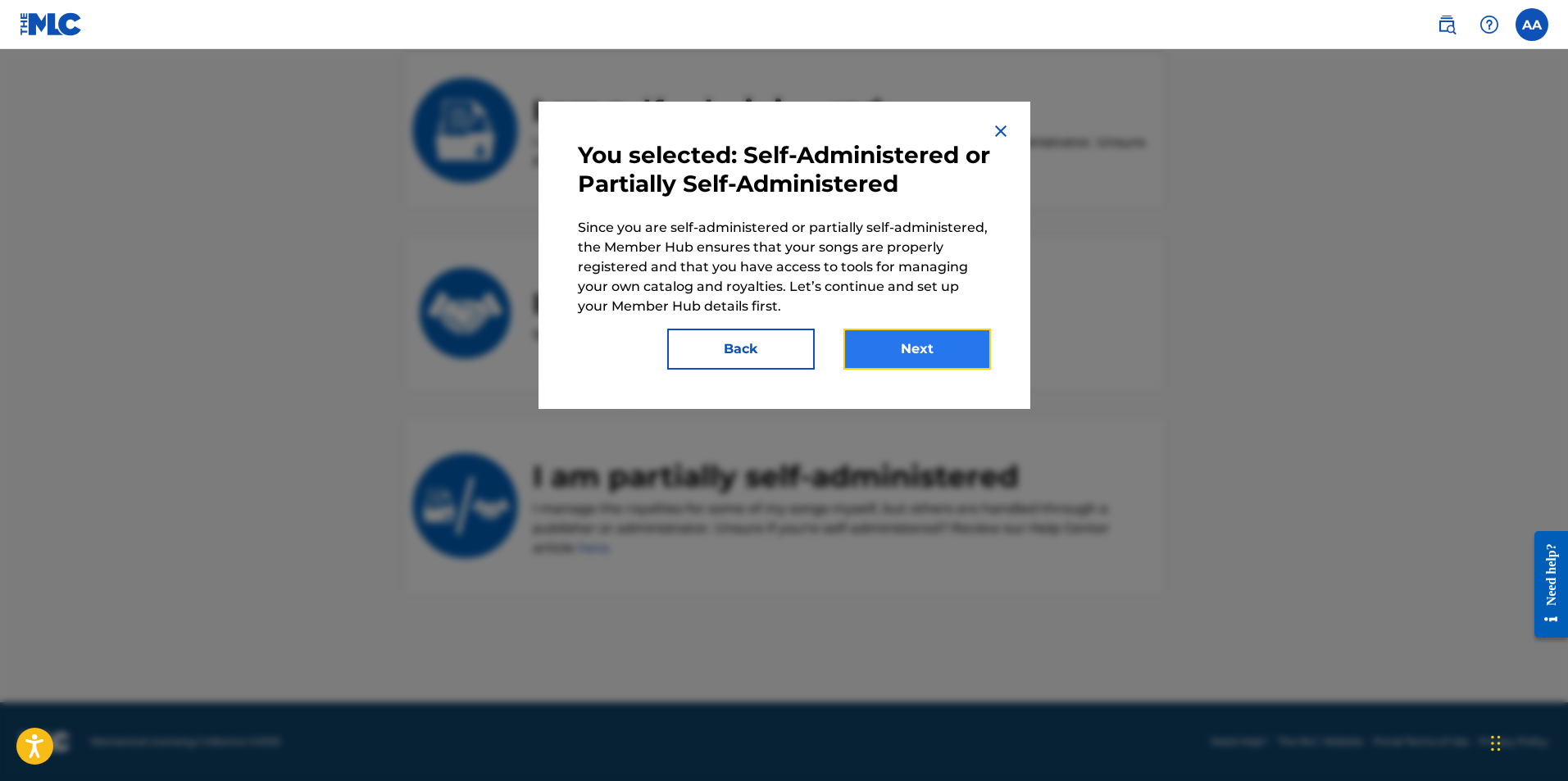
click at [907, 353] on button "Next" at bounding box center [917, 349] width 147 height 41
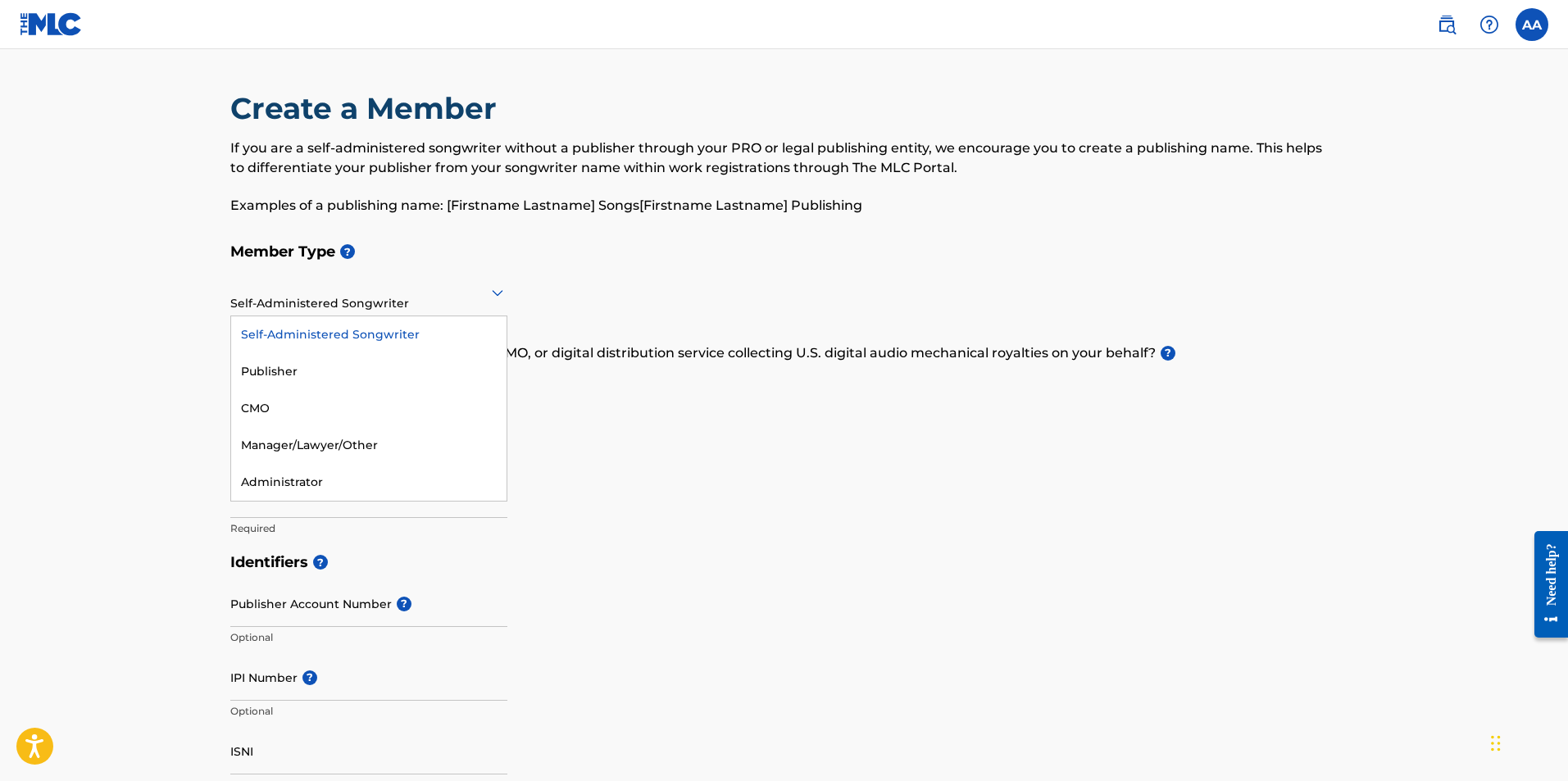
click at [436, 298] on div at bounding box center [368, 292] width 277 height 21
click at [436, 298] on div at bounding box center [368, 292] width 277 height 21
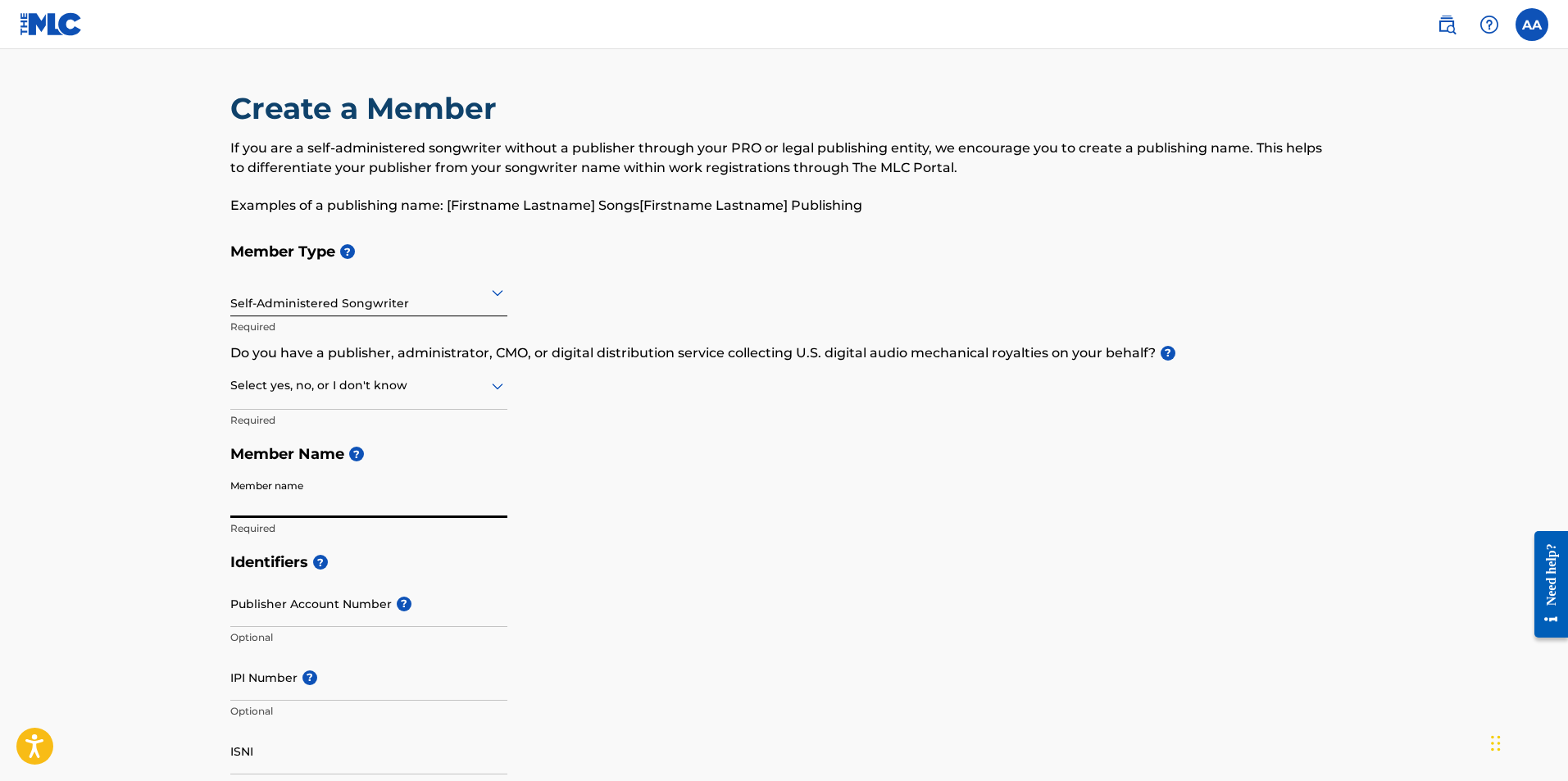
click at [384, 487] on input "Member name" at bounding box center [368, 495] width 277 height 47
type input "Aaron Alvarez Fernandez"
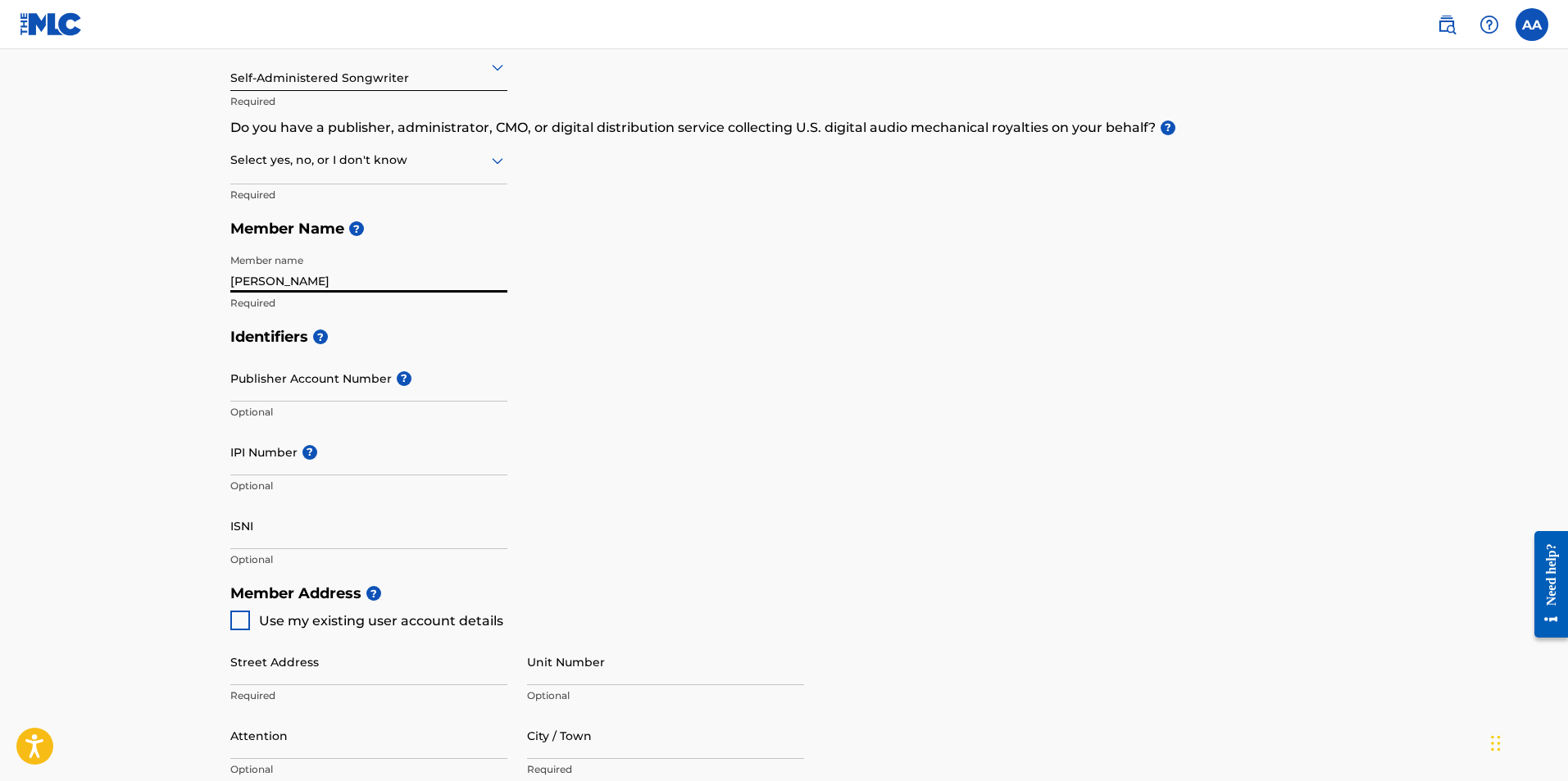
scroll to position [574, 0]
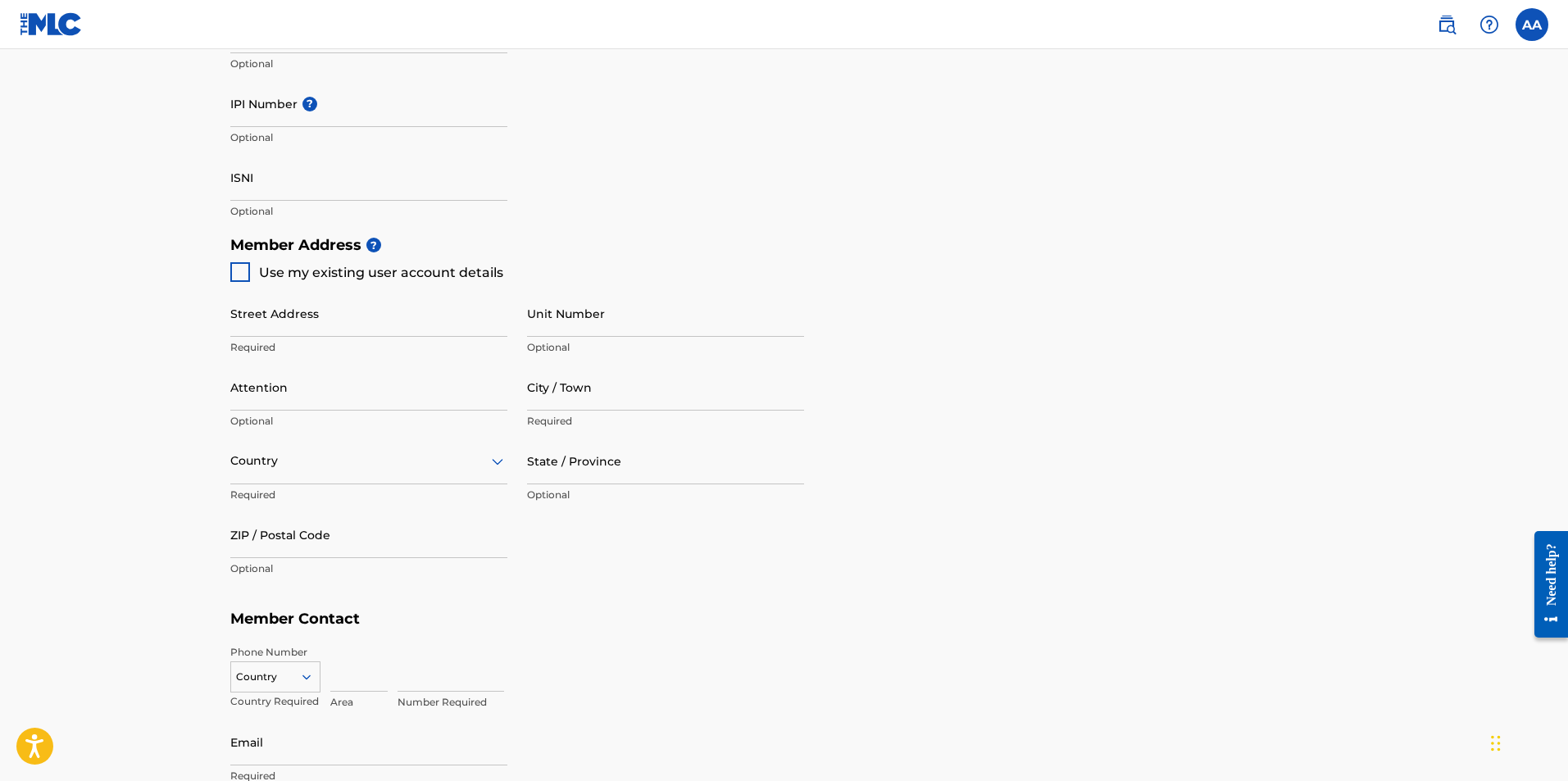
click at [240, 275] on div at bounding box center [240, 272] width 20 height 20
type input "[STREET_ADDRESS]"
type input "[GEOGRAPHIC_DATA]"
type input "10465"
type input "646"
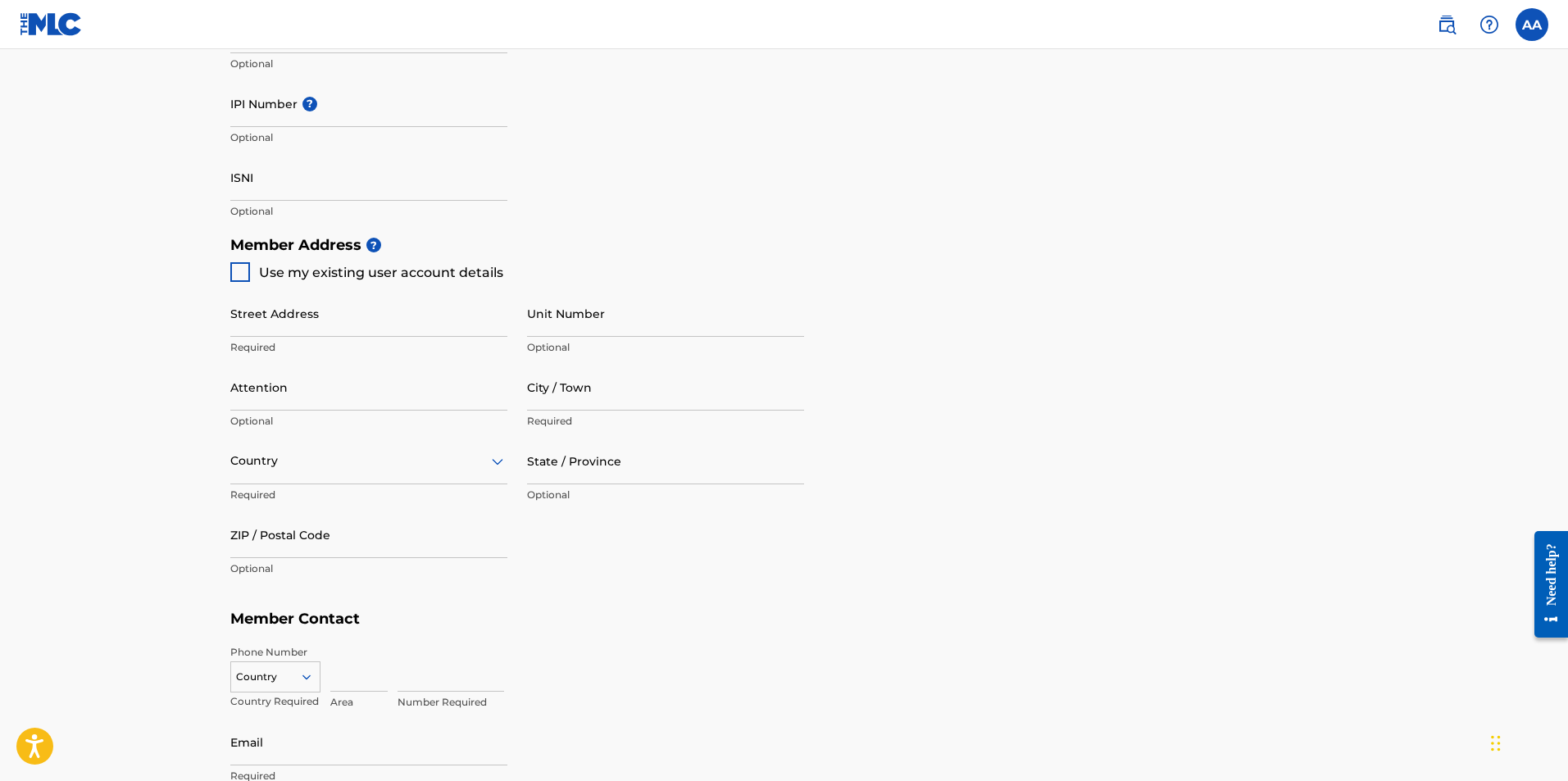
type input "5009603"
type input "[EMAIL_ADDRESS][PERSON_NAME][DOMAIN_NAME]"
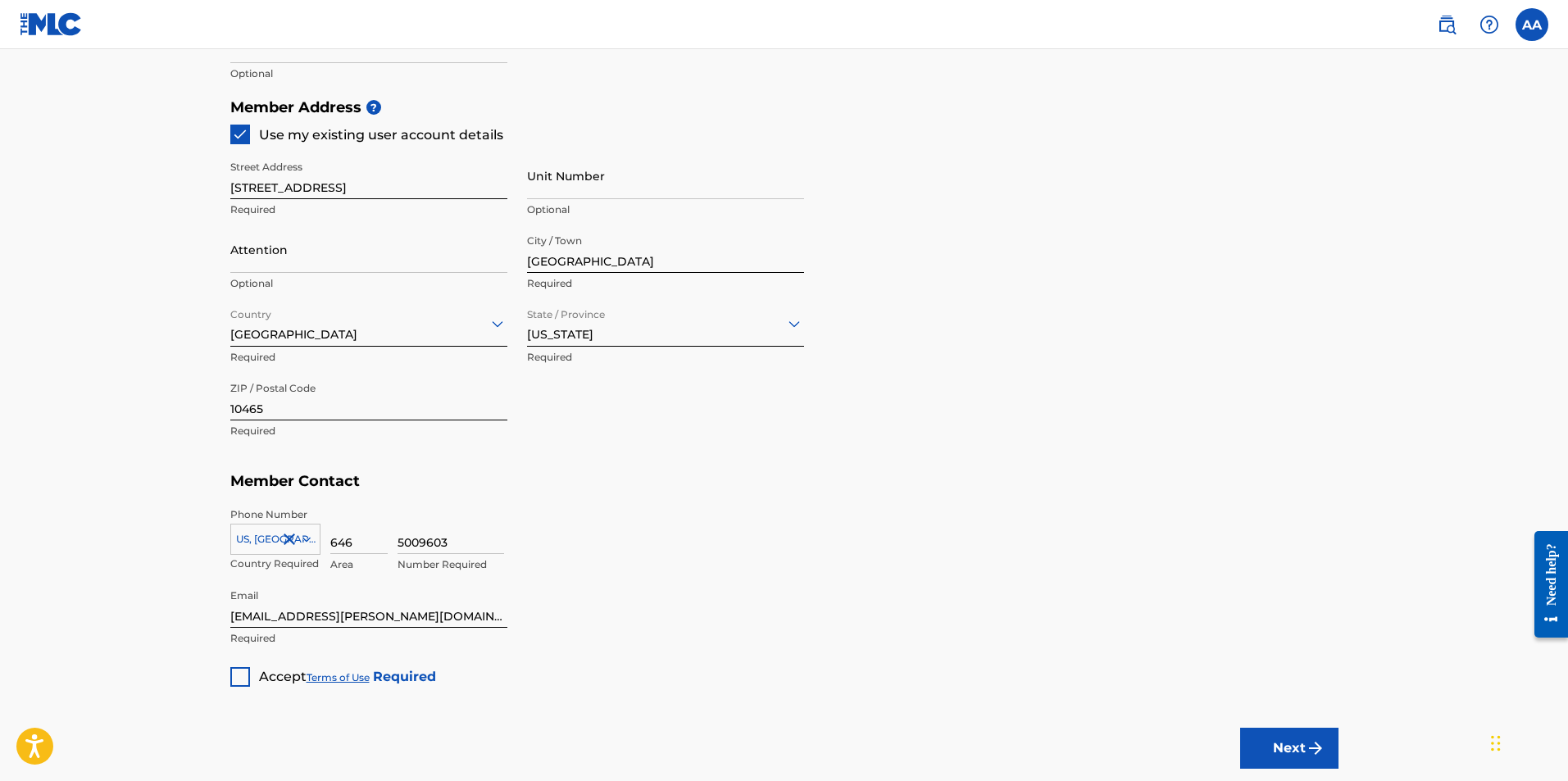
scroll to position [819, 0]
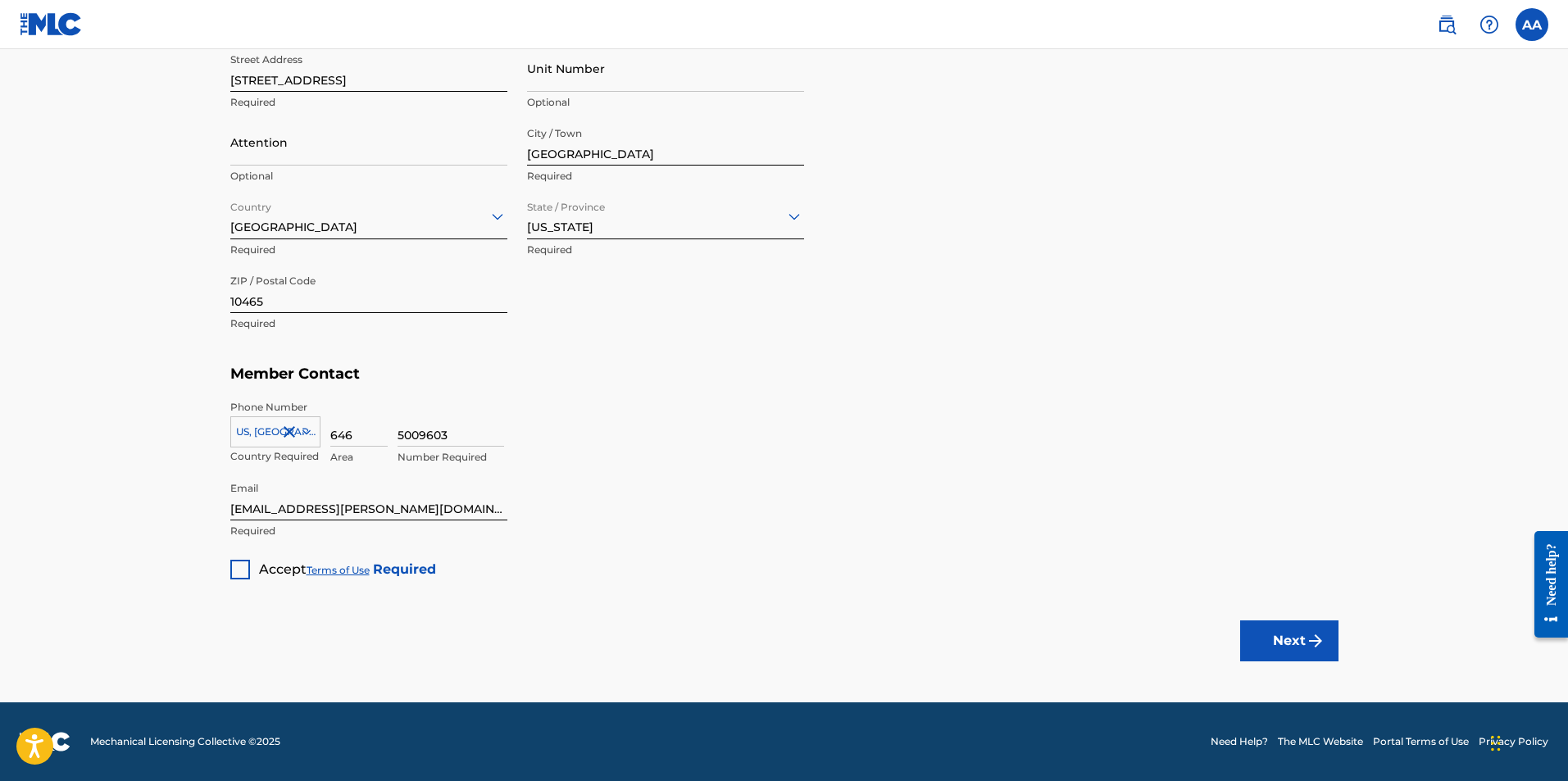
click at [245, 564] on div at bounding box center [240, 570] width 20 height 20
click at [1322, 643] on img "submit" at bounding box center [1315, 641] width 20 height 20
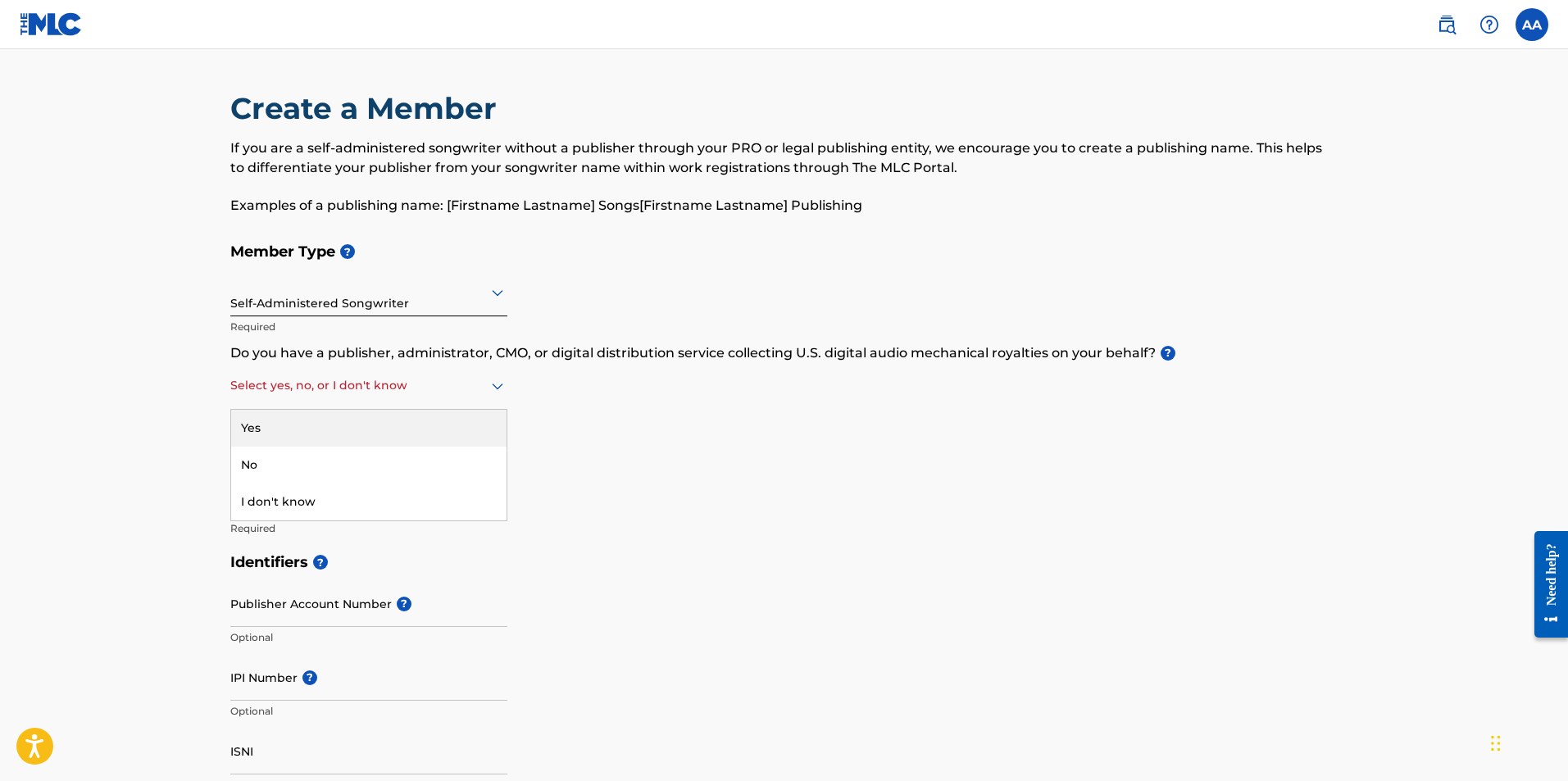
click at [375, 389] on div at bounding box center [368, 386] width 277 height 21
click at [353, 460] on div "No" at bounding box center [369, 465] width 276 height 37
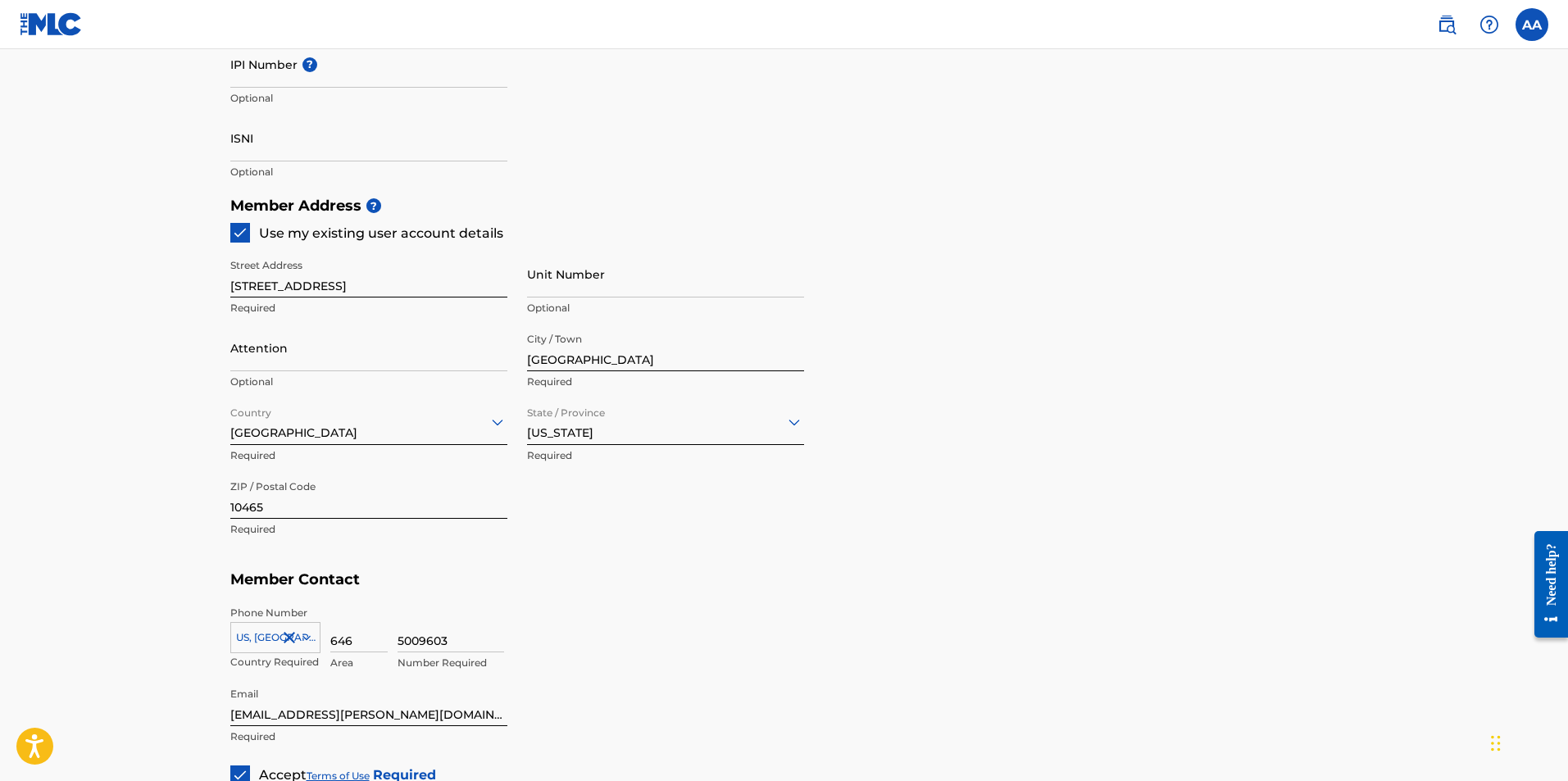
scroll to position [819, 0]
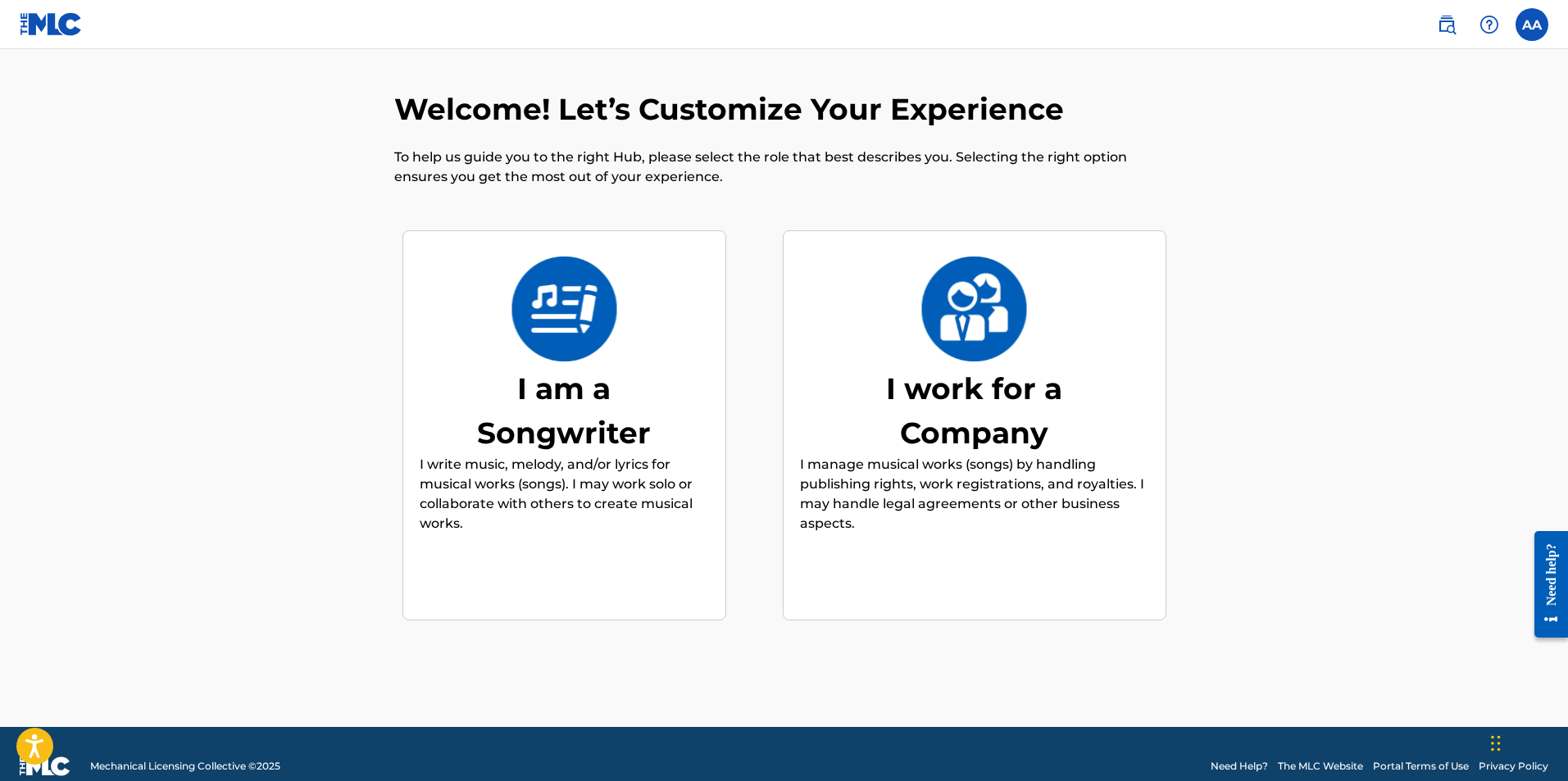
click at [655, 317] on div "I am a Songwriter I write music, melody, and/or lyrics for musical works (songs…" at bounding box center [564, 426] width 289 height 316
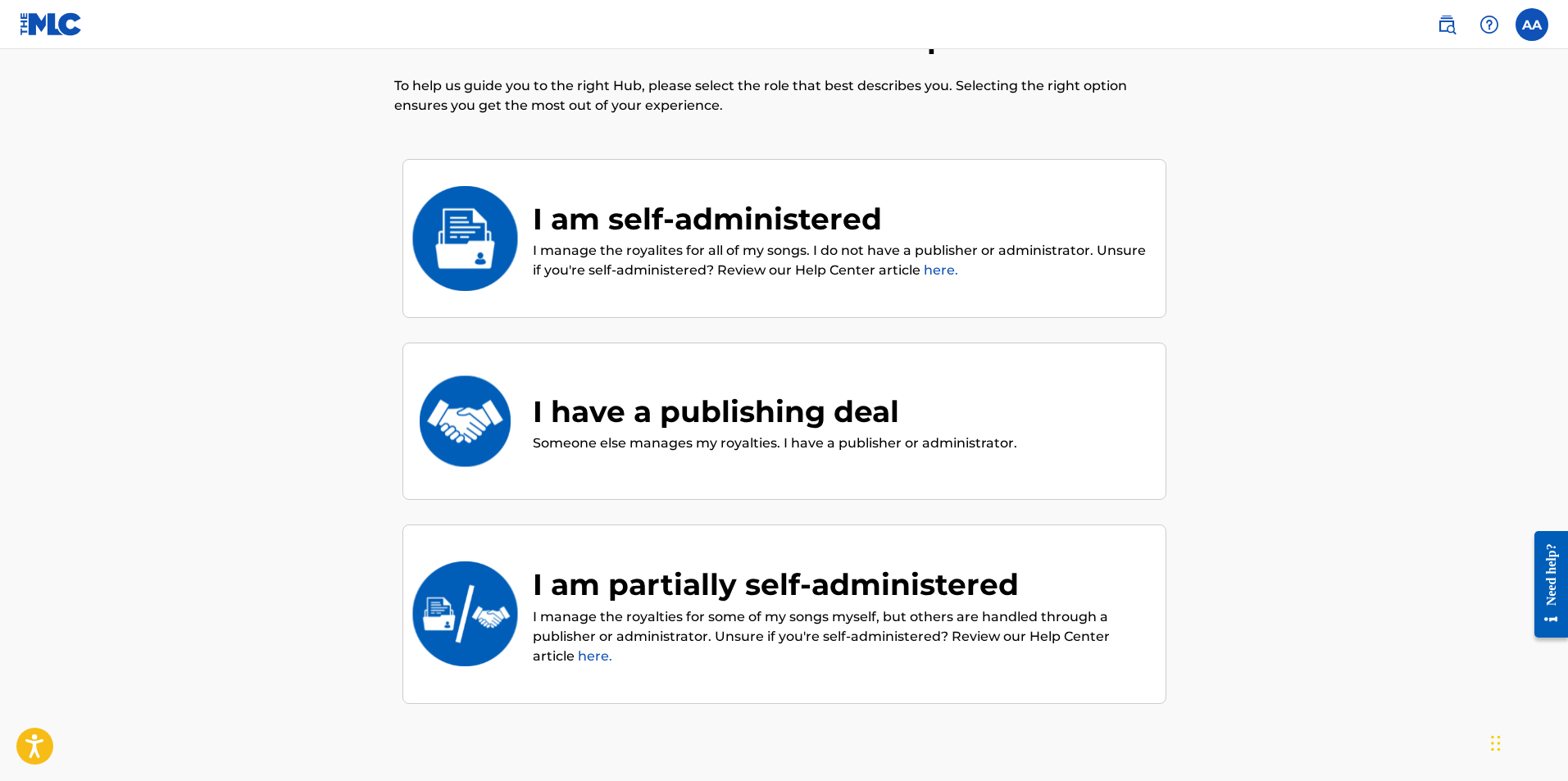
scroll to position [74, 0]
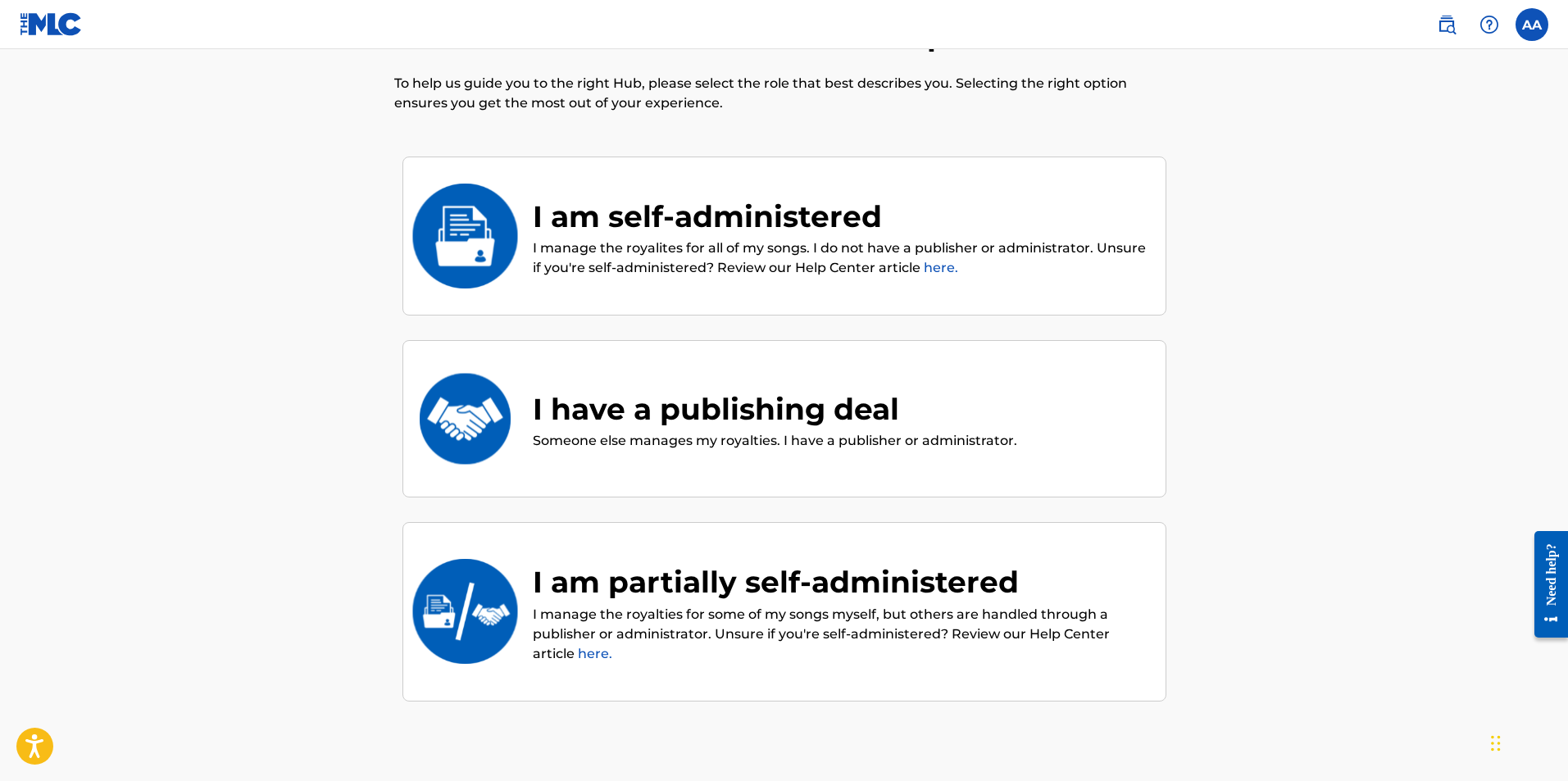
click at [738, 218] on div "I am self-administered" at bounding box center [841, 216] width 616 height 45
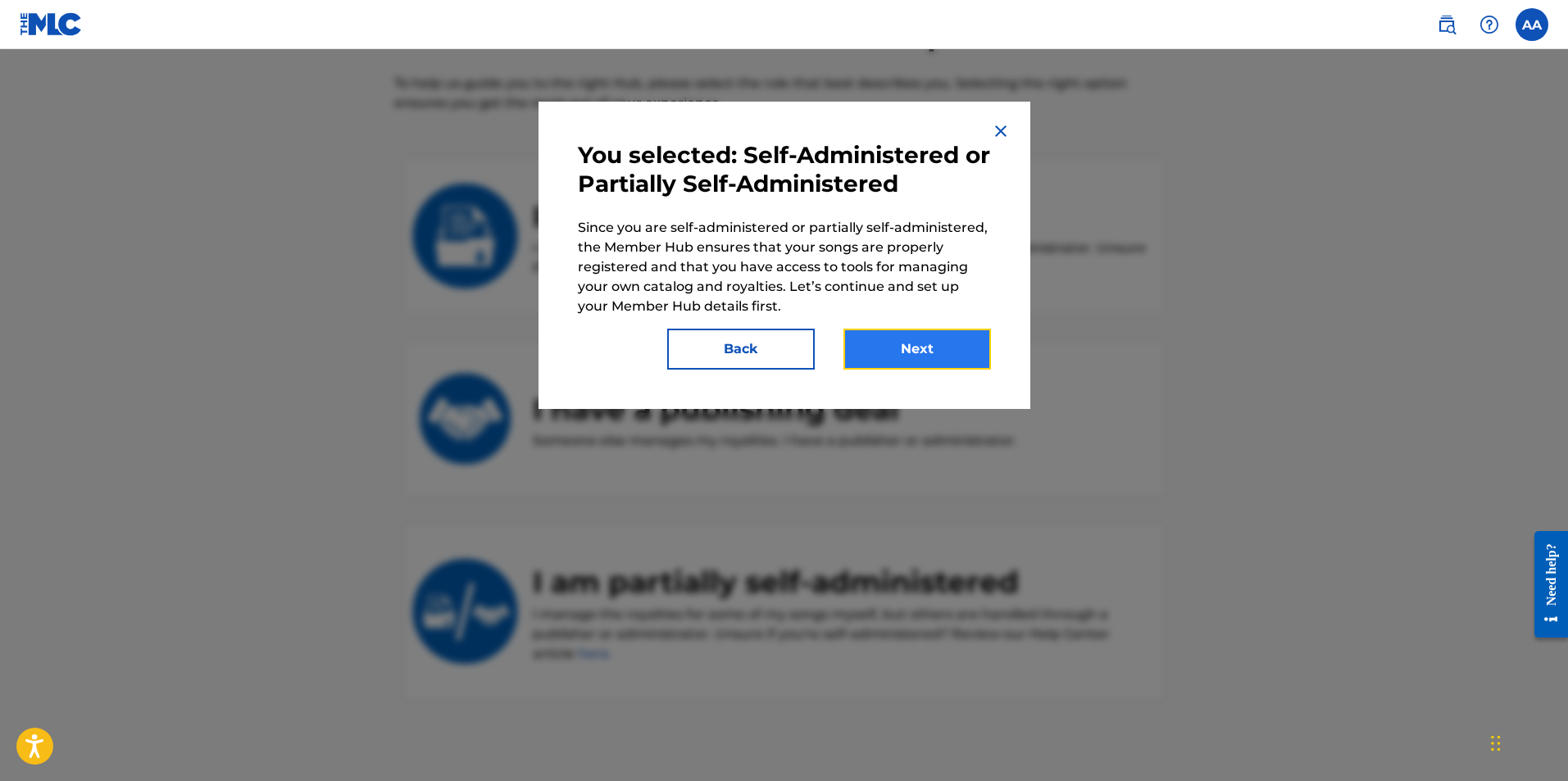
click at [920, 347] on button "Next" at bounding box center [917, 349] width 147 height 41
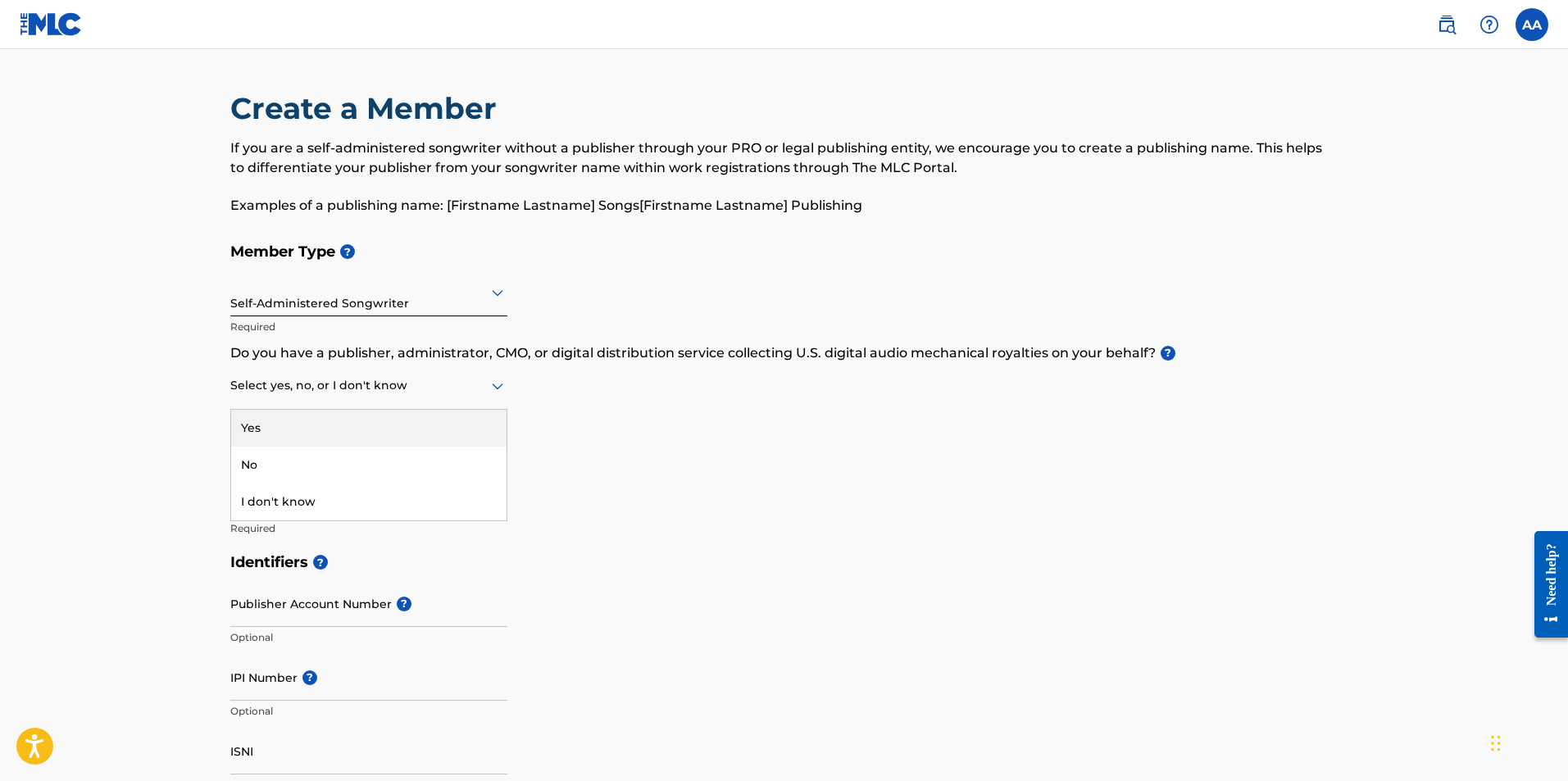
click at [329, 395] on div at bounding box center [368, 386] width 277 height 21
click at [292, 459] on div "No" at bounding box center [369, 465] width 276 height 37
click at [340, 489] on input "Member name" at bounding box center [368, 495] width 277 height 47
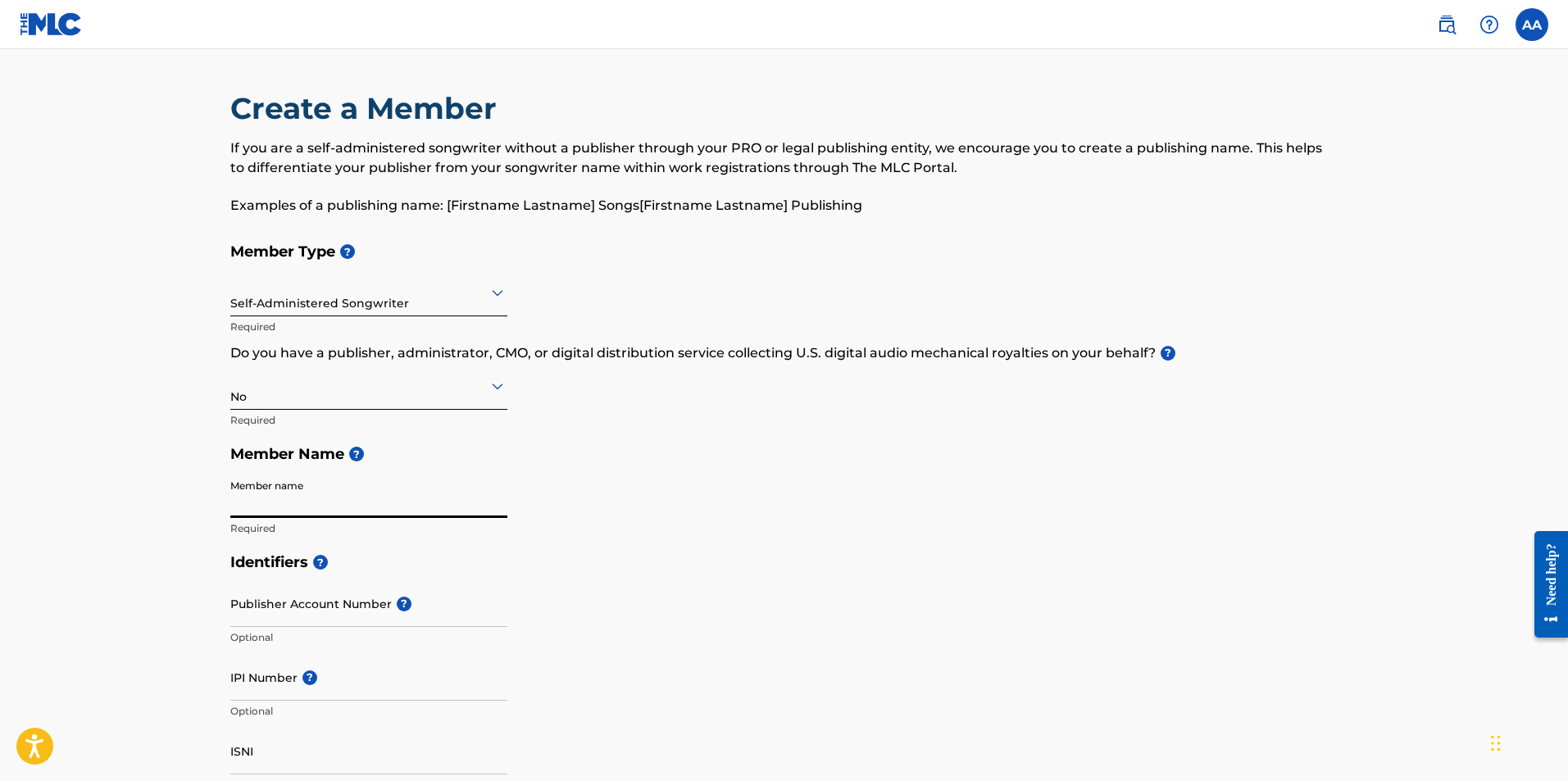
type input "Aaron Alvarez Fernandez"
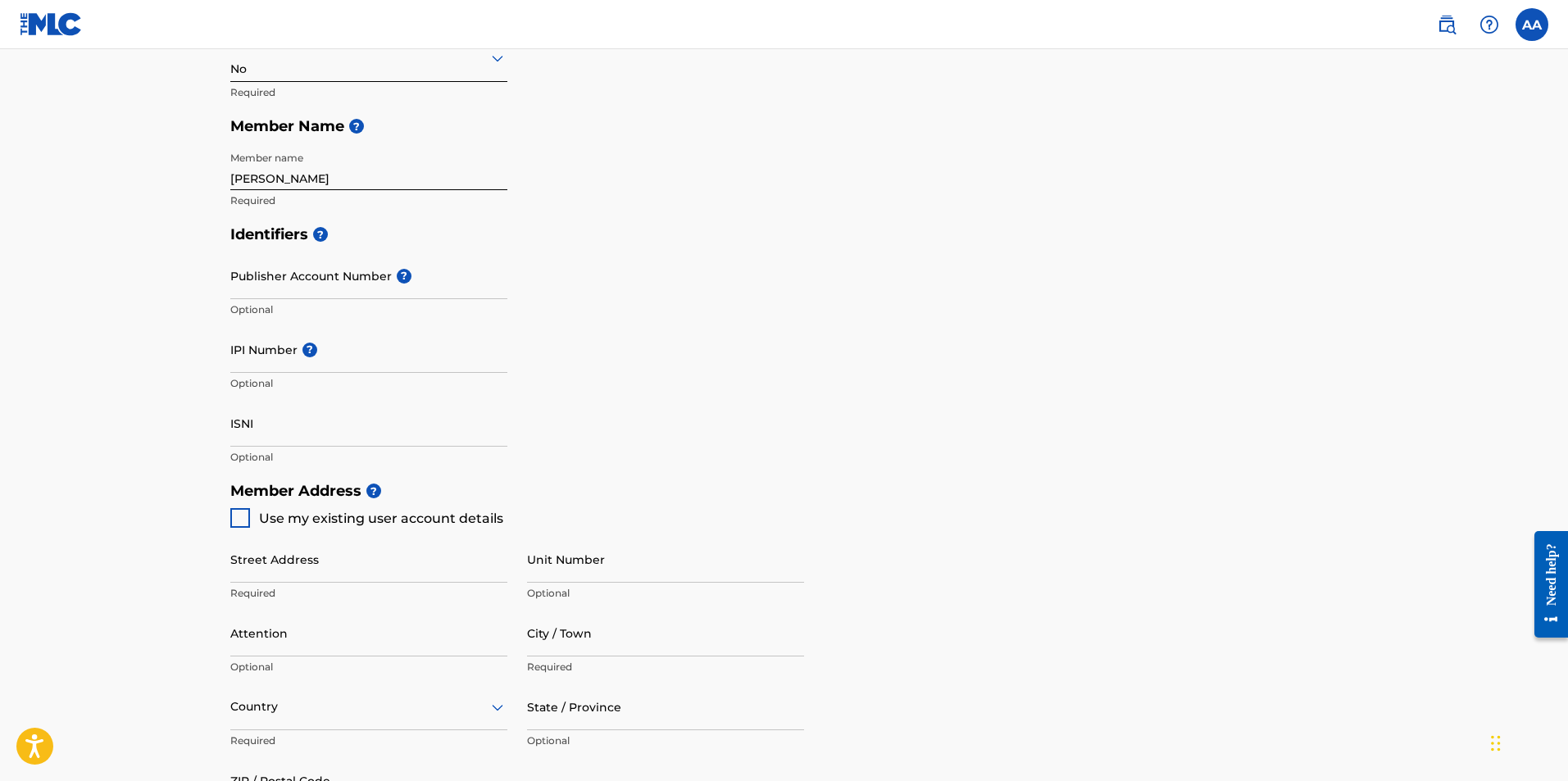
click at [243, 517] on div at bounding box center [240, 517] width 20 height 20
type input "[STREET_ADDRESS]"
type input "[GEOGRAPHIC_DATA]"
type input "10465"
type input "646"
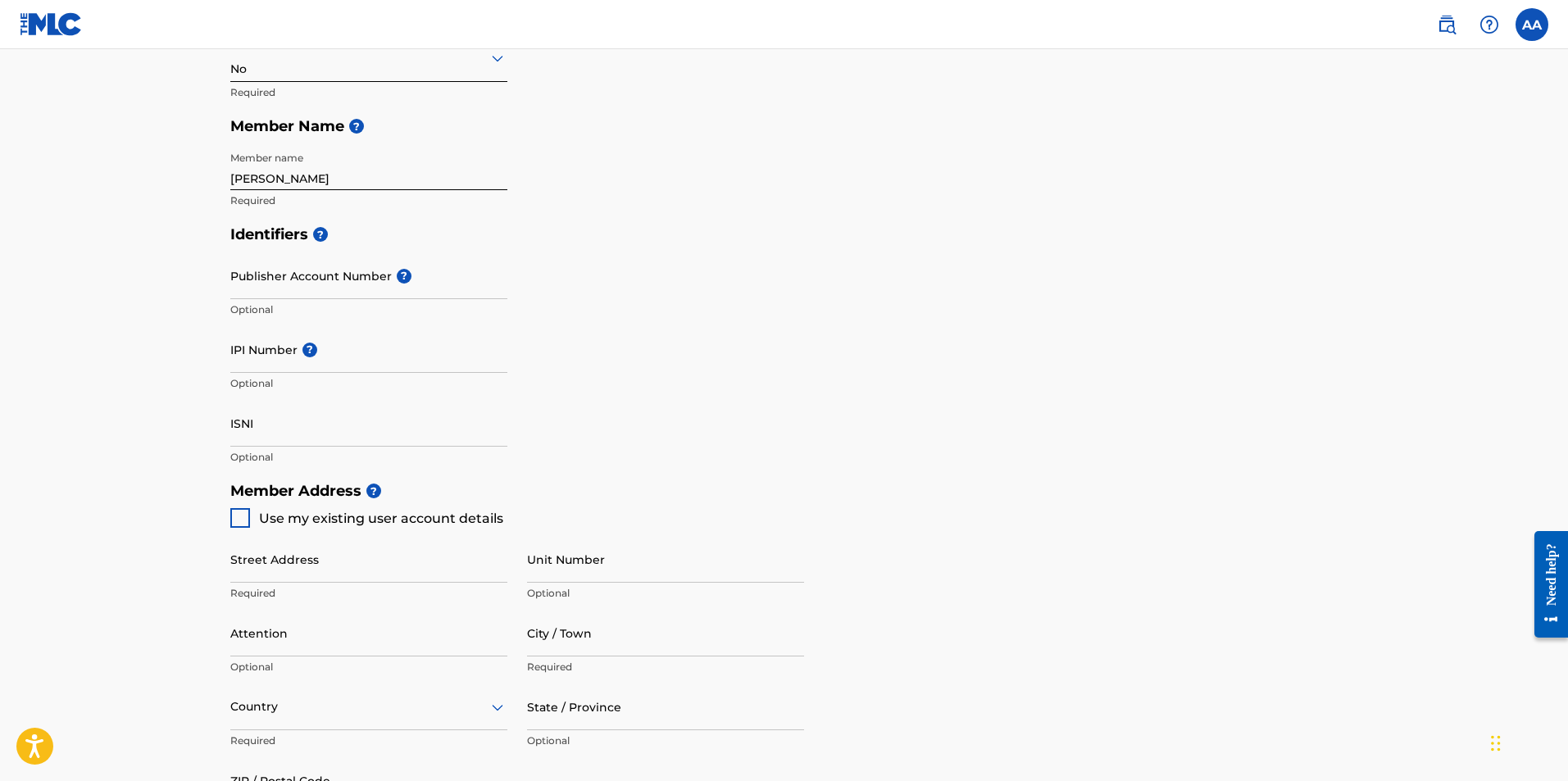
type input "5009603"
type input "[EMAIL_ADDRESS][PERSON_NAME][DOMAIN_NAME]"
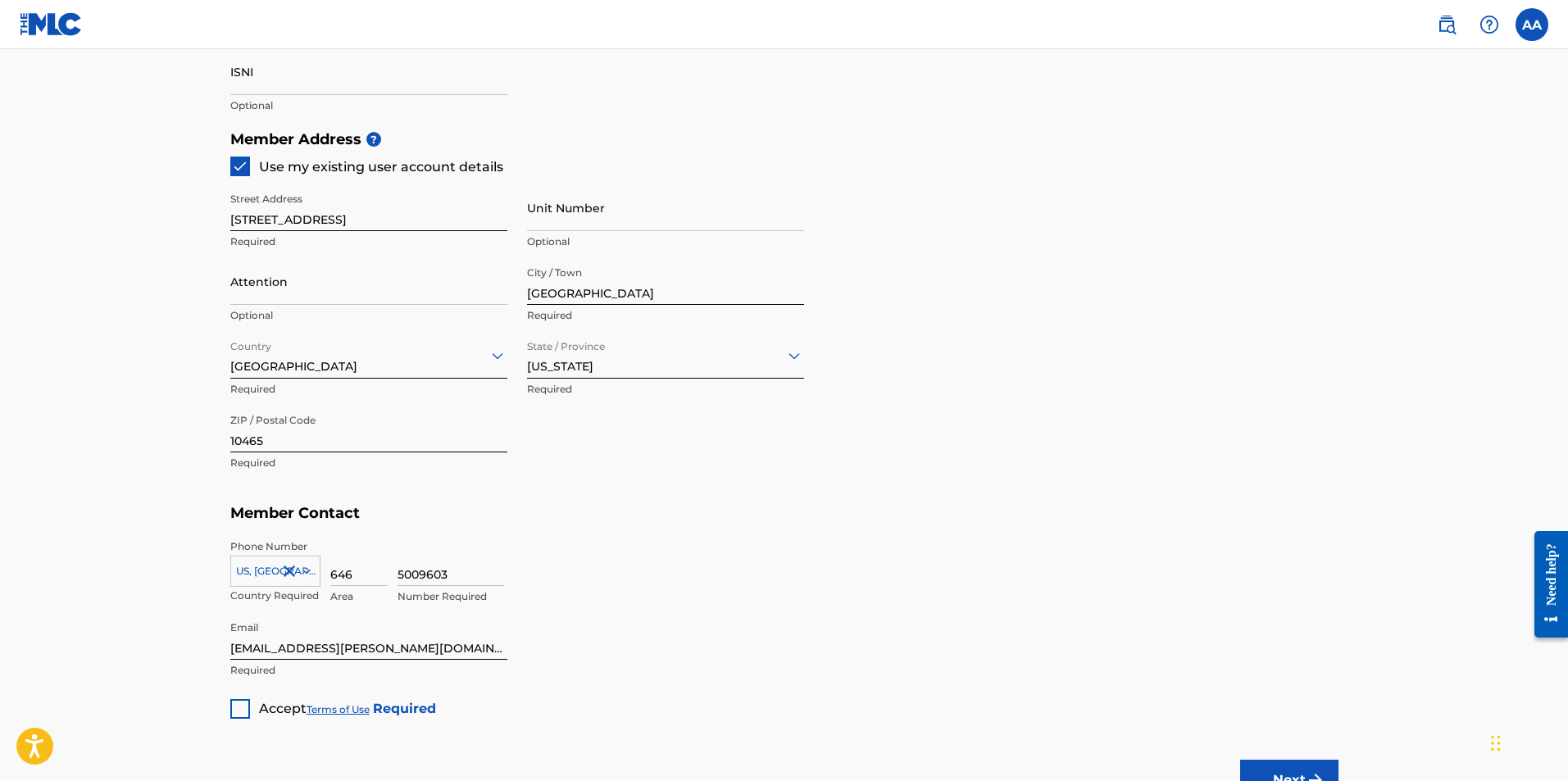
scroll to position [819, 0]
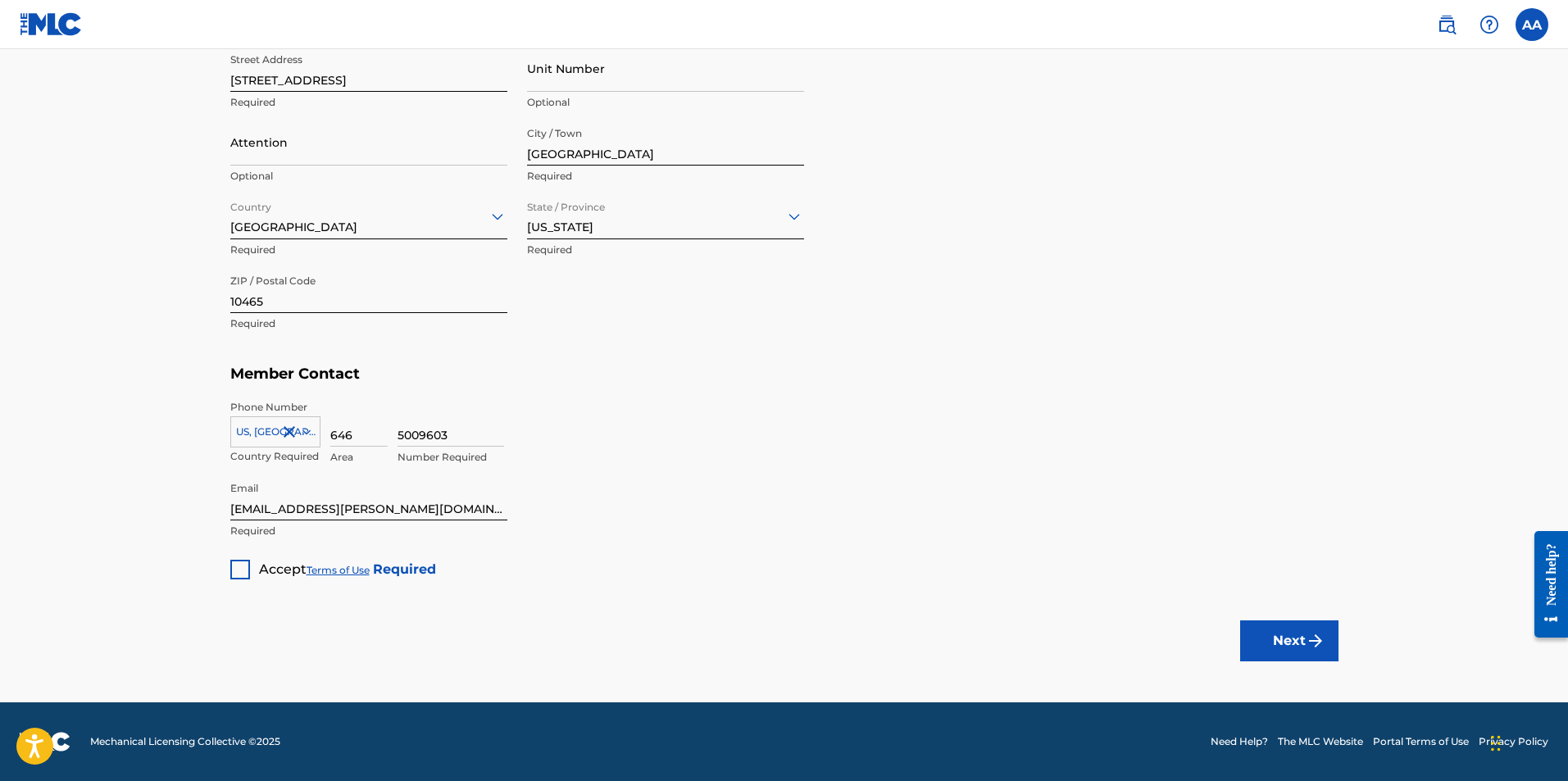
click at [242, 567] on div at bounding box center [240, 570] width 20 height 20
click at [1319, 649] on img "submit" at bounding box center [1315, 641] width 20 height 20
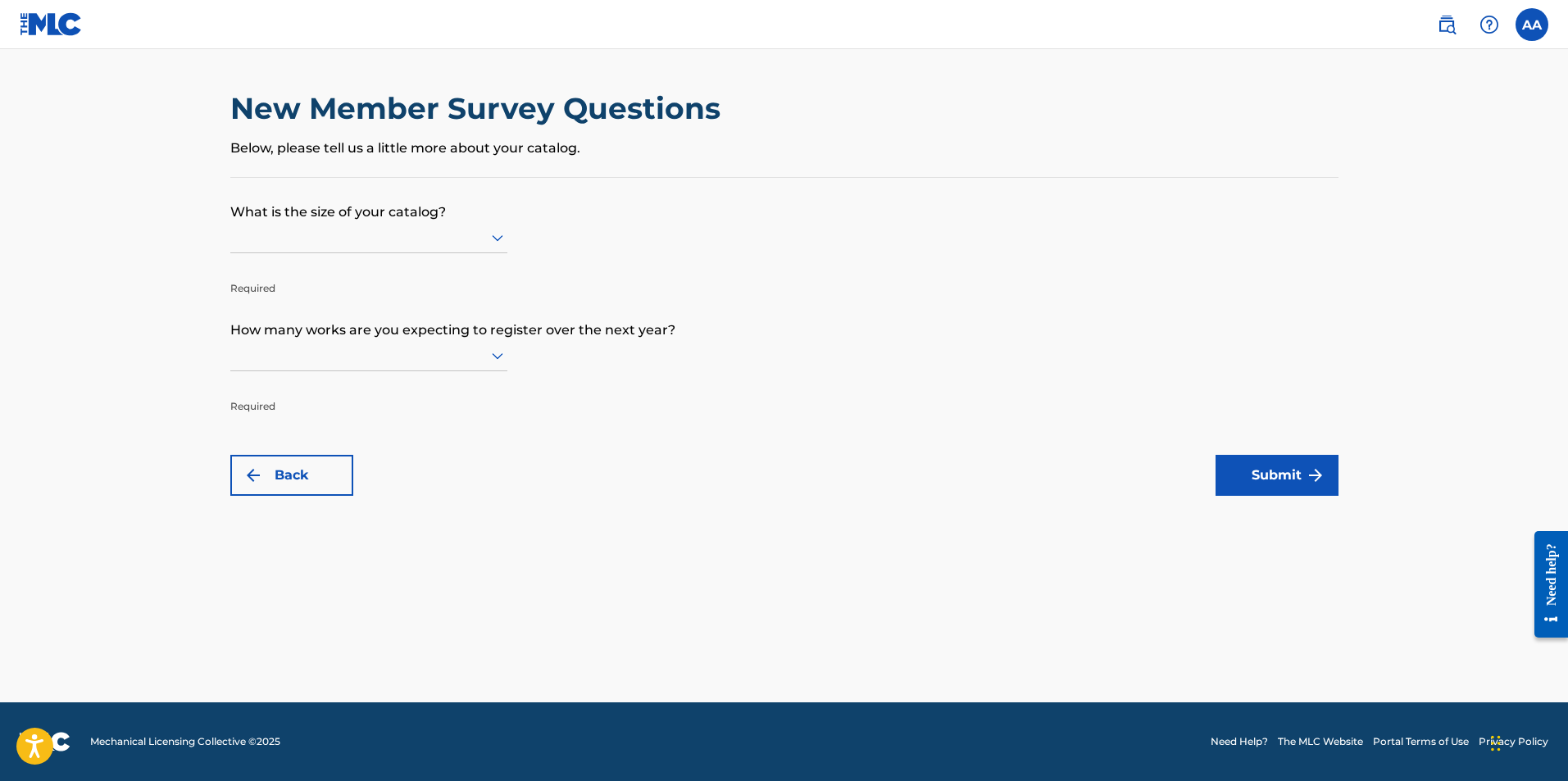
click at [358, 242] on div at bounding box center [368, 238] width 277 height 21
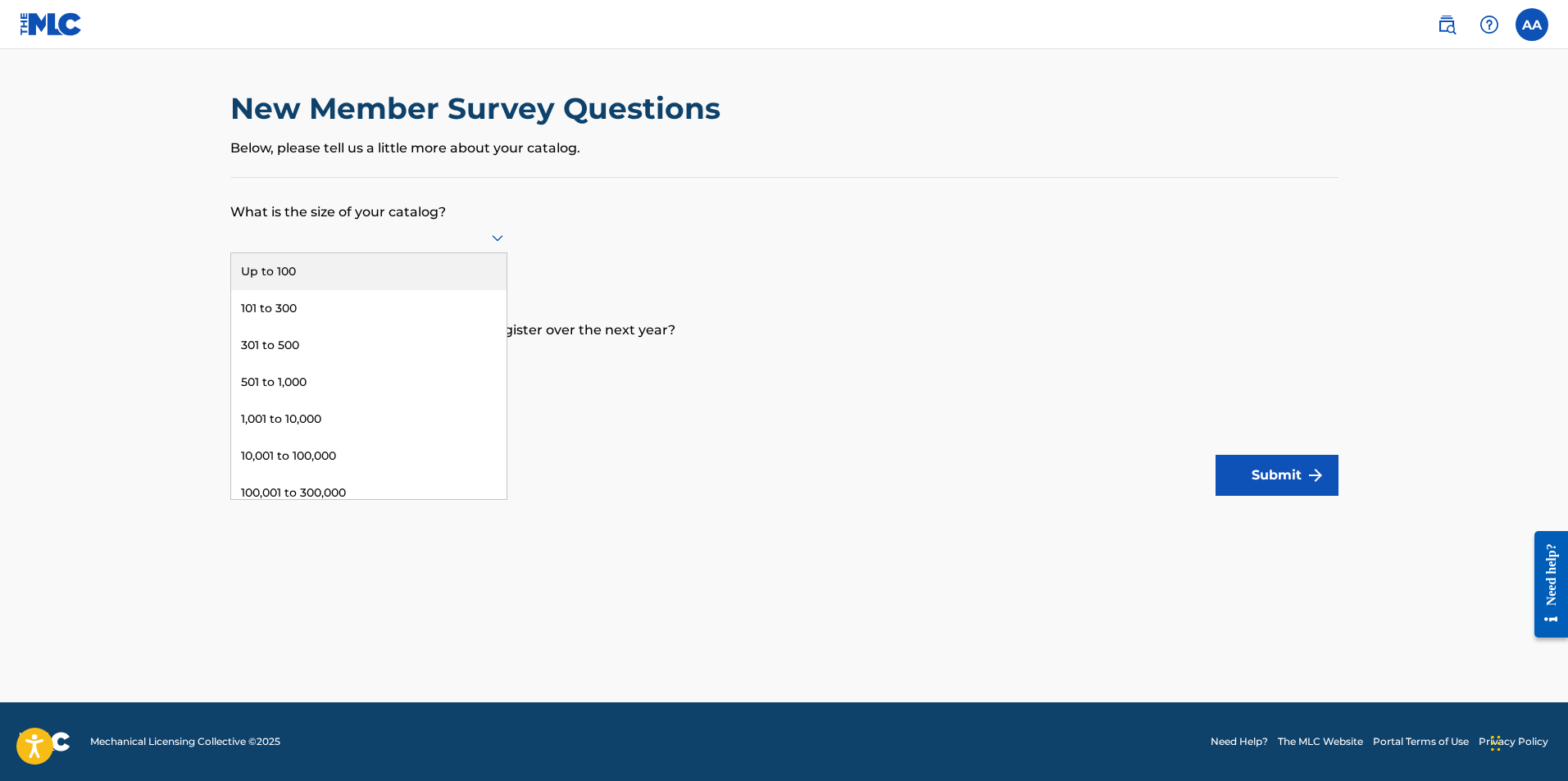
click at [346, 271] on div "Up to 100" at bounding box center [369, 271] width 276 height 37
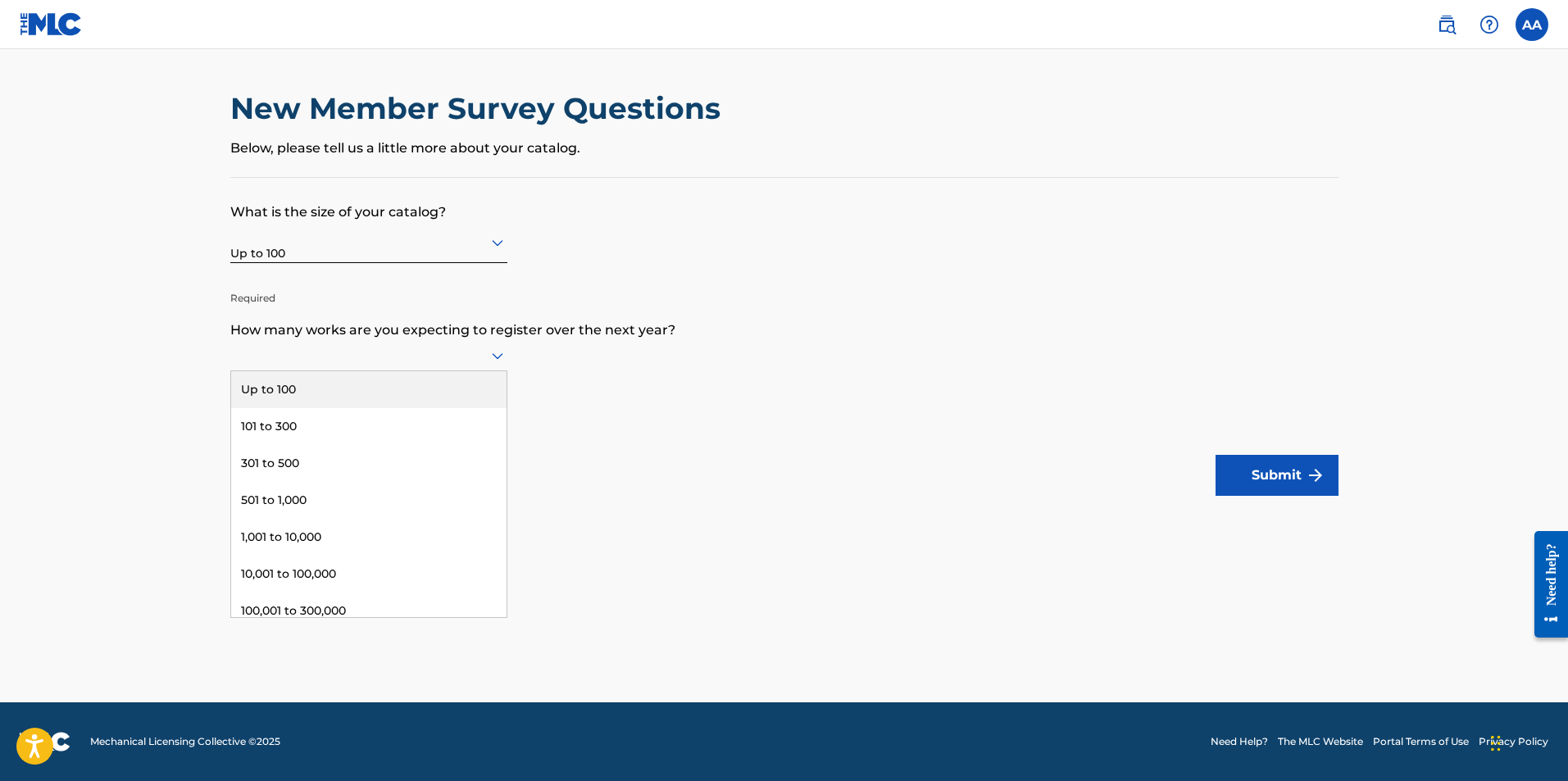
click at [382, 354] on div at bounding box center [368, 356] width 277 height 21
click at [378, 378] on div "Up to 100" at bounding box center [369, 389] width 276 height 37
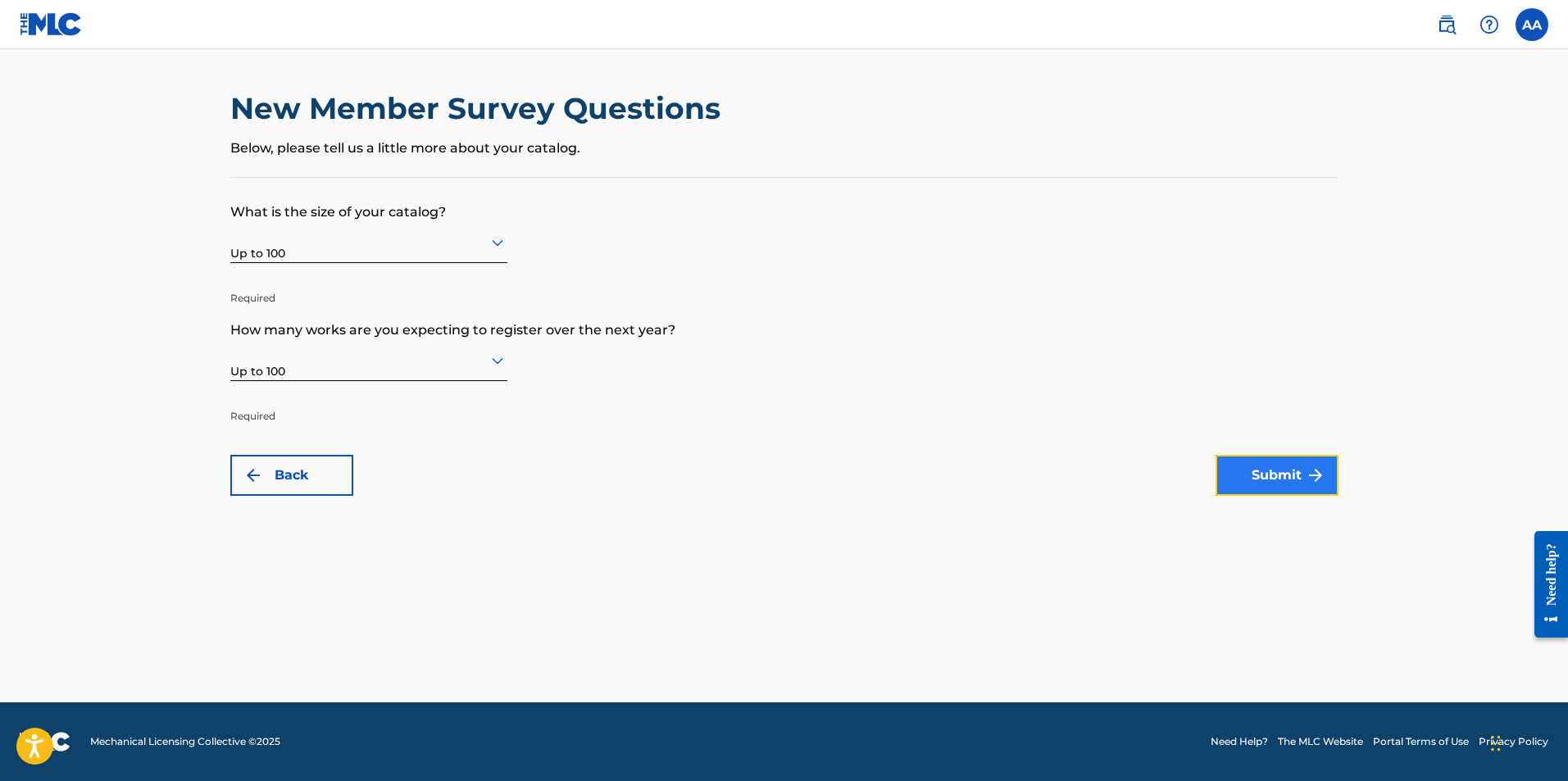
click at [1291, 479] on button "Submit" at bounding box center [1276, 475] width 123 height 41
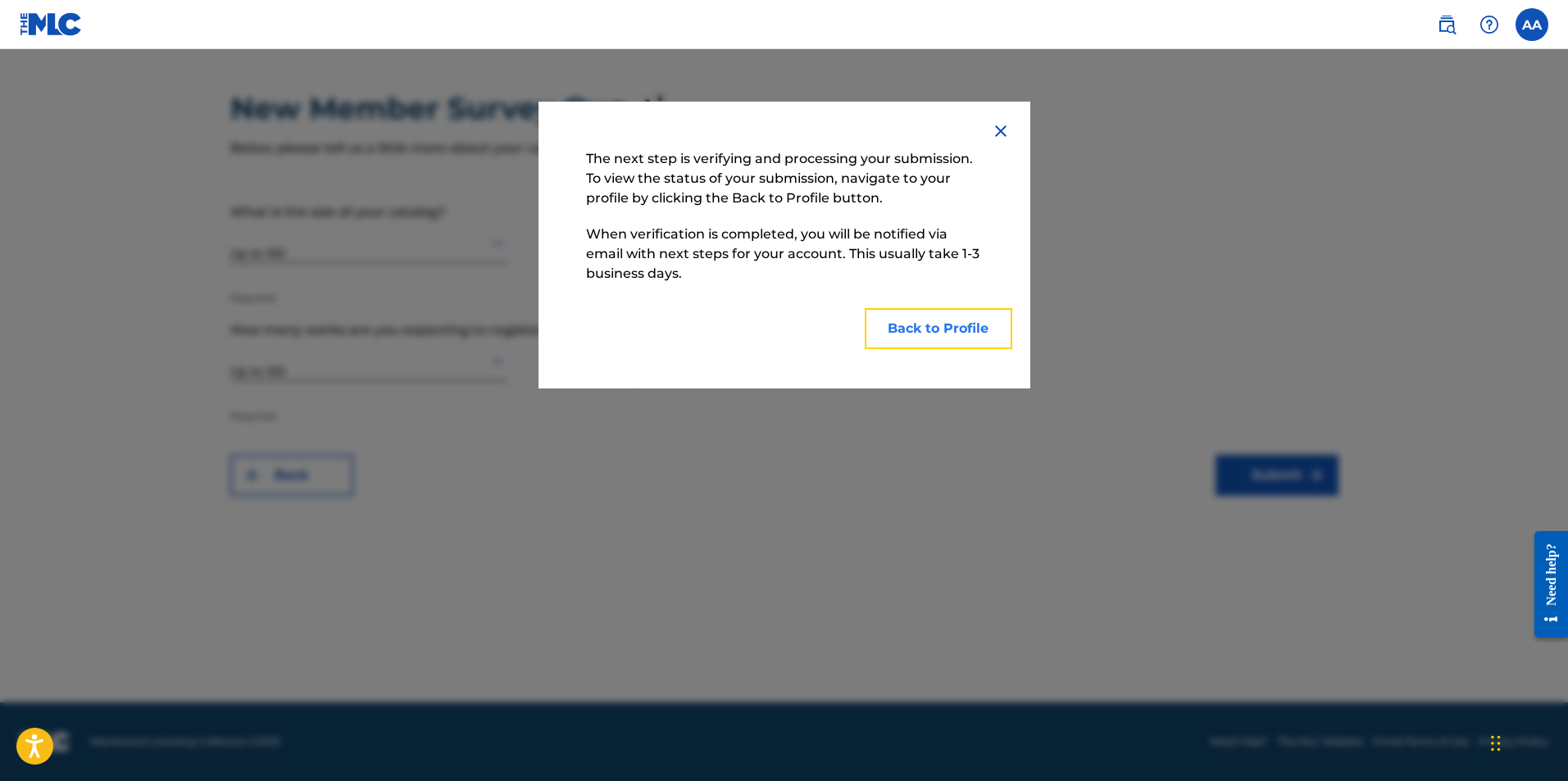
click at [932, 335] on button "Back to Profile" at bounding box center [938, 328] width 147 height 41
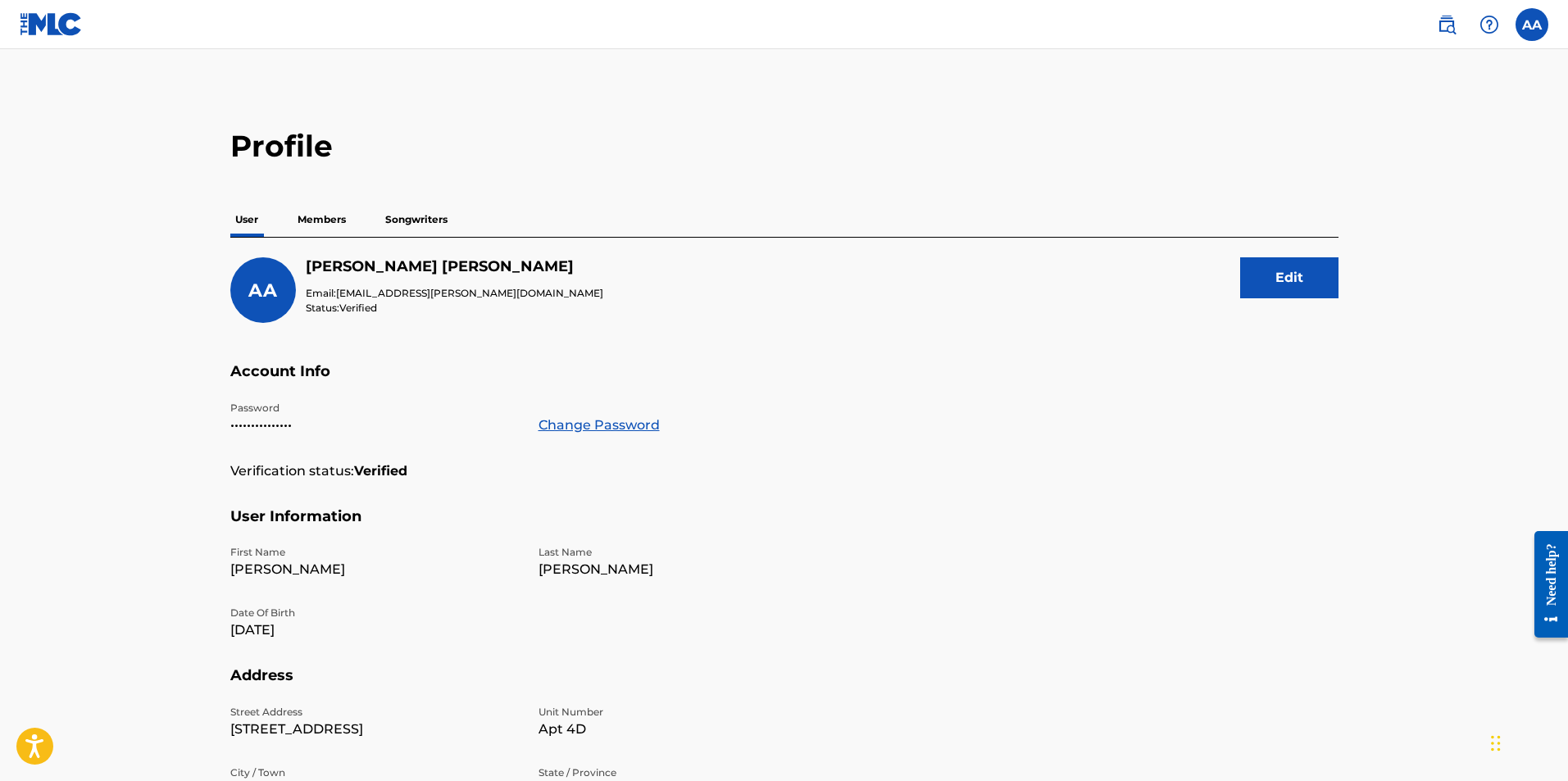
click at [324, 229] on p "Members" at bounding box center [321, 220] width 58 height 34
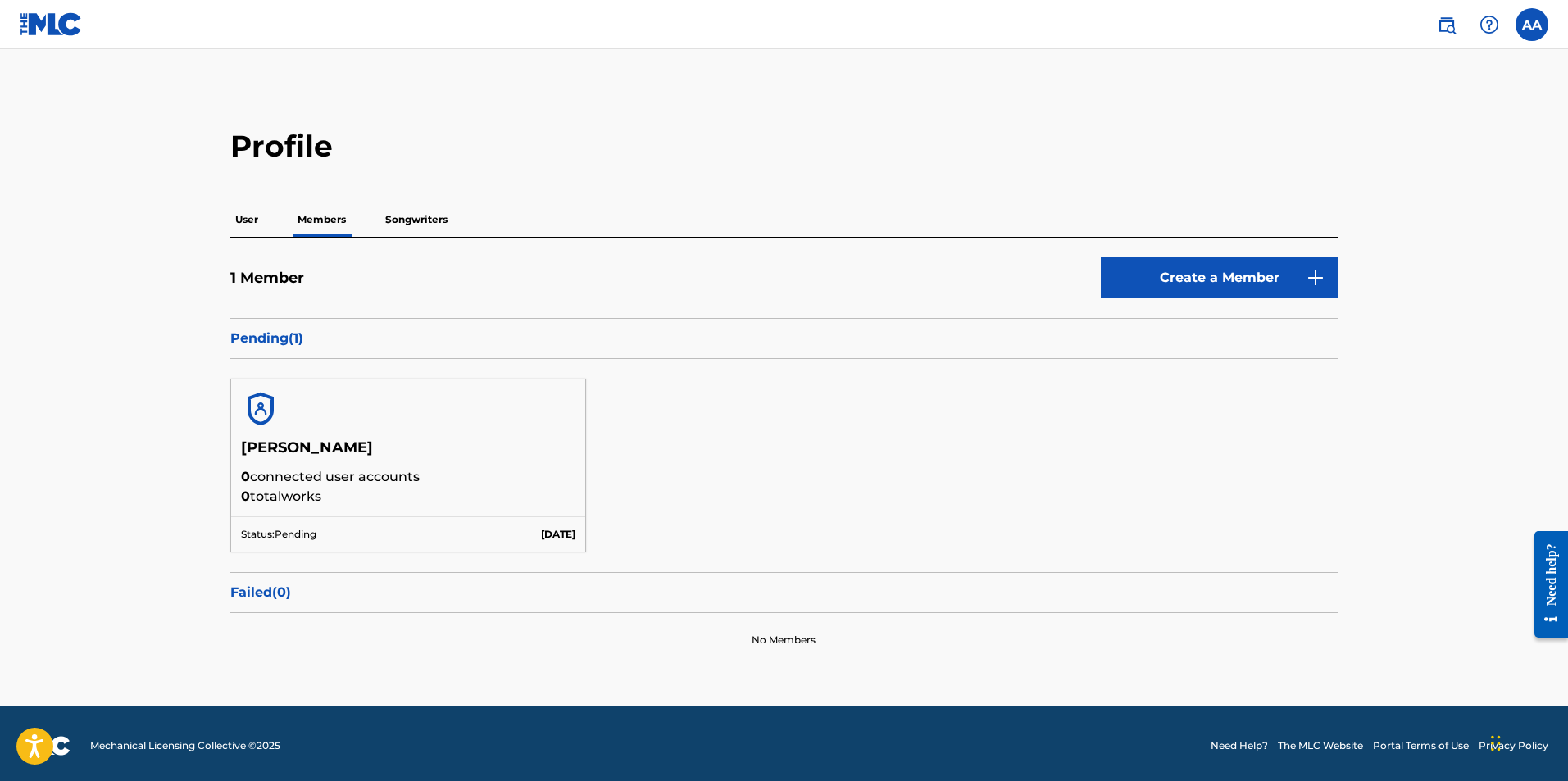
click at [412, 231] on p "Songwriters" at bounding box center [416, 220] width 72 height 34
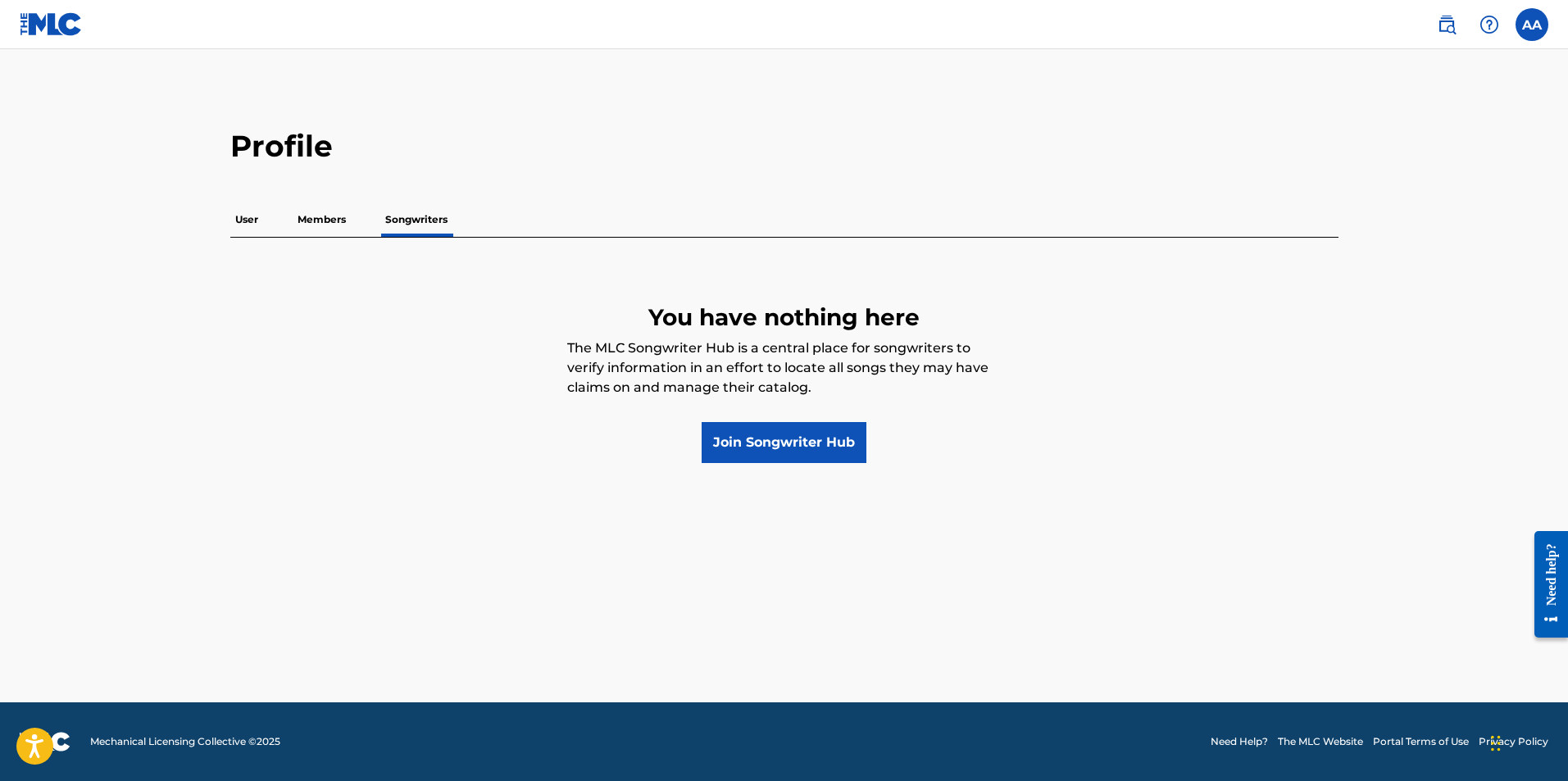
click at [350, 215] on p "Members" at bounding box center [321, 220] width 58 height 34
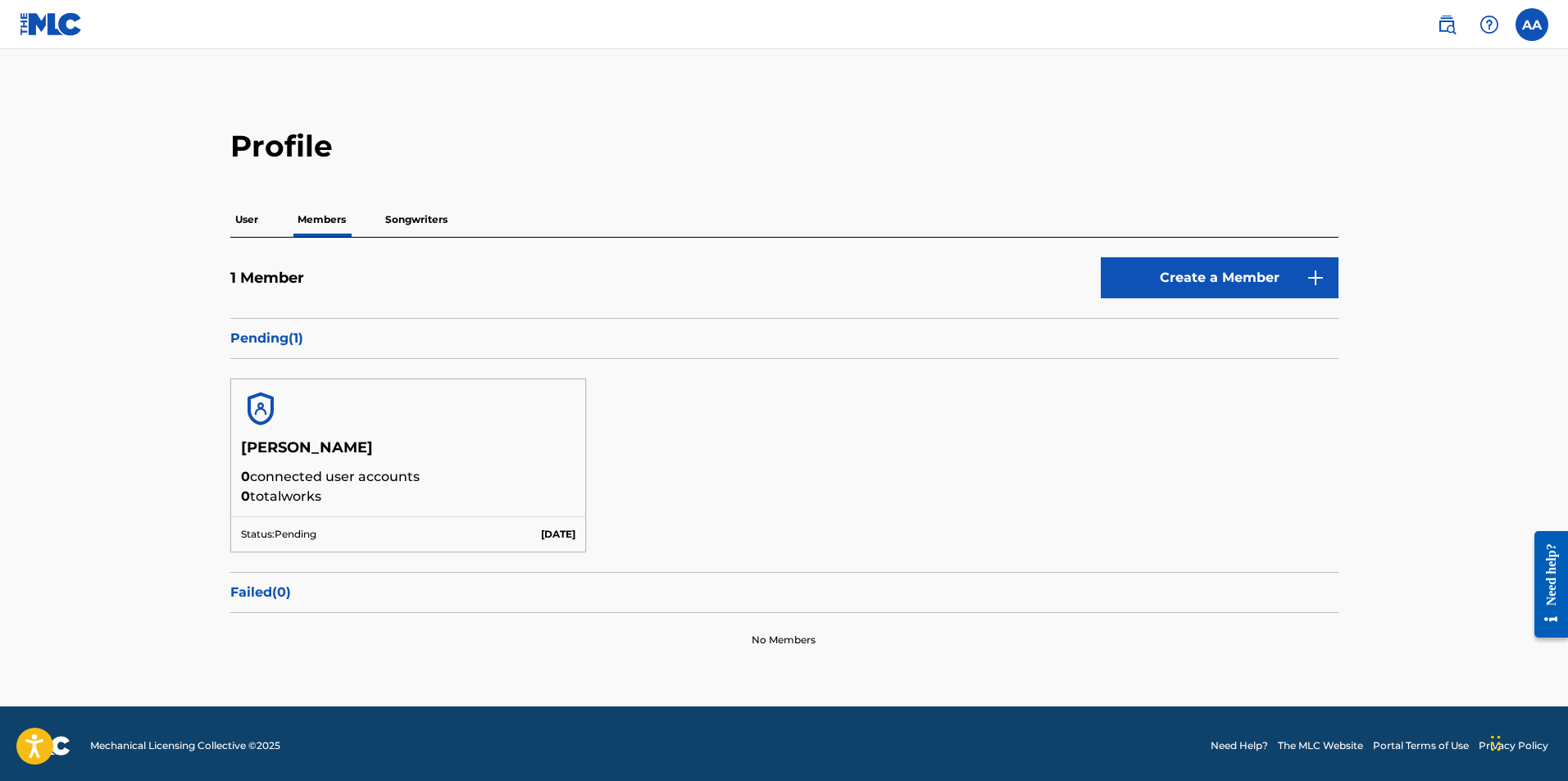
click at [258, 214] on p "User" at bounding box center [246, 220] width 32 height 34
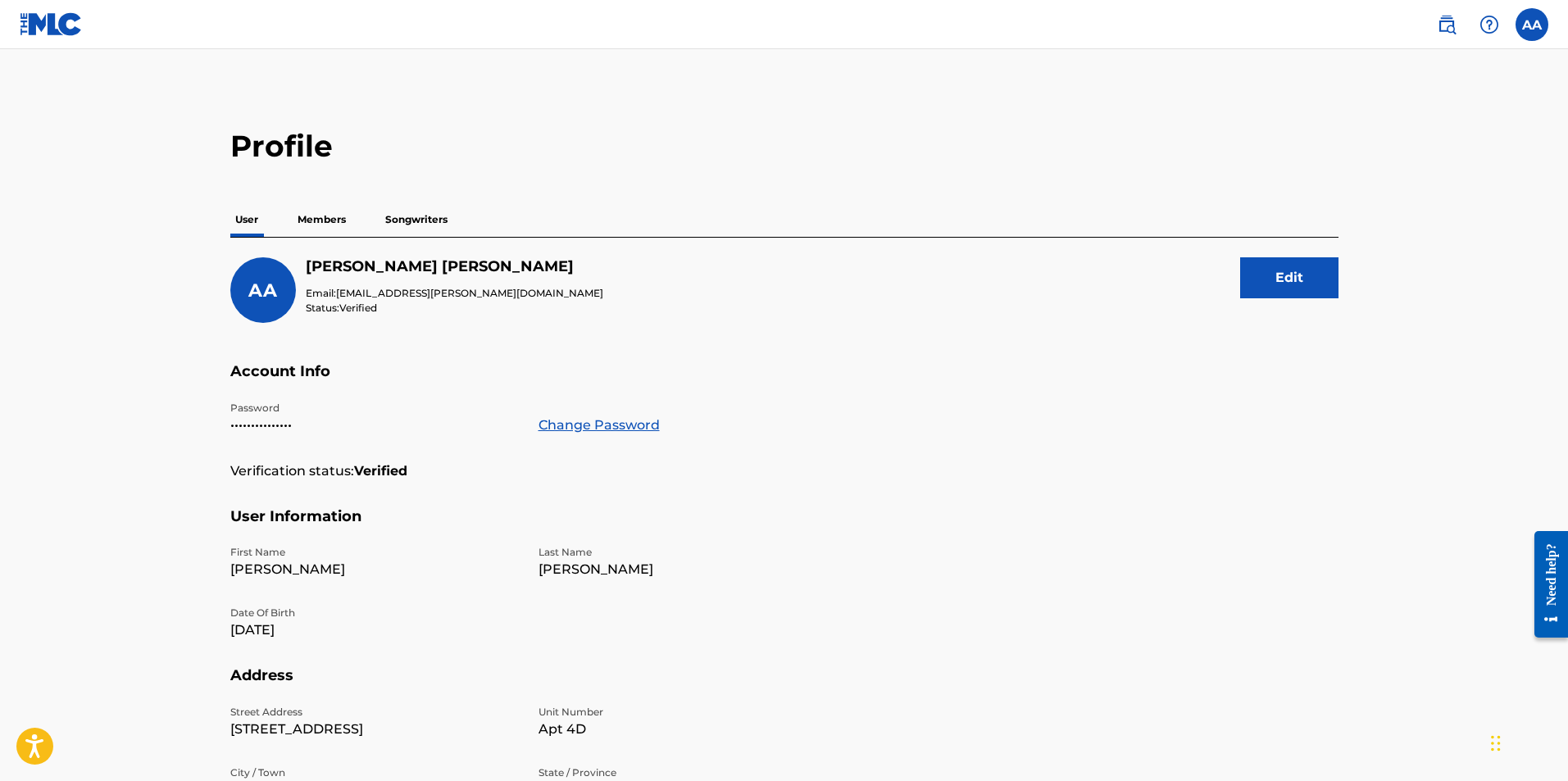
click at [370, 234] on div "User Members Songwriters" at bounding box center [784, 220] width 1108 height 34
click at [338, 220] on p "Members" at bounding box center [321, 220] width 58 height 34
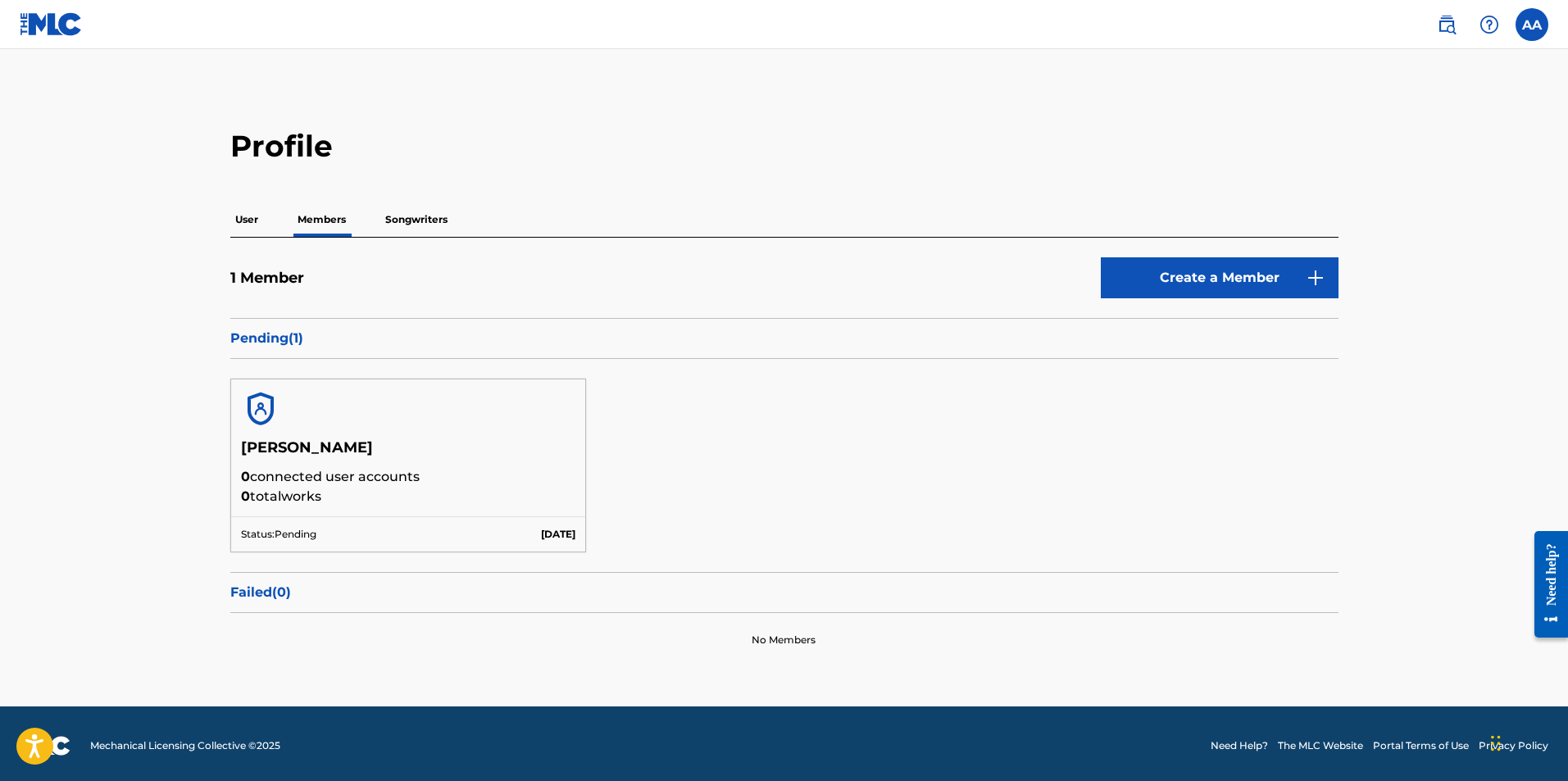
click at [395, 489] on p "0 total works" at bounding box center [408, 497] width 335 height 20
click at [1540, 32] on label at bounding box center [1531, 25] width 32 height 32
click at [1532, 25] on input "AA Aaron Alvarez Fernandez aarong.alvarez@yahoo.com Notification Preferences Pr…" at bounding box center [1532, 25] width 0 height 0
click at [1377, 231] on p "Log out" at bounding box center [1373, 232] width 39 height 15
click at [1532, 25] on input "AA Aaron Alvarez Fernandez aarong.alvarez@yahoo.com Notification Preferences Pr…" at bounding box center [1532, 25] width 0 height 0
